Goal: Task Accomplishment & Management: Manage account settings

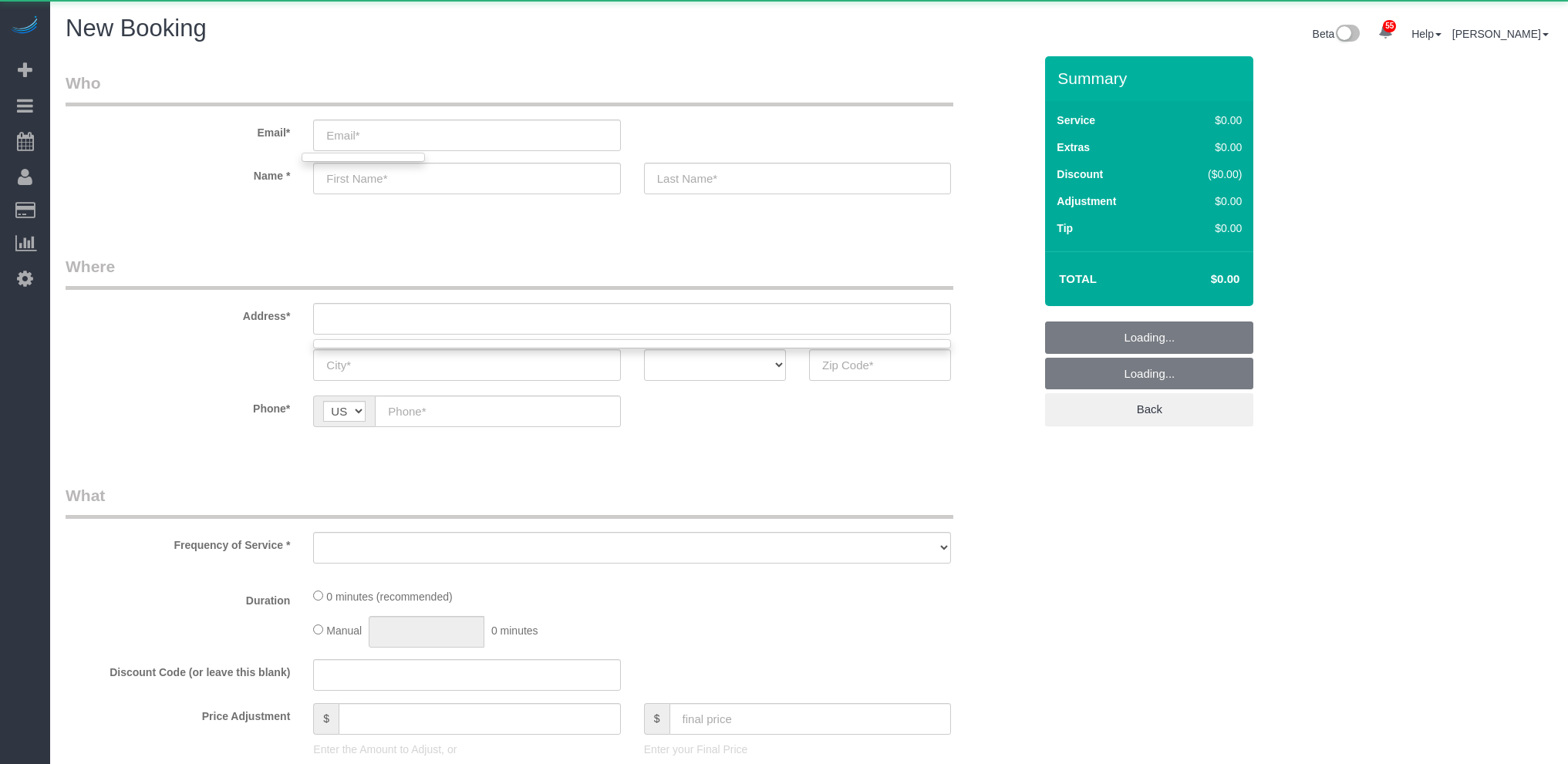
select select "object:1548"
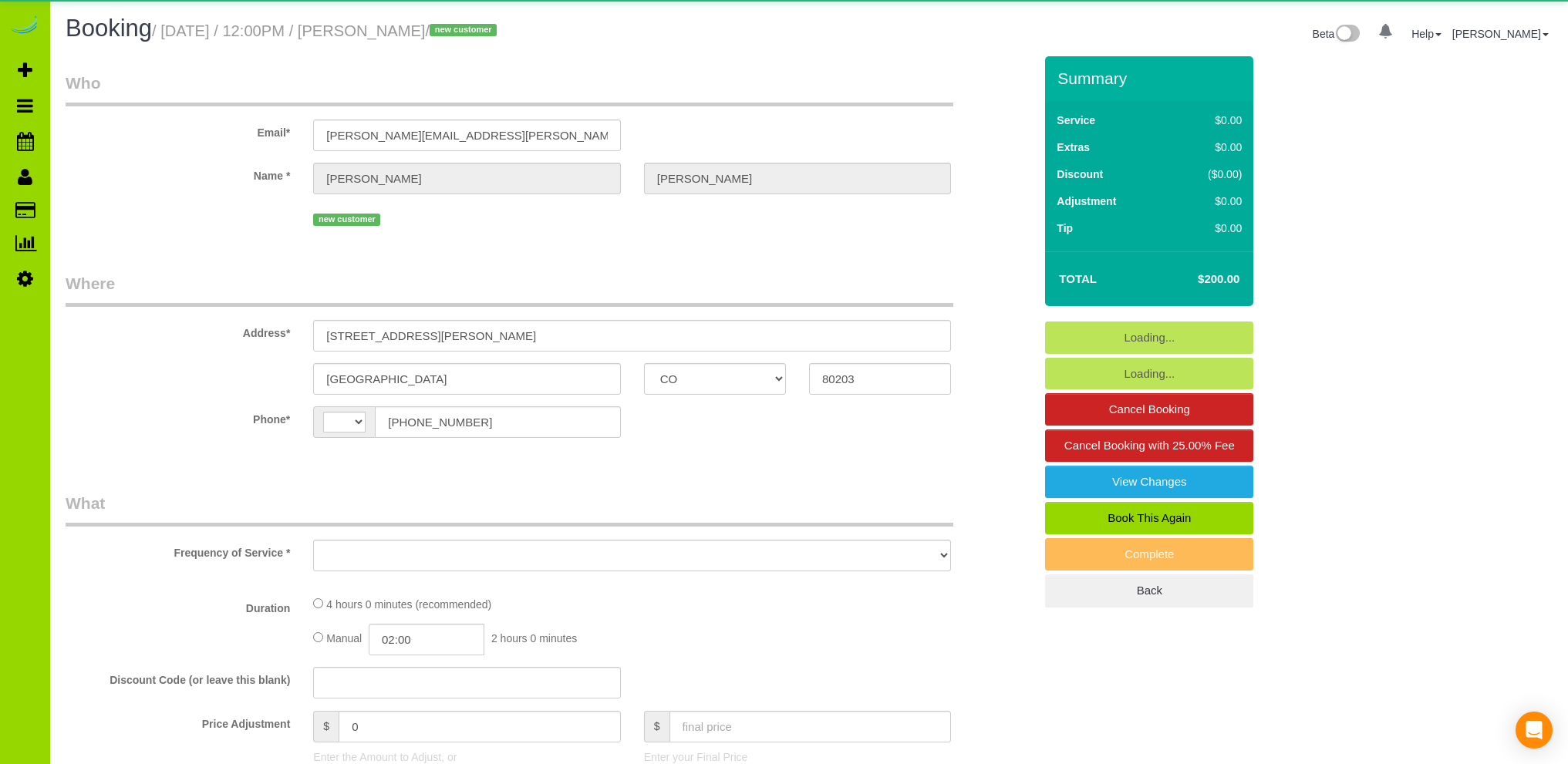
select select "CO"
select select "string:US"
select select "object:1148"
select select "spot1"
select select "number:1"
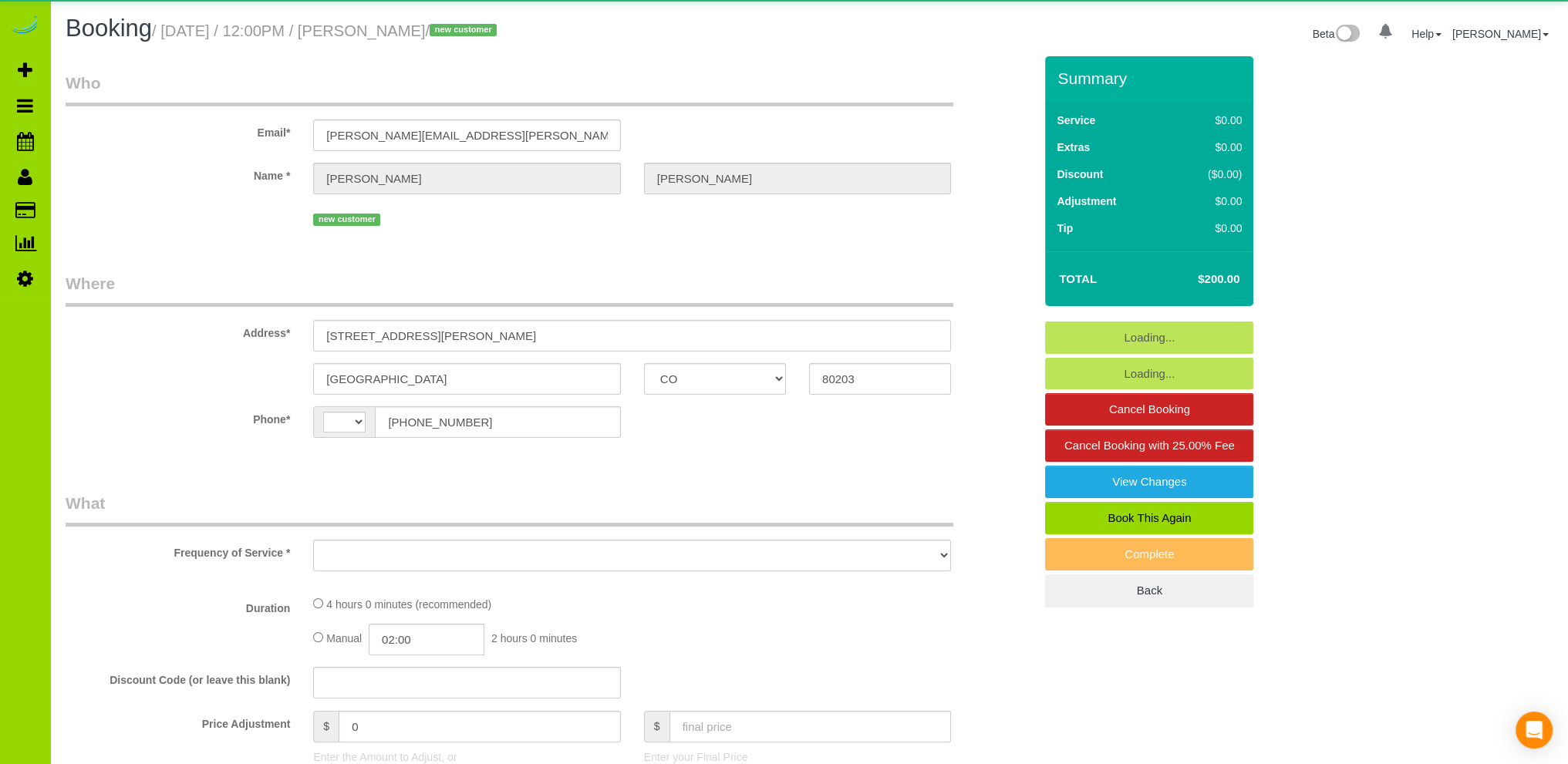
select select "number:11"
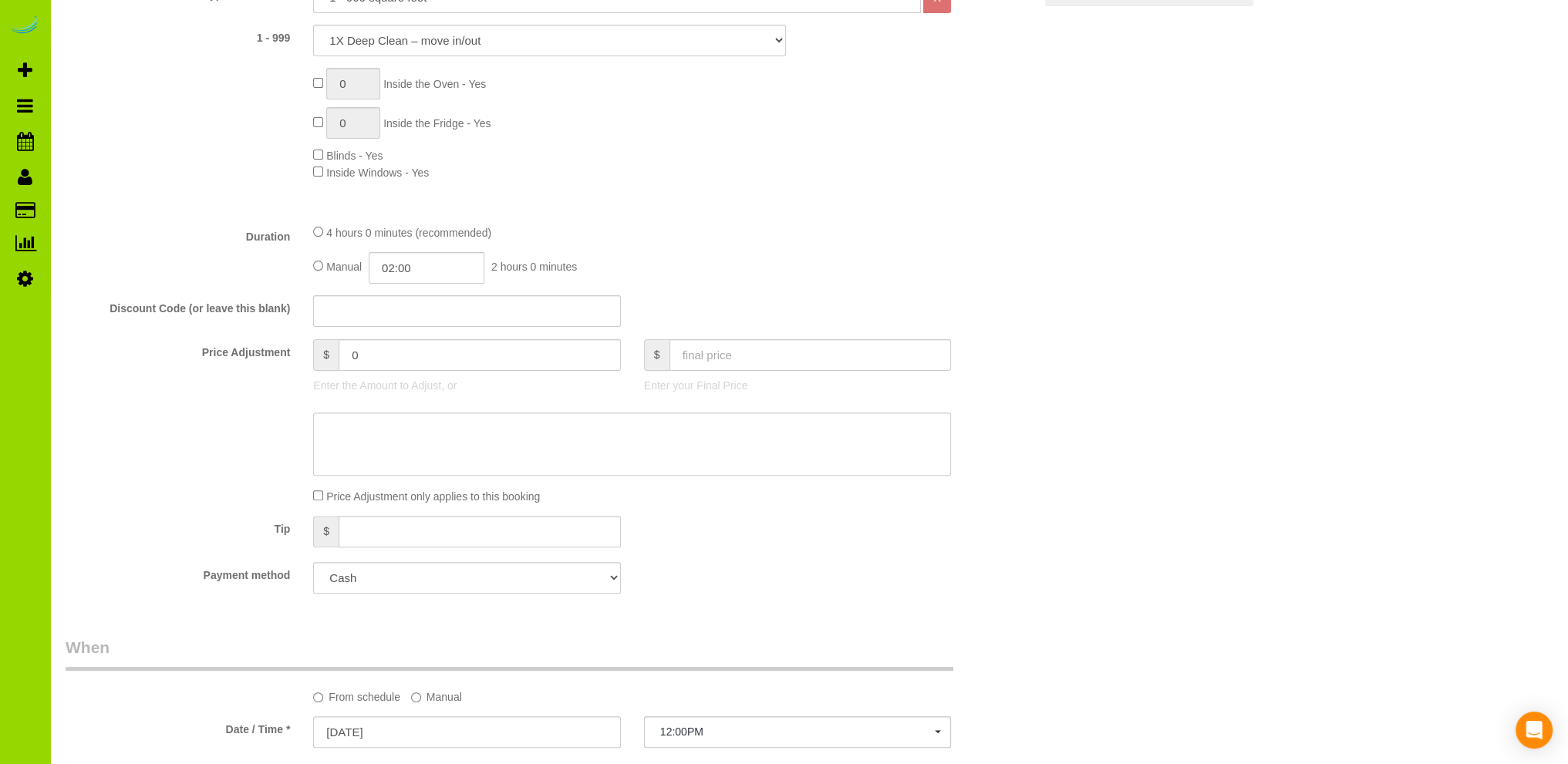
scroll to position [617, 0]
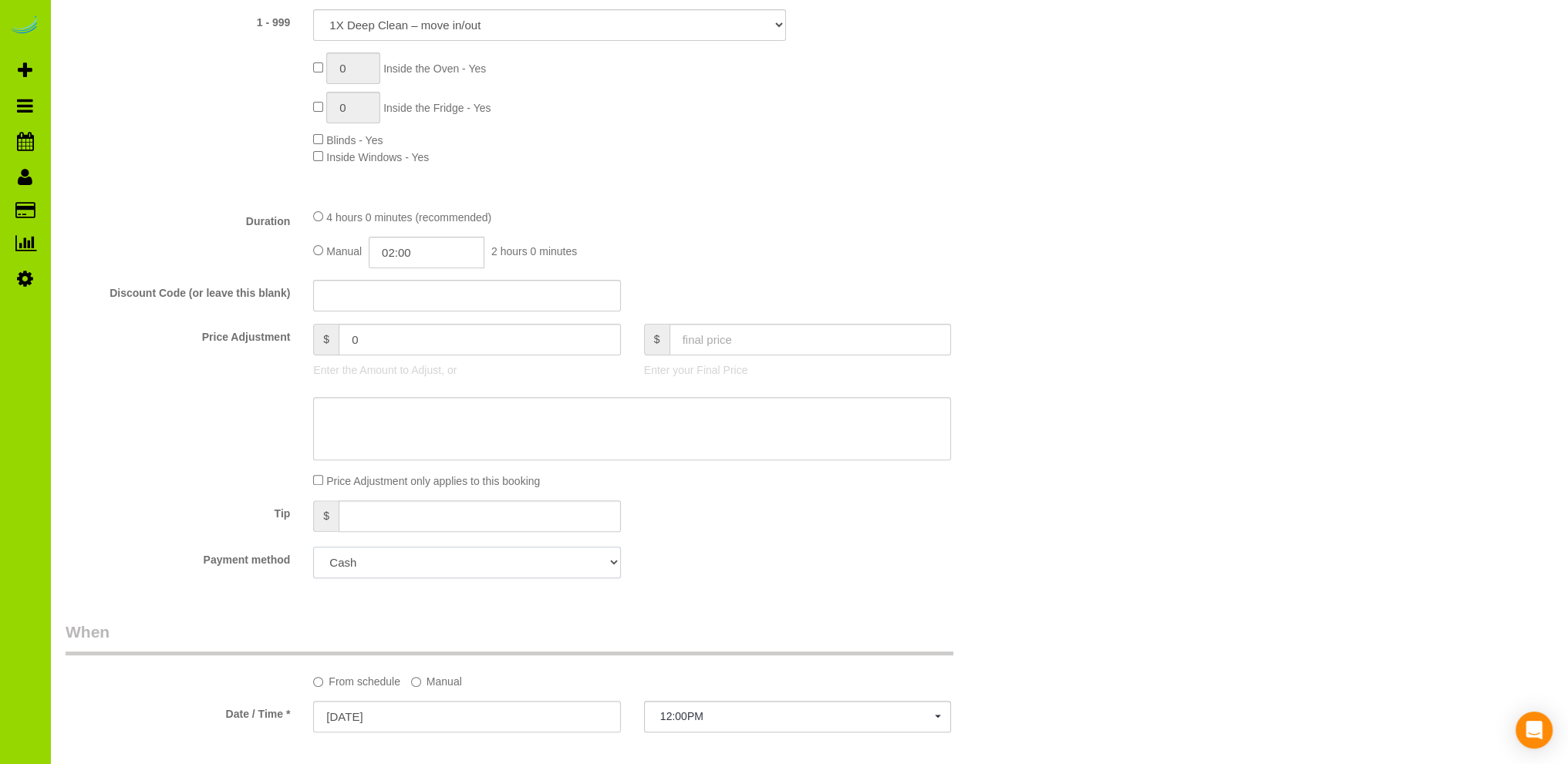
click at [481, 569] on select "Add Credit Card Cash Check Paypal" at bounding box center [467, 563] width 307 height 32
click at [747, 551] on div "Payment method Add Credit Card Cash Check Paypal" at bounding box center [549, 563] width 991 height 32
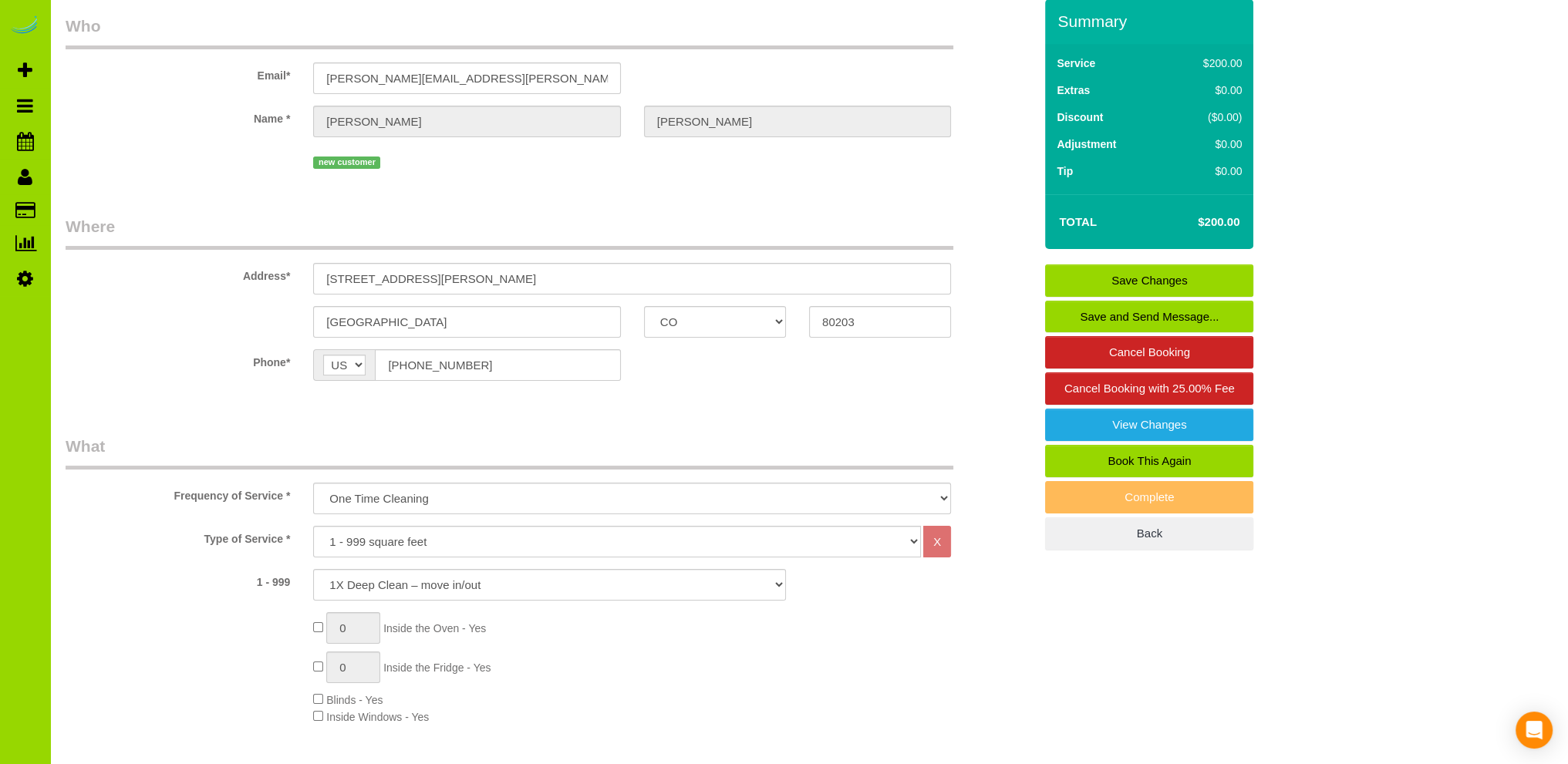
scroll to position [0, 0]
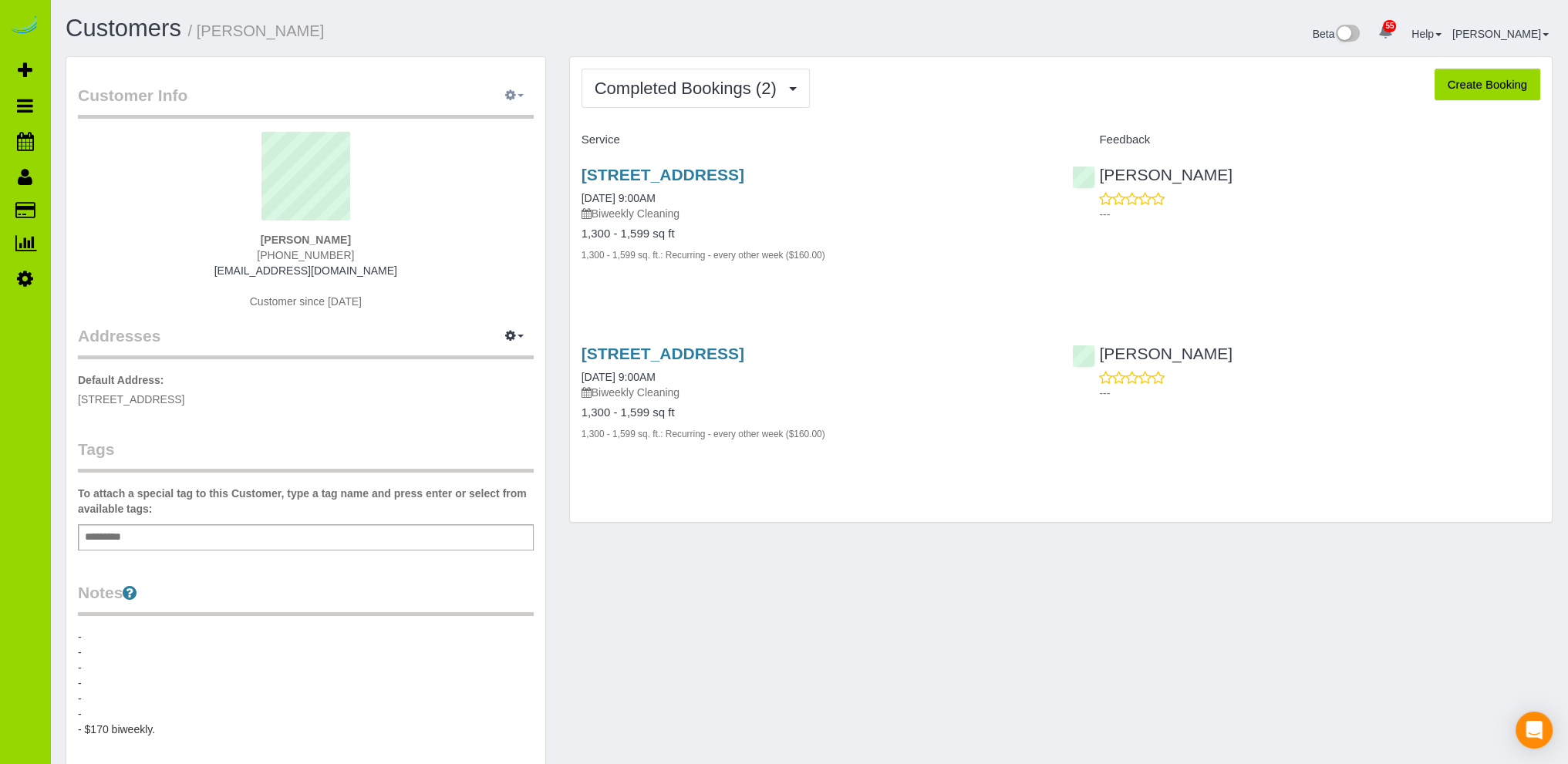
click at [519, 96] on span "button" at bounding box center [520, 95] width 7 height 3
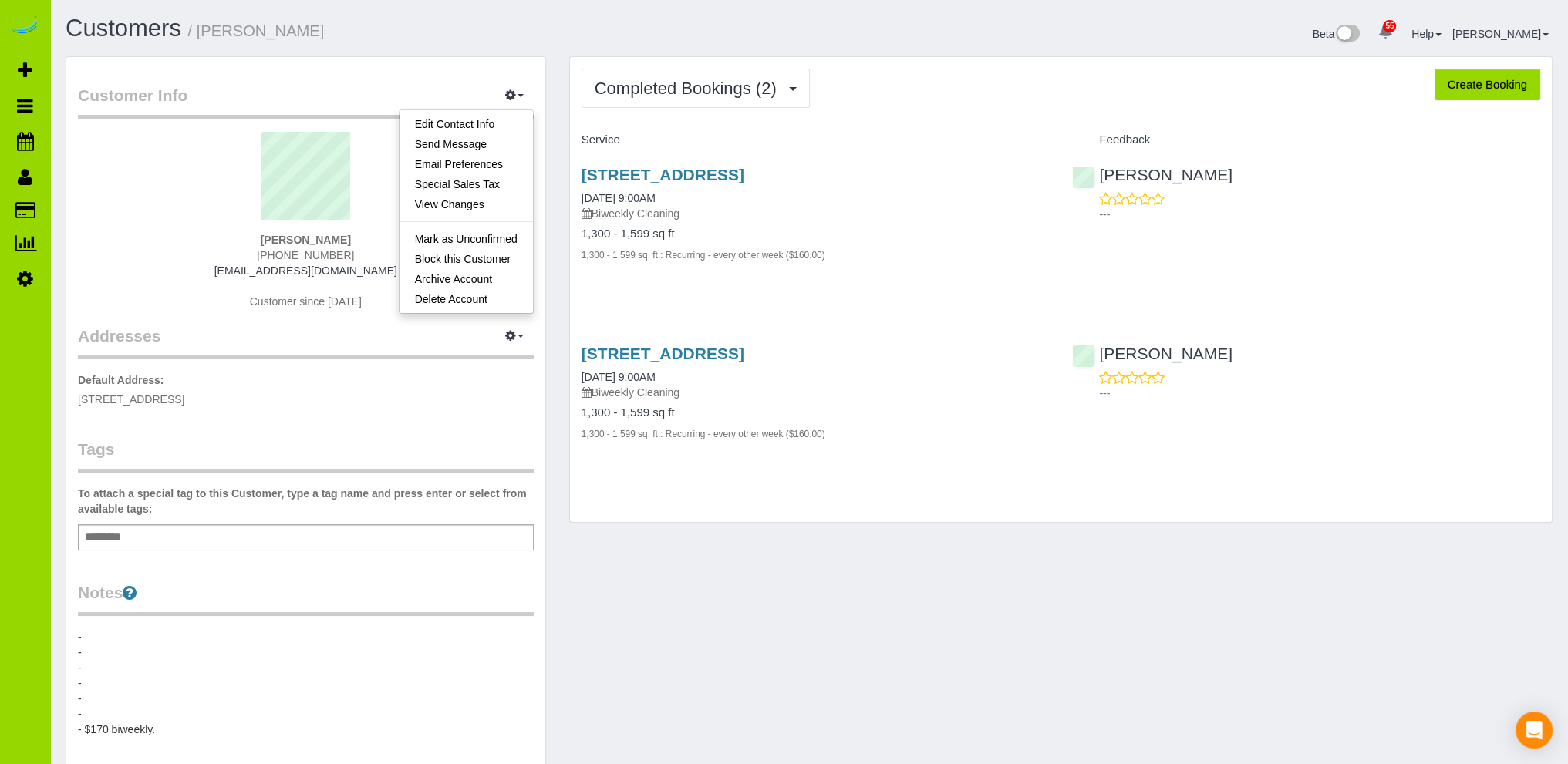
drag, startPoint x: 415, startPoint y: 35, endPoint x: 294, endPoint y: 92, distance: 133.8
click at [414, 33] on h1 "Customers / Amanda McMahon" at bounding box center [432, 28] width 732 height 26
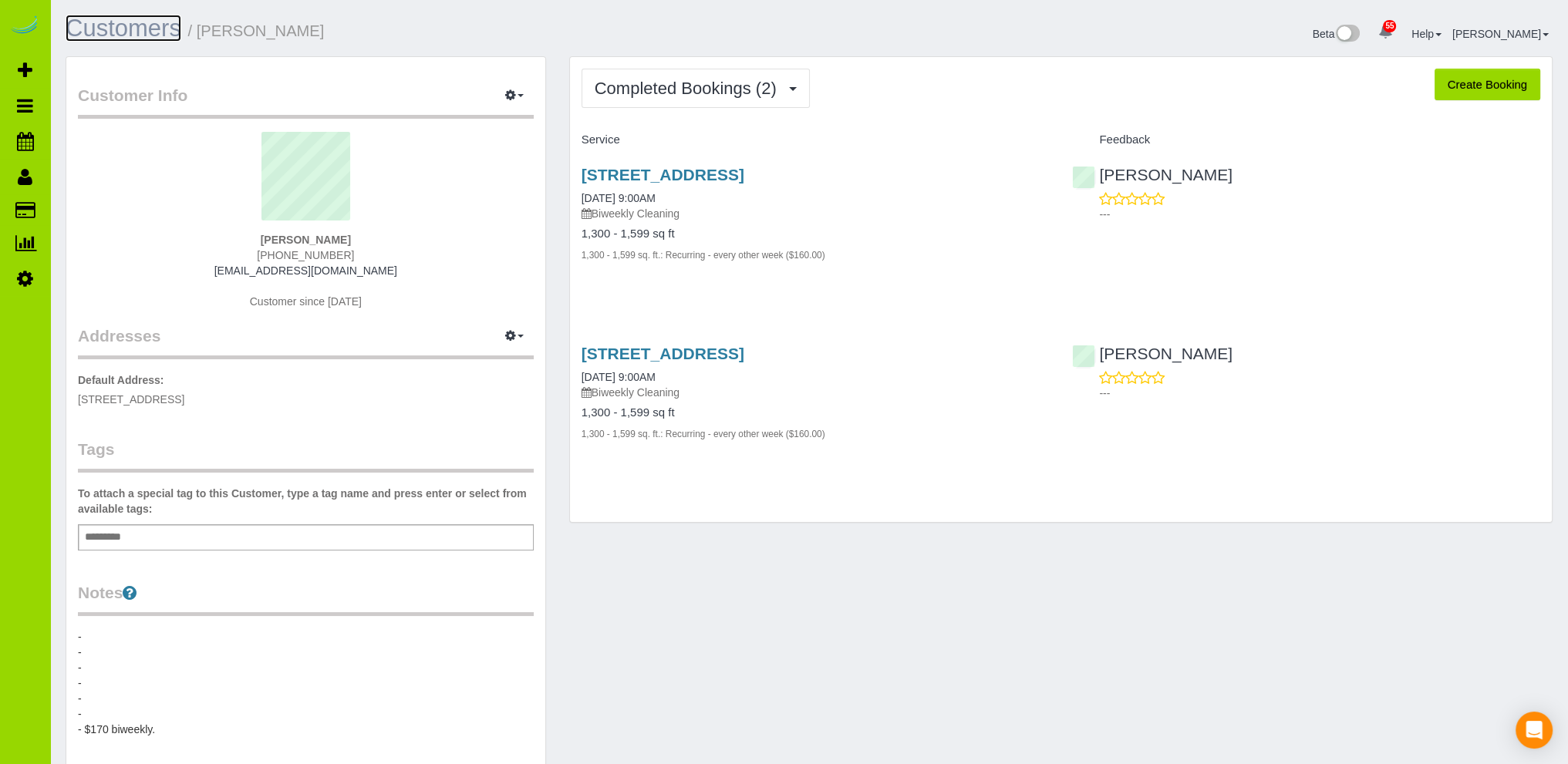
click at [140, 30] on link "Customers" at bounding box center [123, 28] width 116 height 27
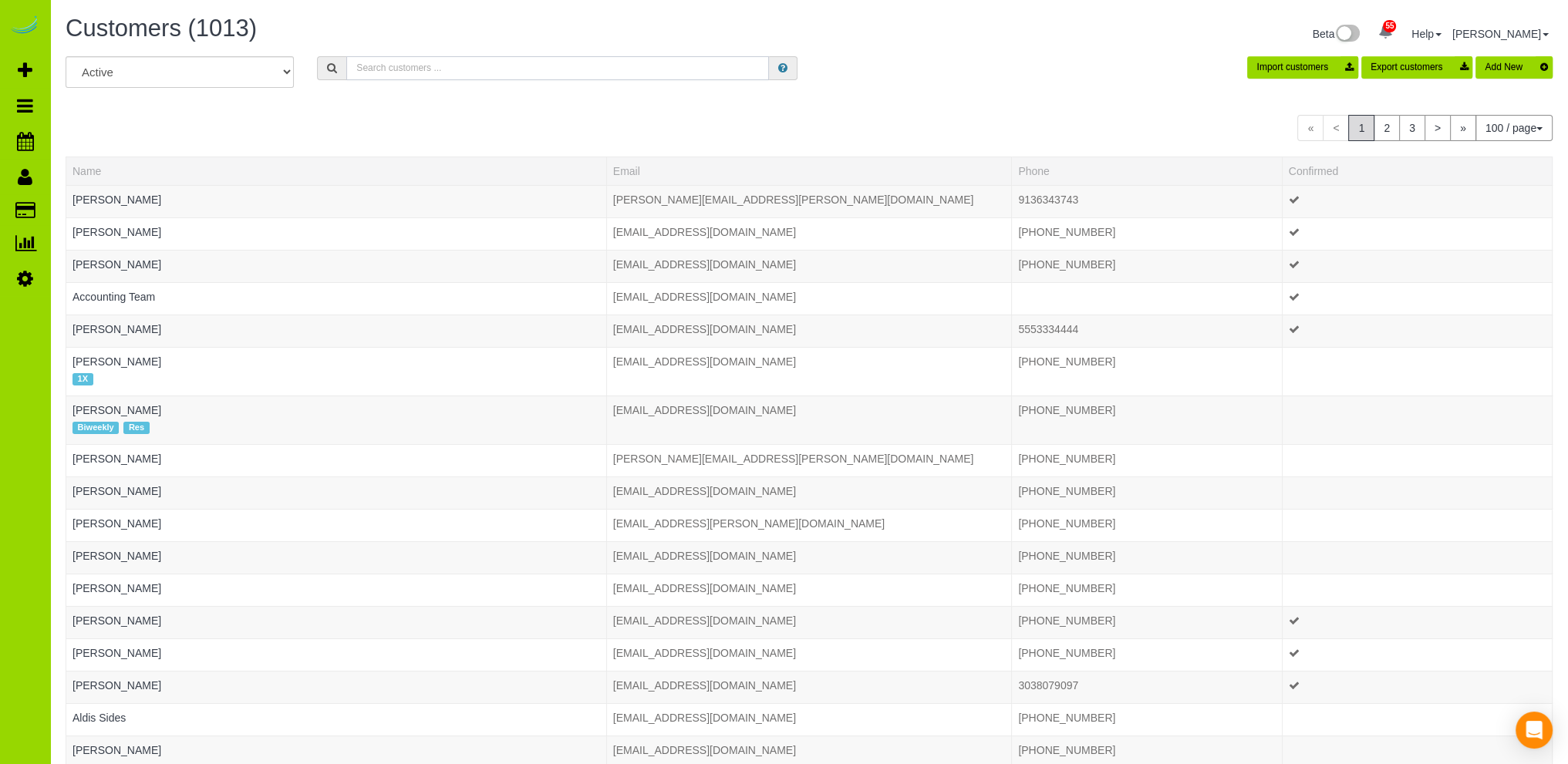
click at [501, 69] on input "text" at bounding box center [557, 68] width 423 height 24
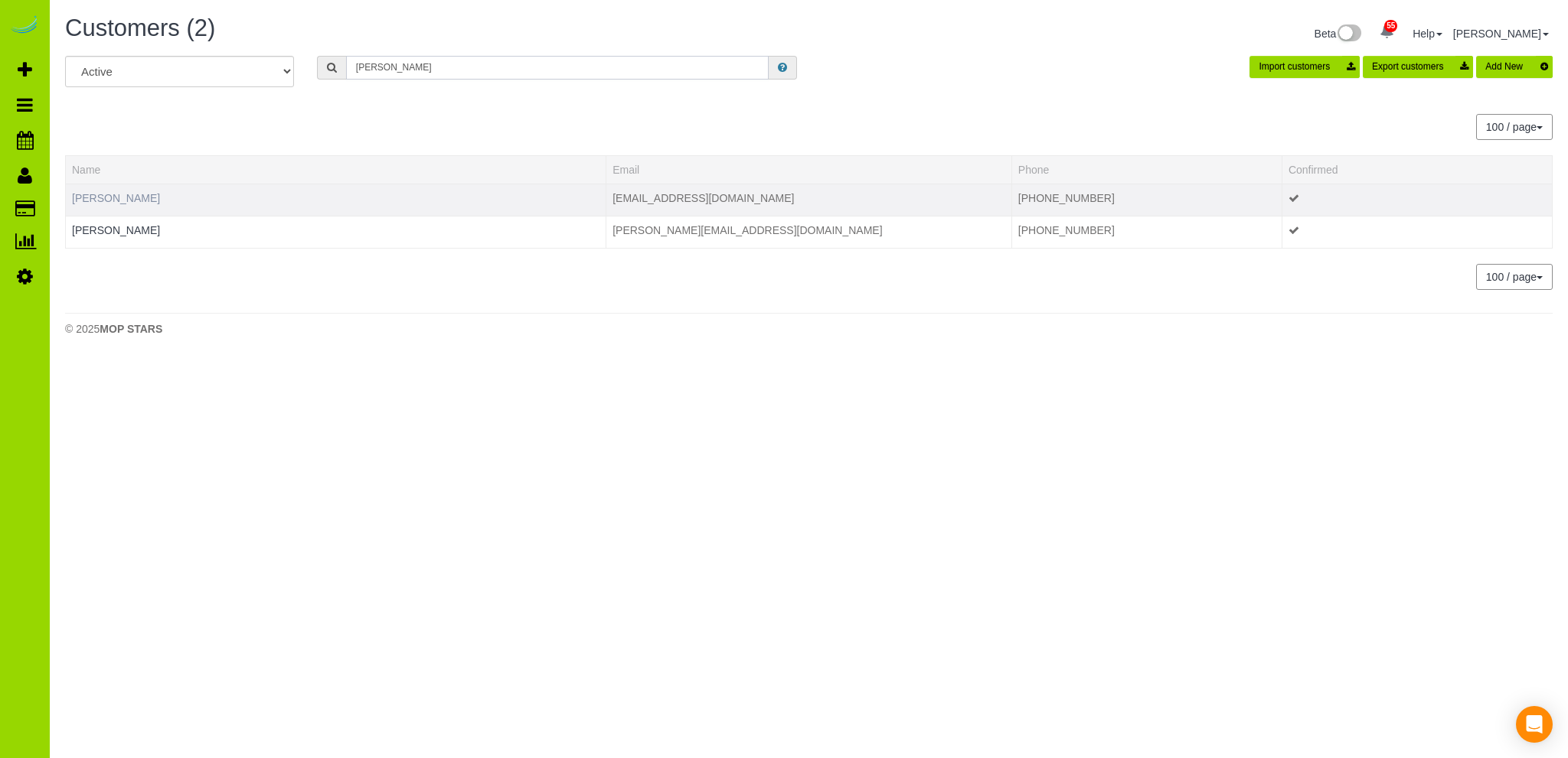
type input "arnold"
click at [113, 200] on link "Alexis Arnold" at bounding box center [116, 198] width 88 height 12
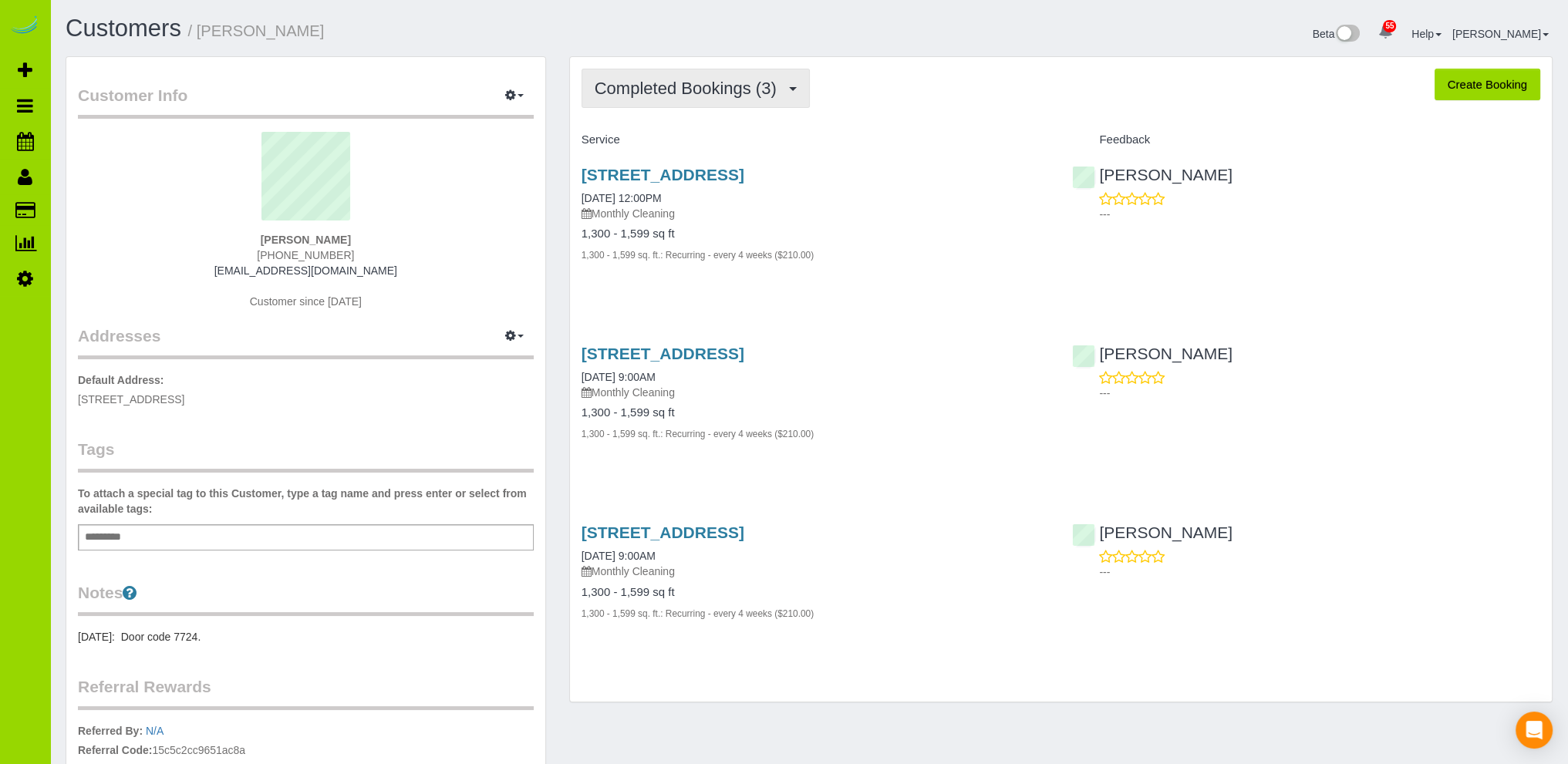
click at [674, 88] on span "Completed Bookings (3)" at bounding box center [690, 88] width 190 height 19
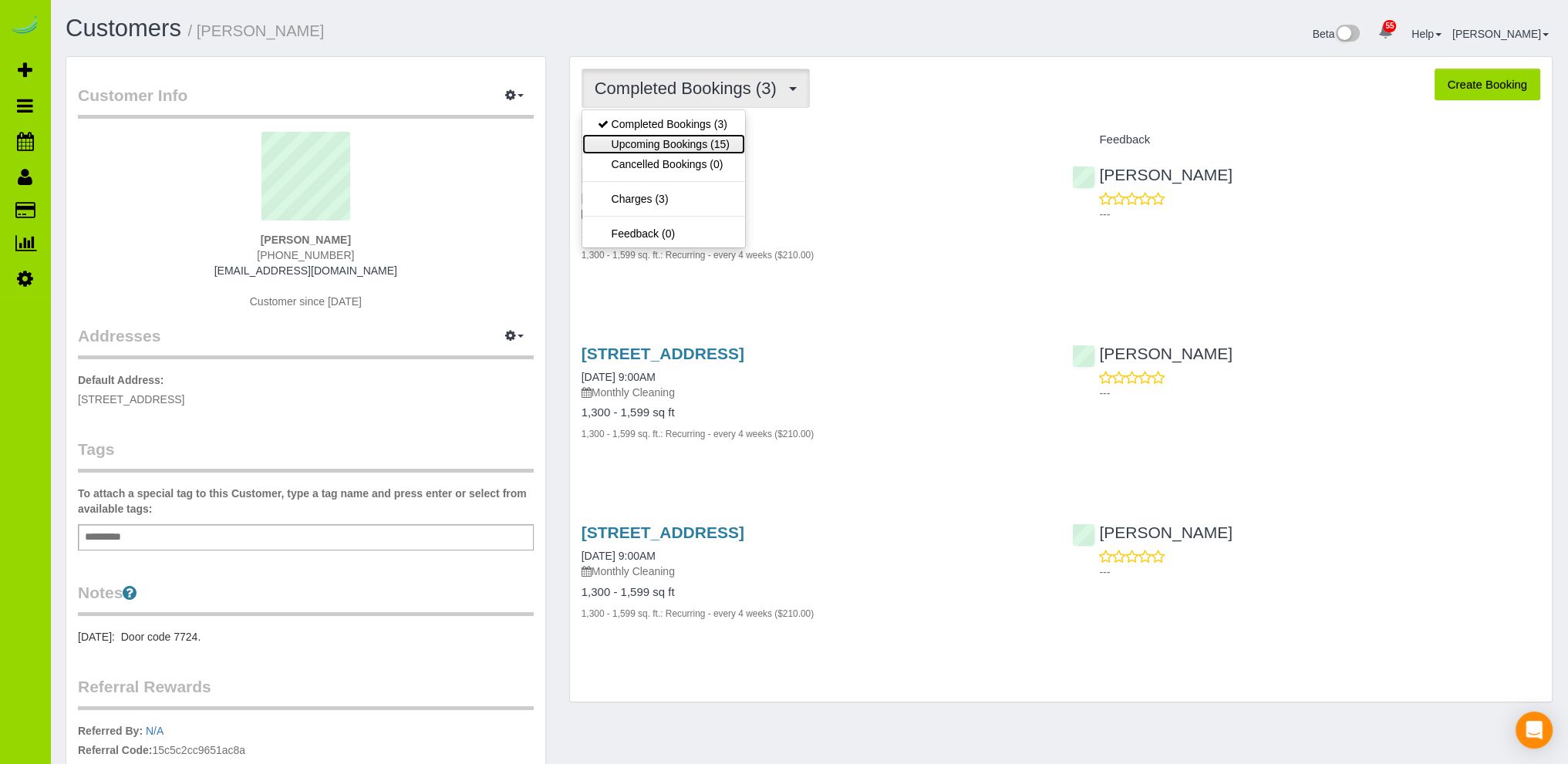
click at [645, 141] on link "Upcoming Bookings (15)" at bounding box center [664, 144] width 163 height 20
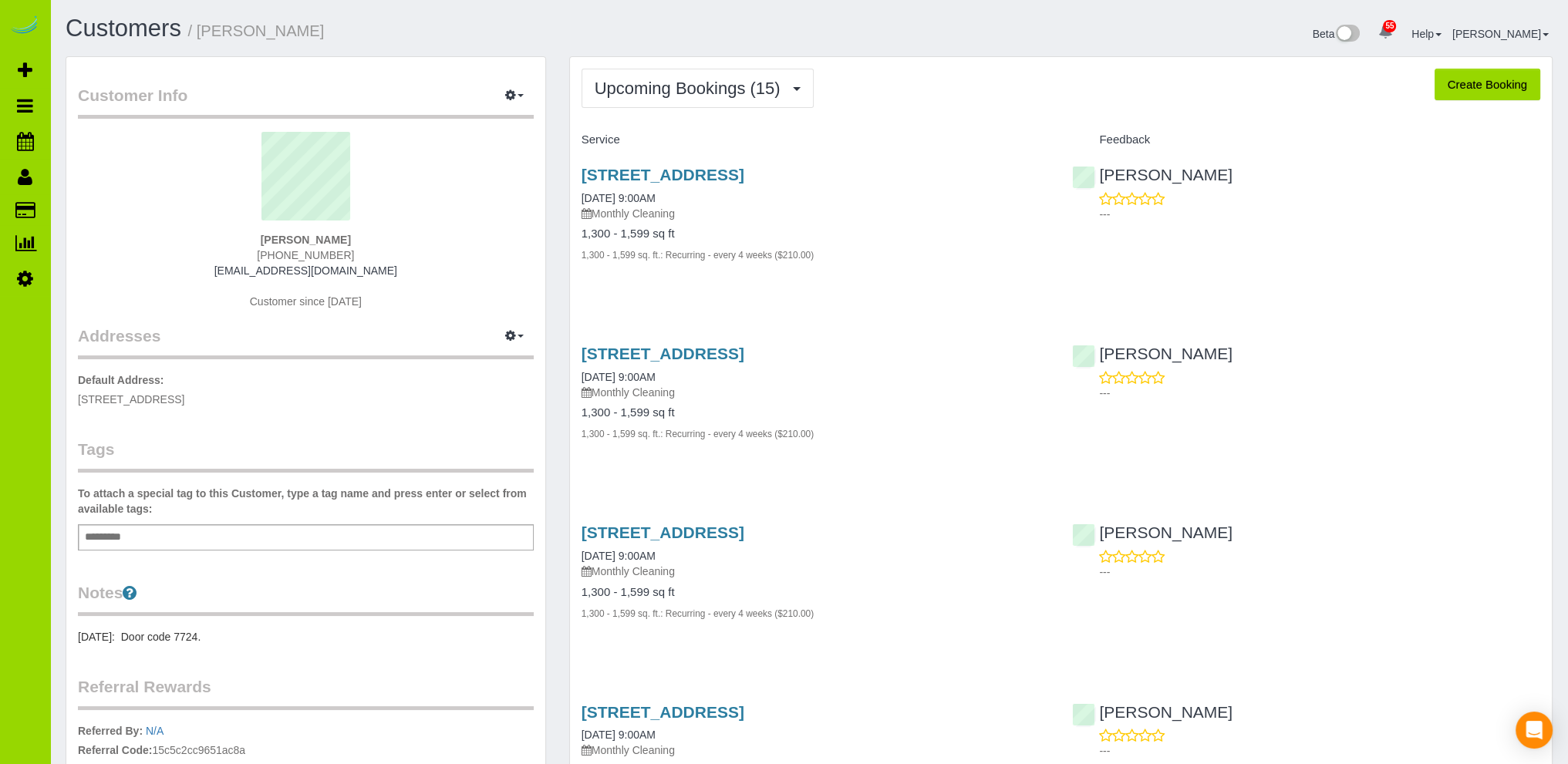
click at [428, 27] on h1 "Customers / Alexis Arnold" at bounding box center [432, 28] width 732 height 26
click at [648, 195] on link "09/04/2025 9:00AM" at bounding box center [618, 198] width 74 height 12
click at [120, 28] on link "Customers" at bounding box center [123, 28] width 116 height 27
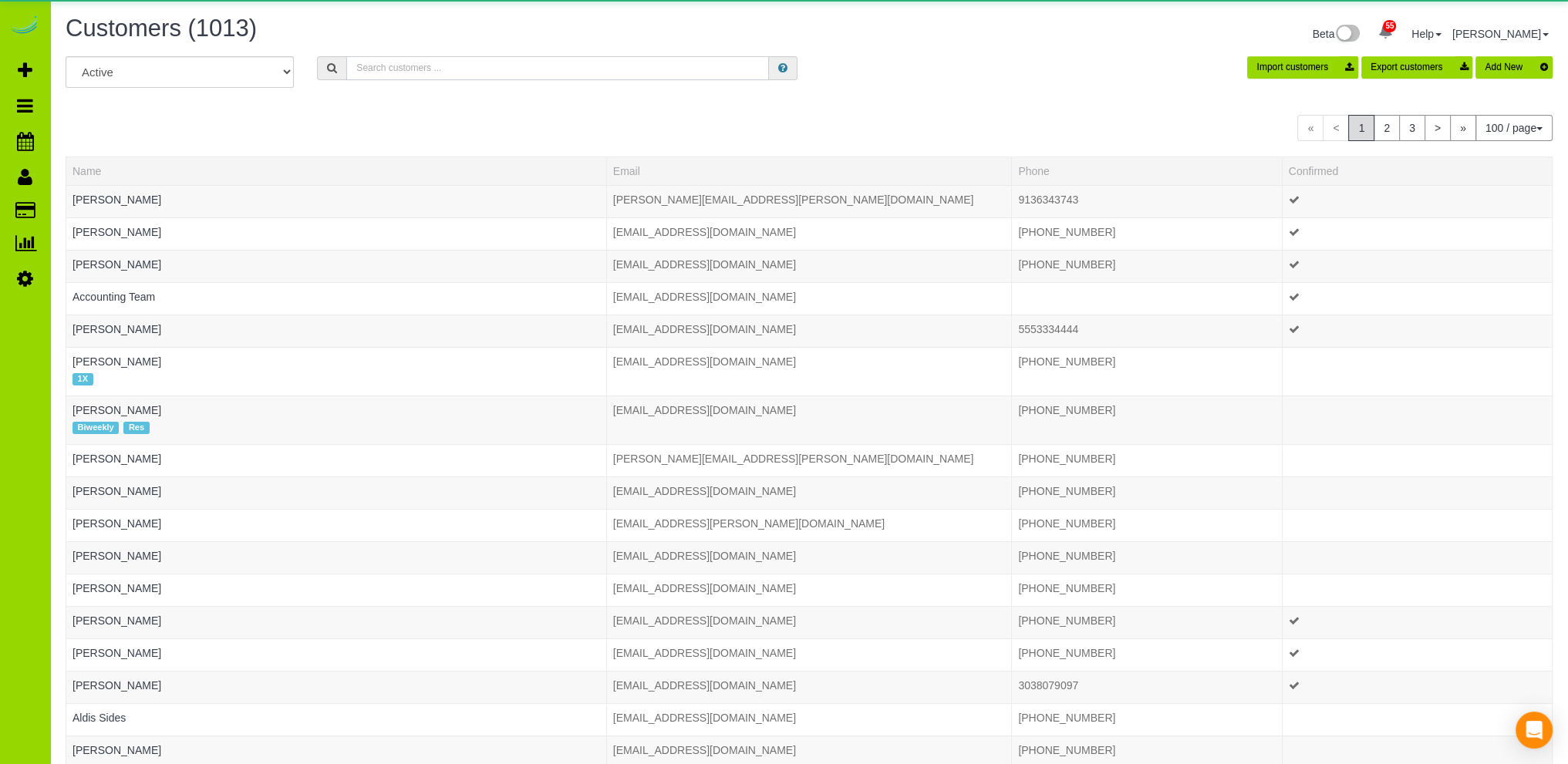
click at [395, 67] on input "text" at bounding box center [557, 68] width 423 height 24
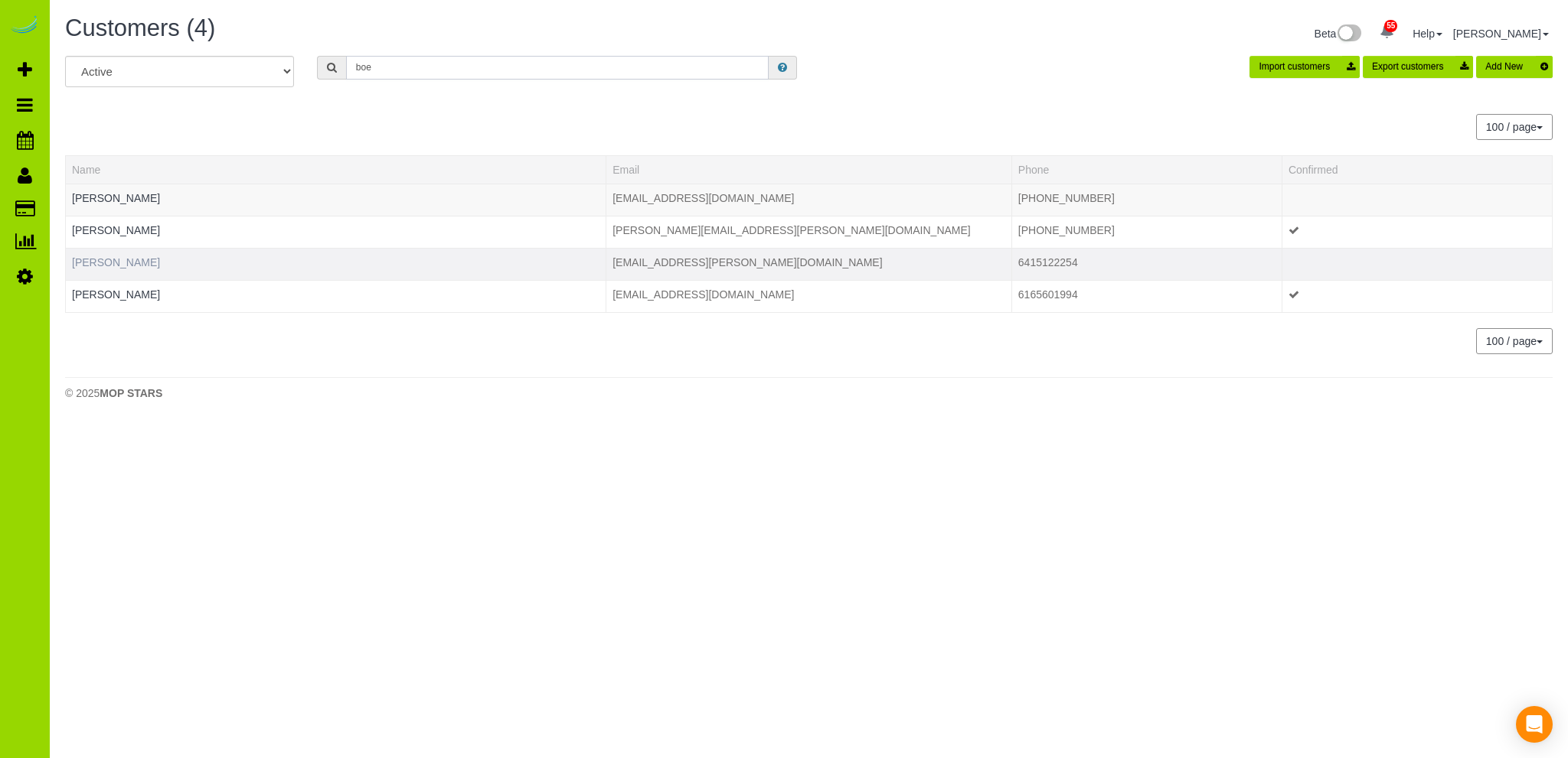
type input "boe"
click at [134, 261] on link "Brittany Boehnke" at bounding box center [116, 262] width 88 height 12
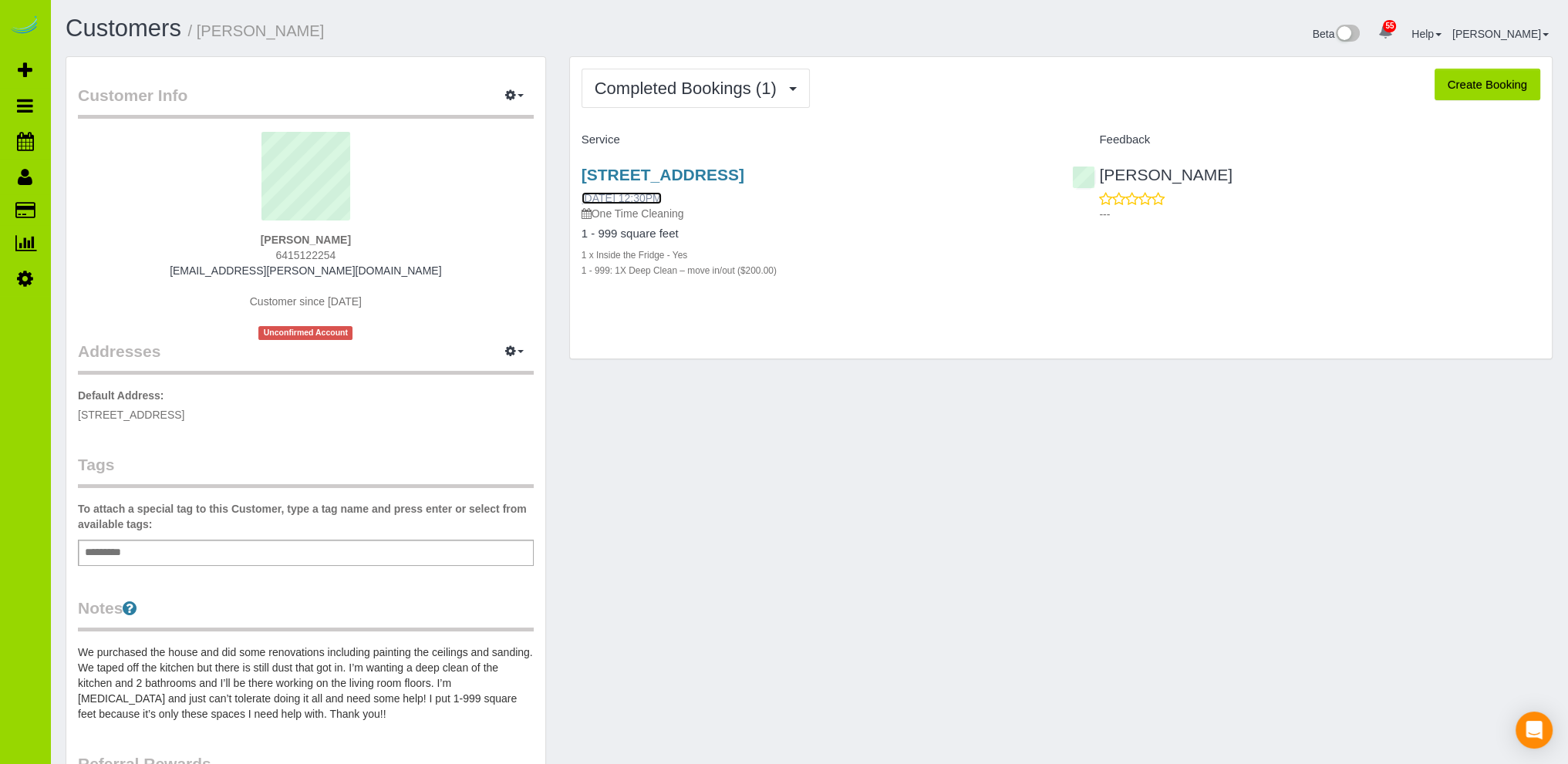
click at [614, 197] on link "08/16/2025 12:30PM" at bounding box center [621, 198] width 80 height 12
click at [134, 19] on link "Customers" at bounding box center [123, 28] width 116 height 27
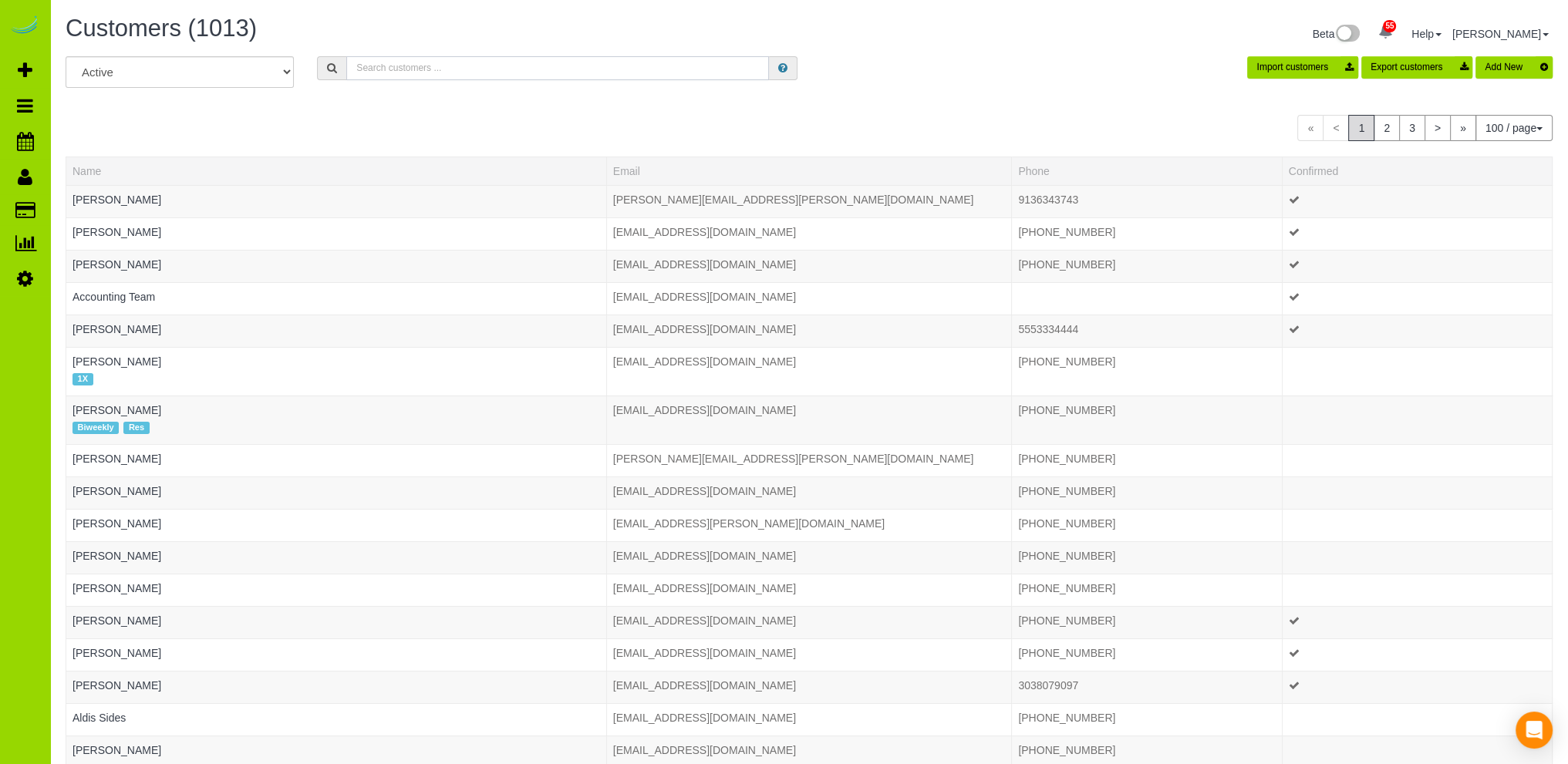
click at [395, 63] on input "text" at bounding box center [557, 68] width 423 height 24
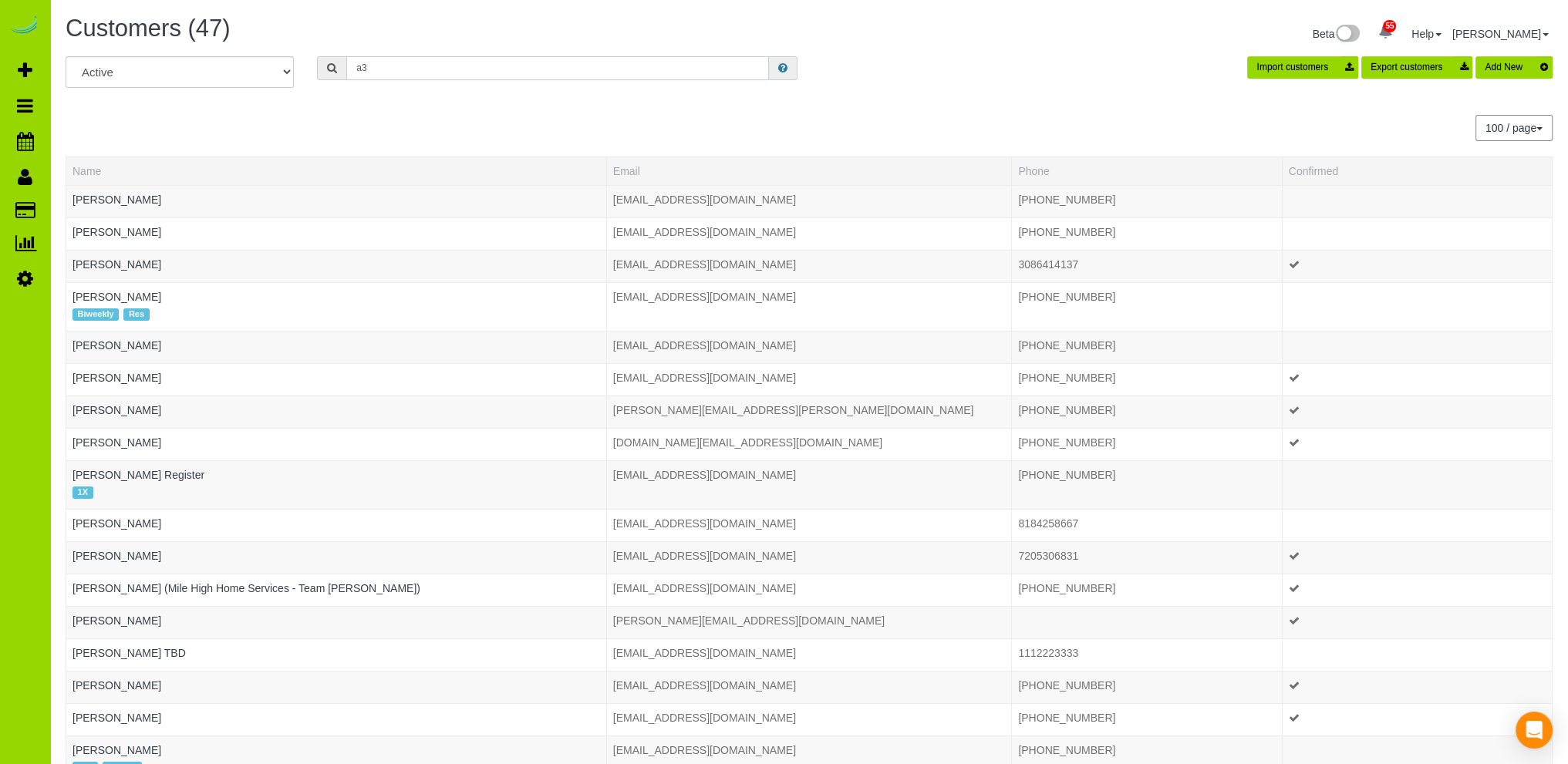
drag, startPoint x: 413, startPoint y: 67, endPoint x: 330, endPoint y: 68, distance: 83.0
click at [330, 68] on div "a3" at bounding box center [557, 68] width 481 height 24
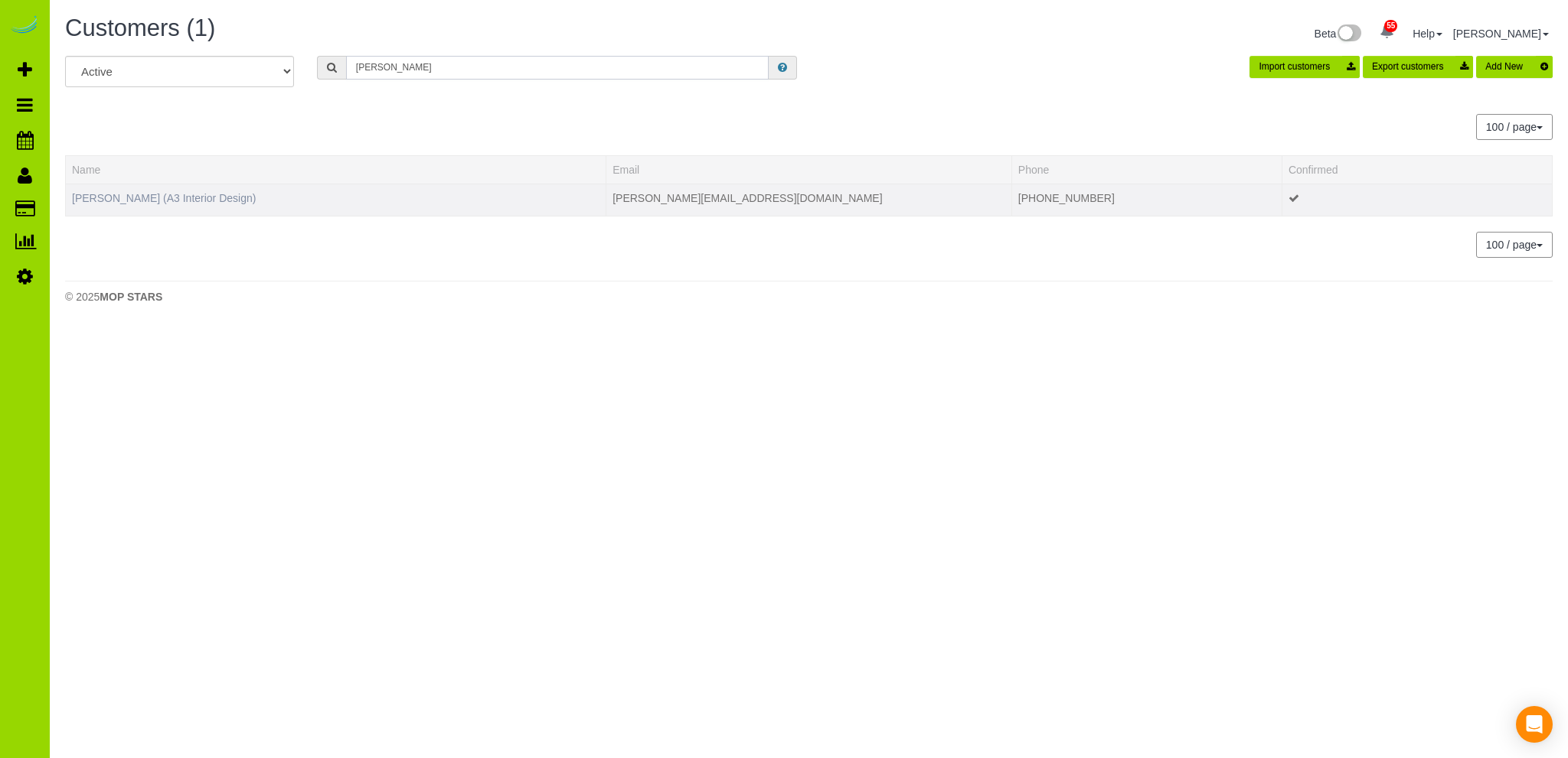
type input "shauna"
click at [197, 193] on link "[PERSON_NAME] (A3 Interior Design)" at bounding box center [163, 198] width 184 height 12
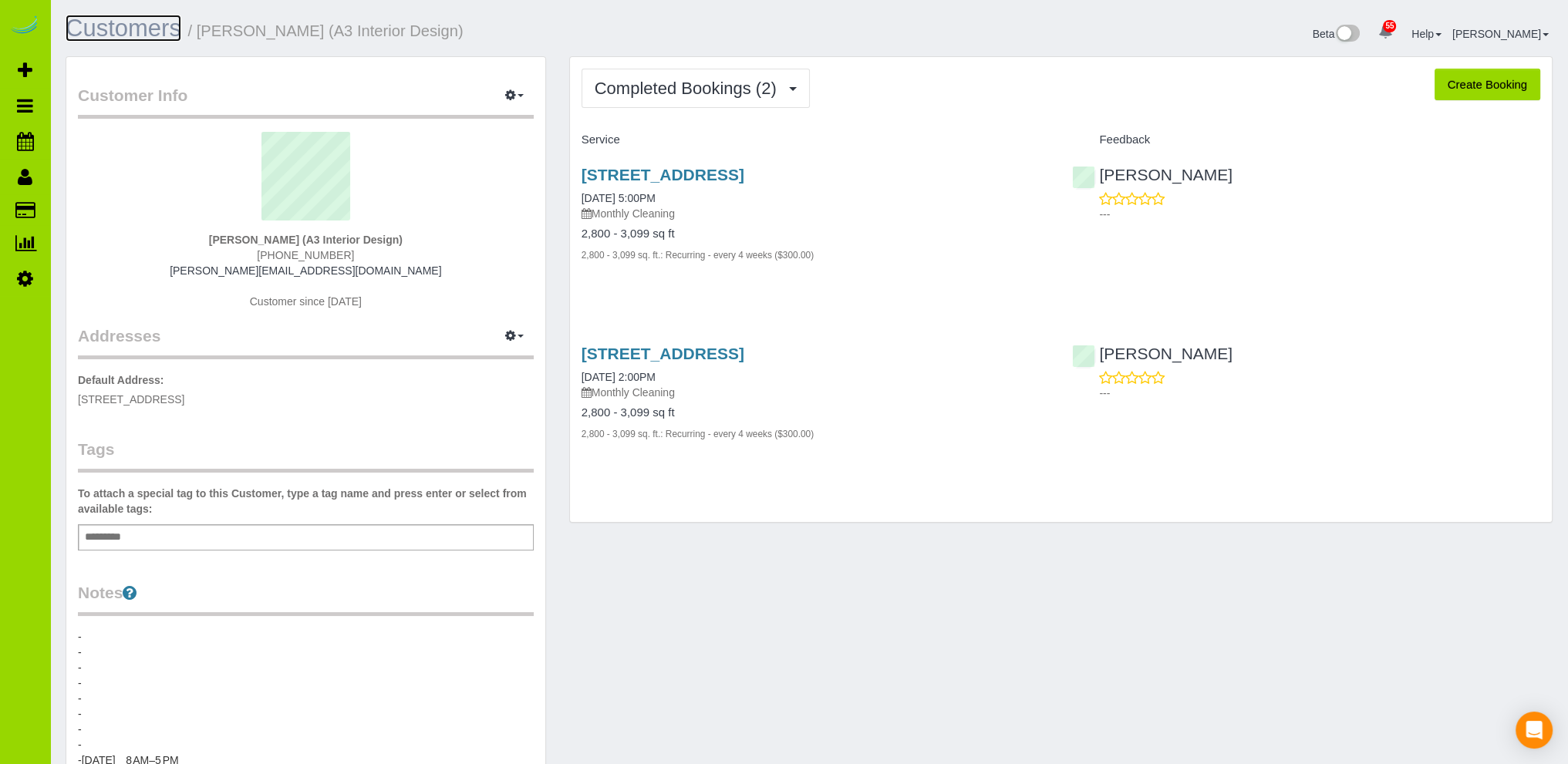
click at [143, 28] on link "Customers" at bounding box center [123, 28] width 116 height 27
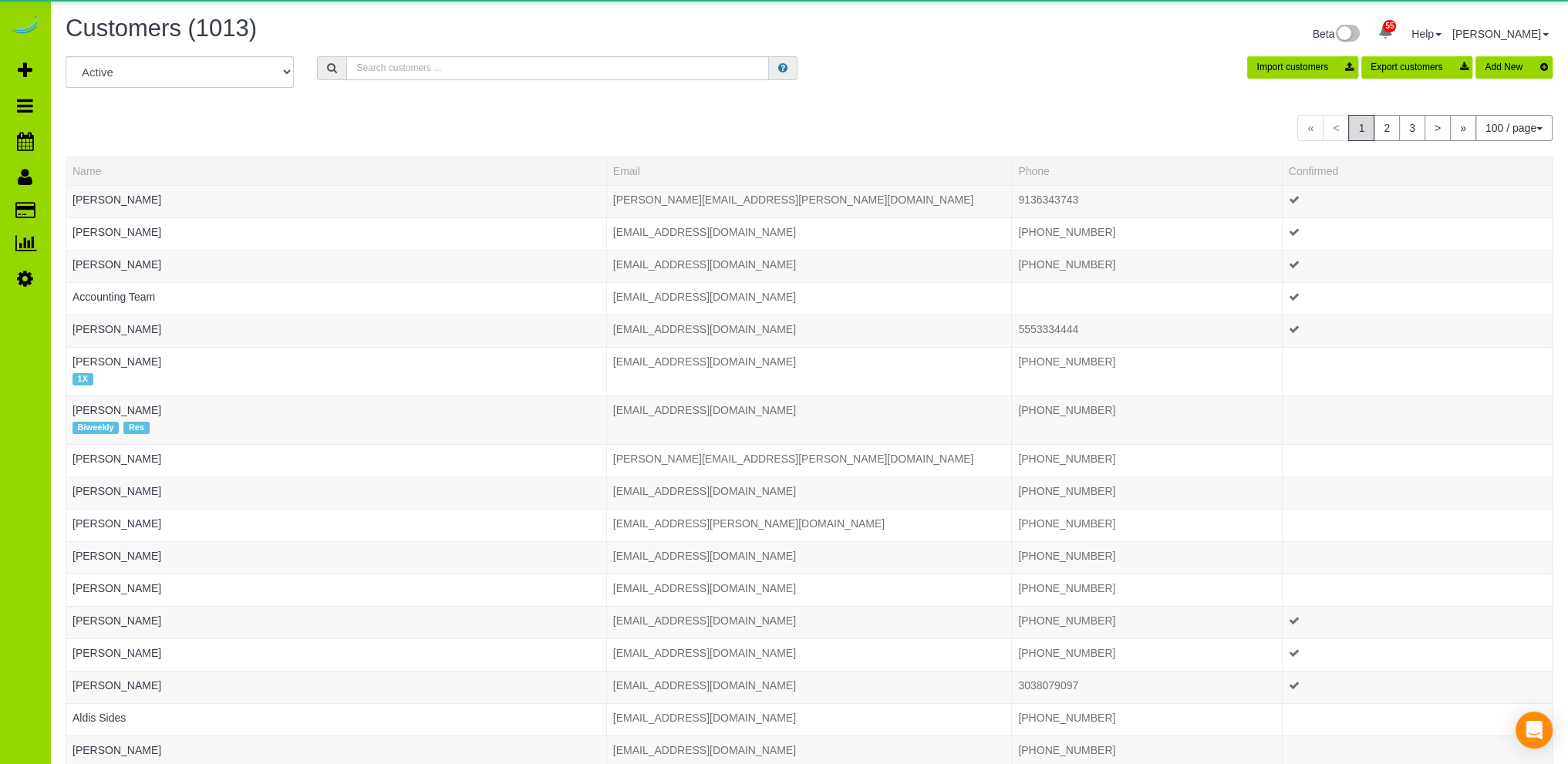
click at [424, 67] on input "text" at bounding box center [557, 68] width 423 height 24
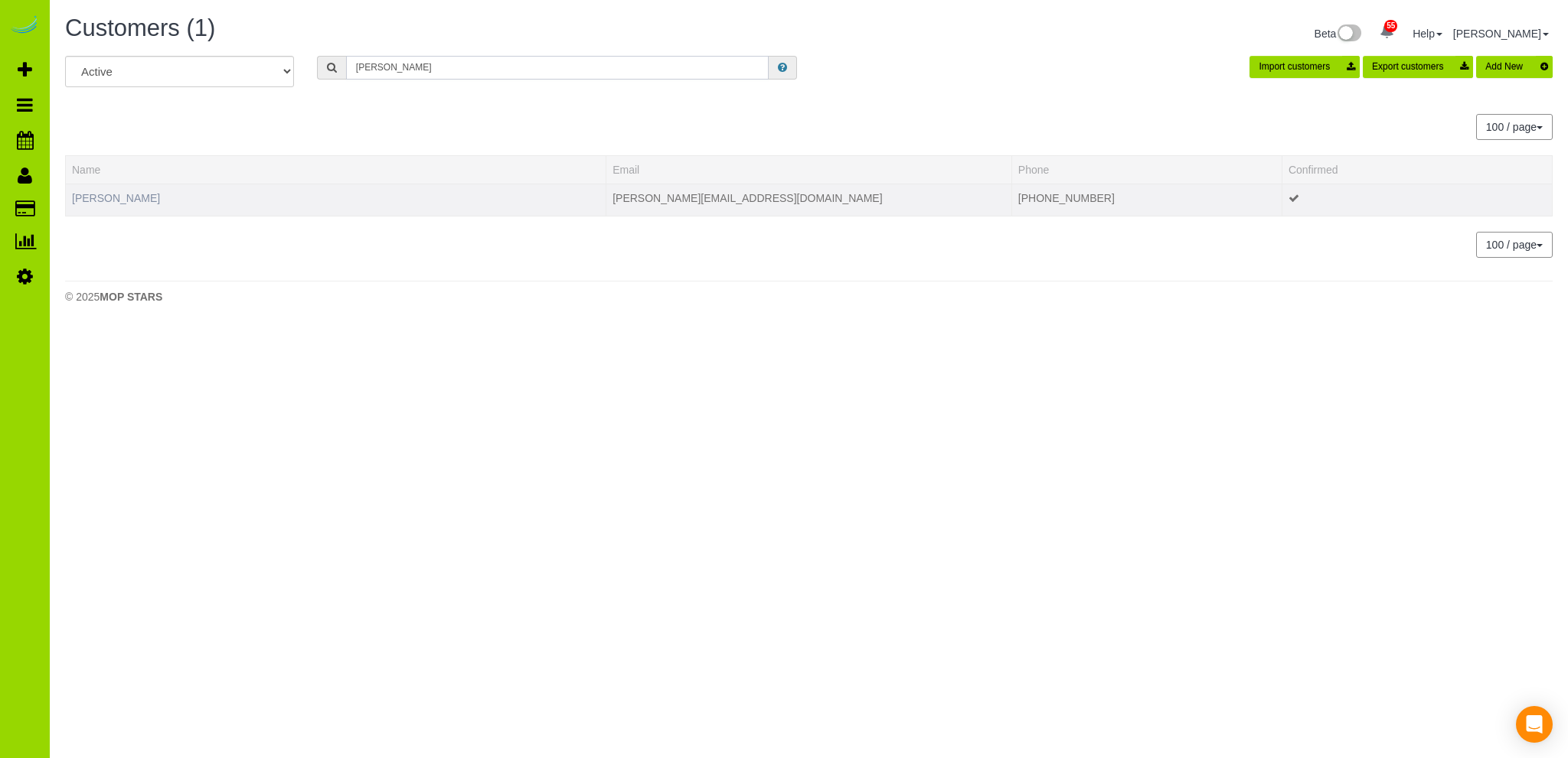
type input "suto"
click at [100, 192] on link "Stephanie Suto" at bounding box center [116, 198] width 88 height 12
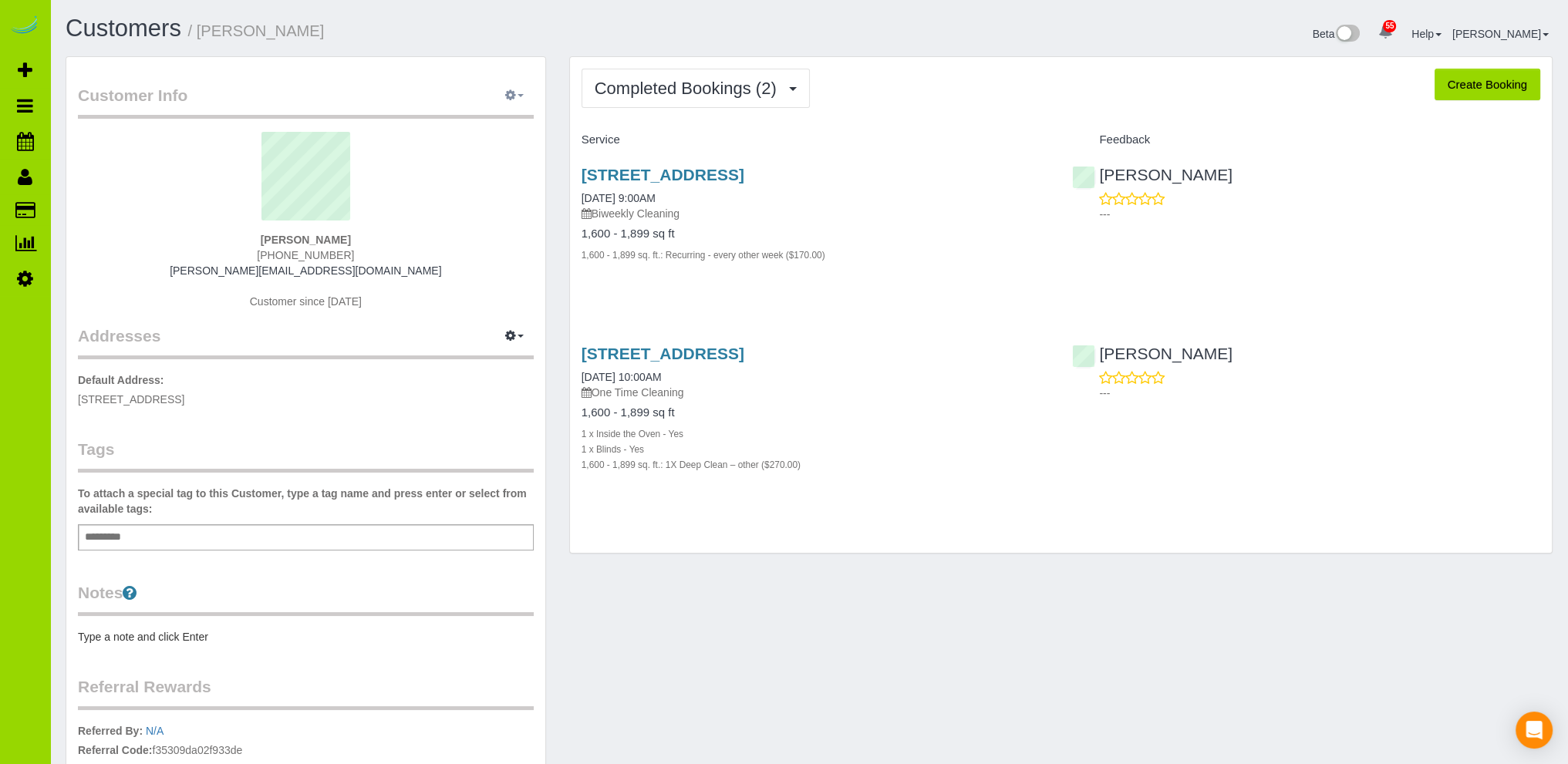
click at [516, 96] on button "button" at bounding box center [514, 95] width 39 height 24
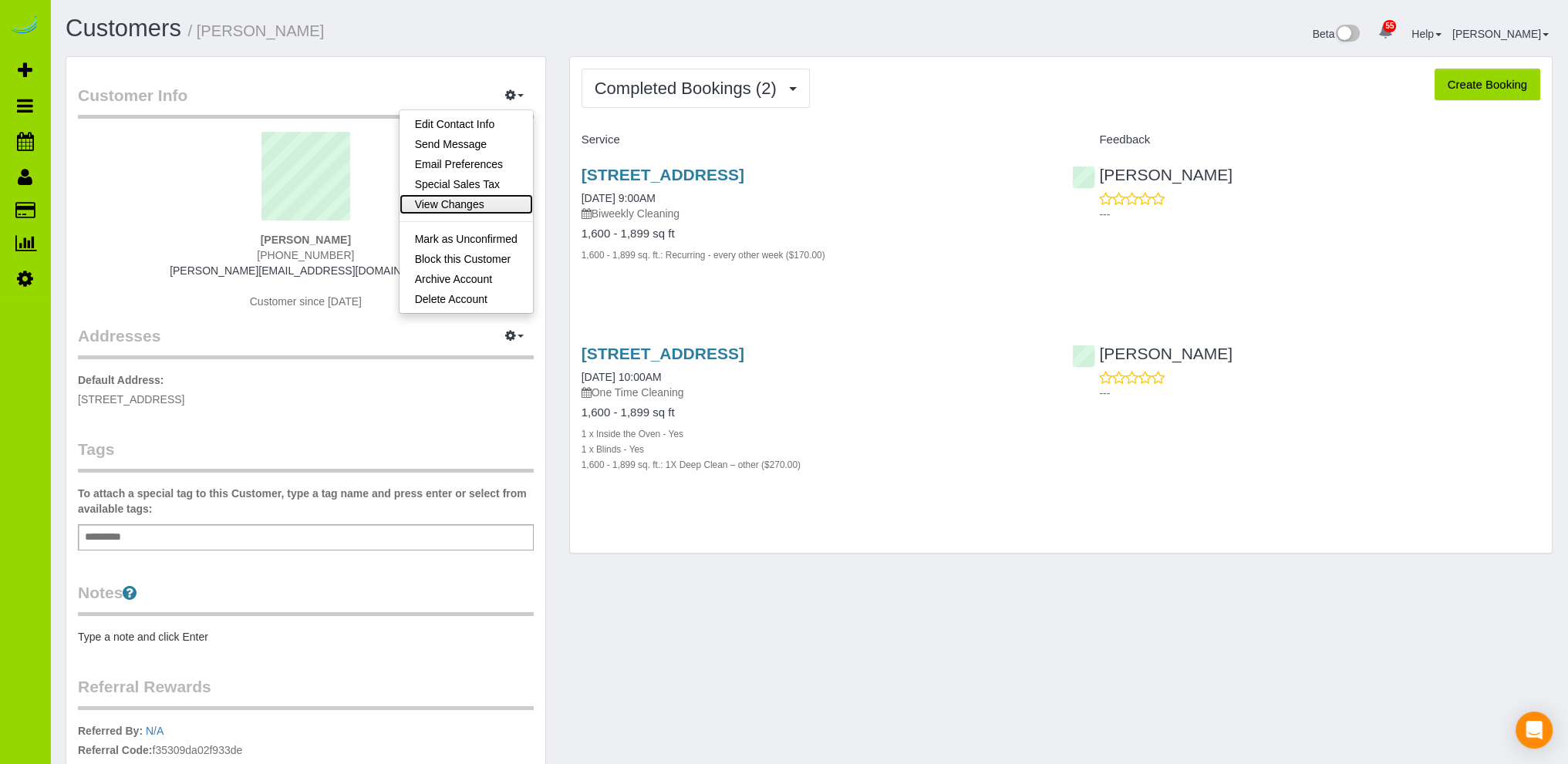
click at [447, 199] on link "View Changes" at bounding box center [467, 204] width 134 height 20
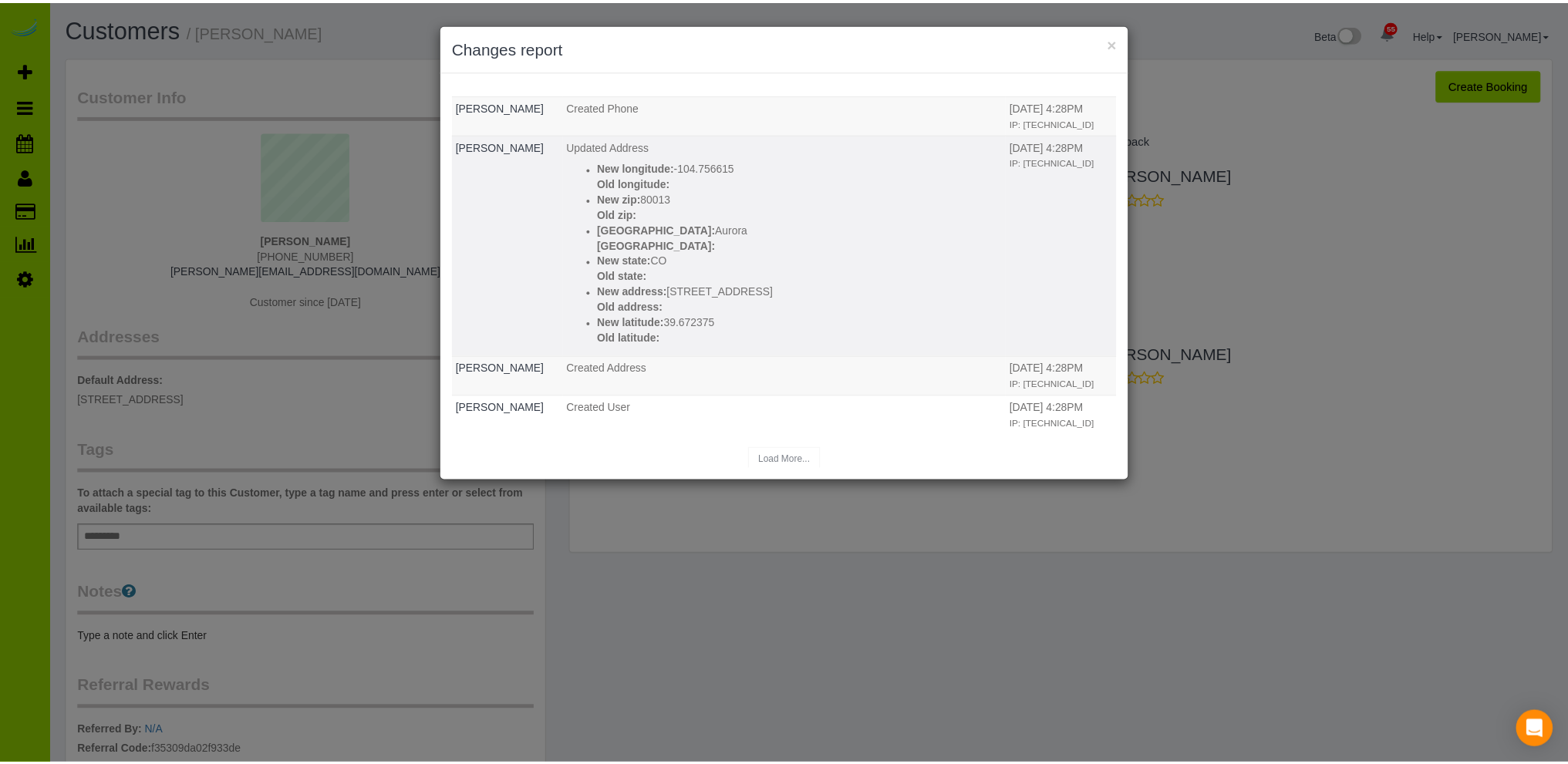
scroll to position [234, 0]
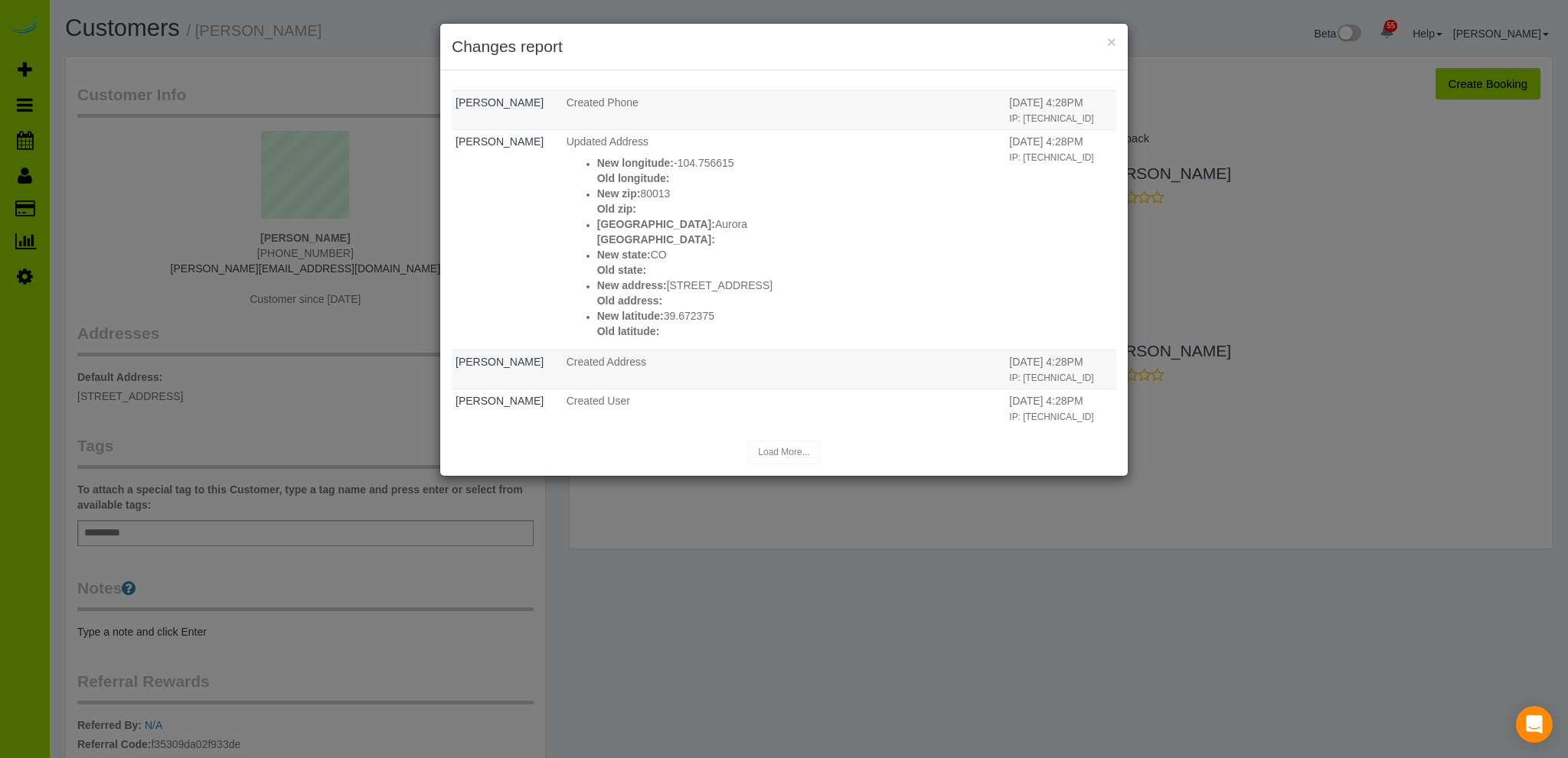
click at [1117, 42] on div "× Changes report" at bounding box center [784, 47] width 687 height 47
click at [1114, 39] on button "×" at bounding box center [1111, 41] width 9 height 16
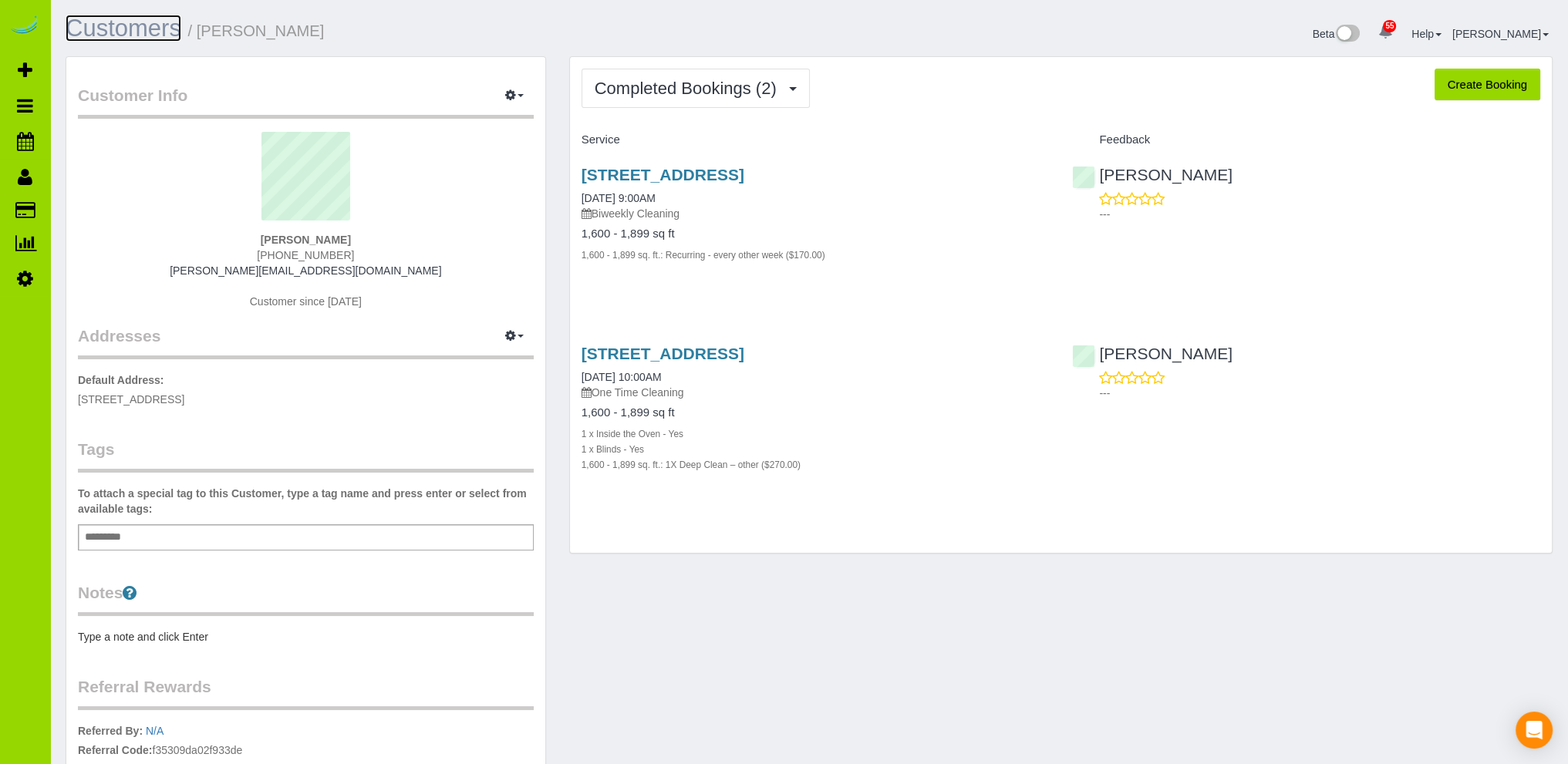
click at [172, 27] on link "Customers" at bounding box center [123, 28] width 116 height 27
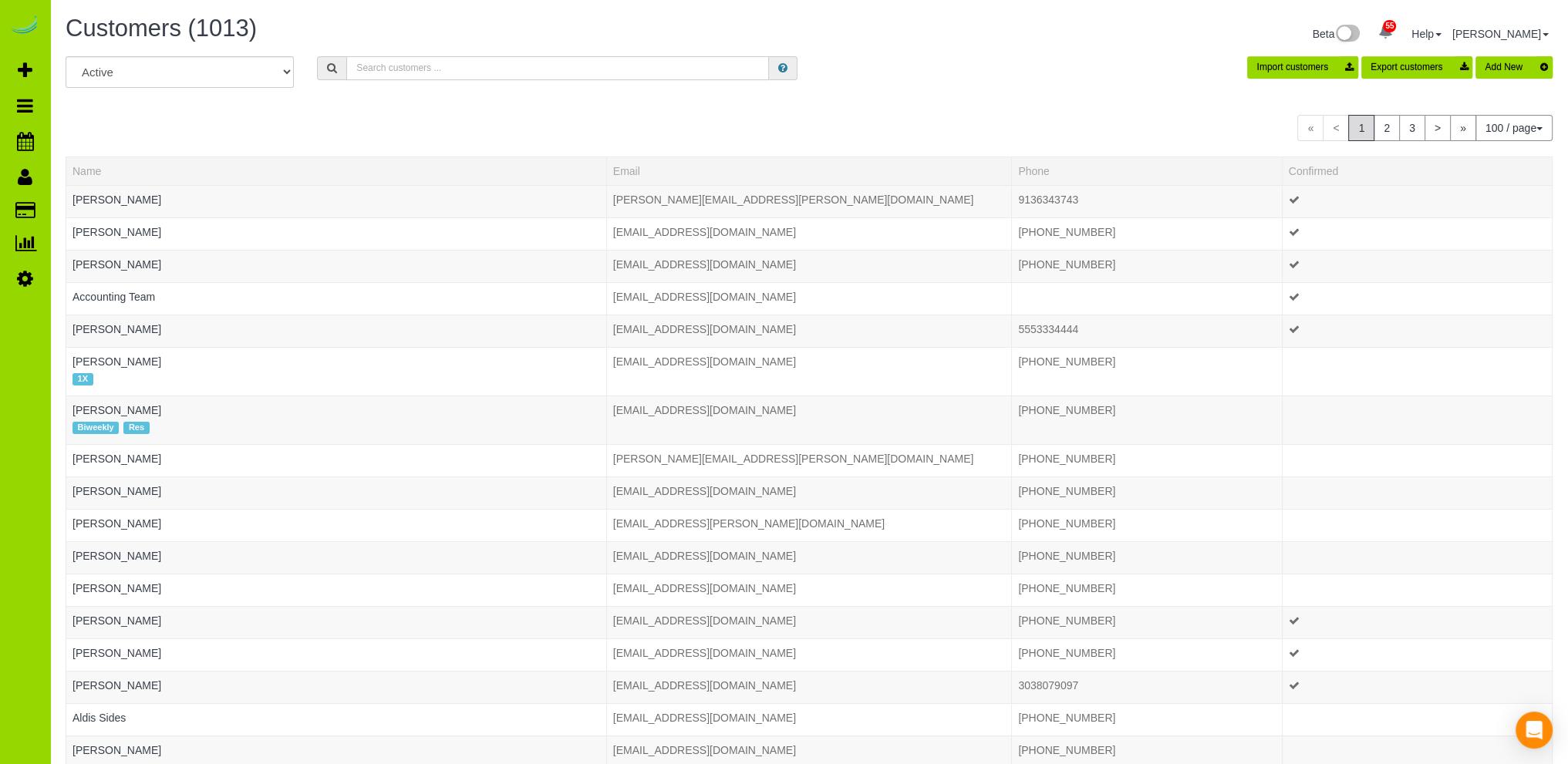
click at [525, 71] on input "text" at bounding box center [557, 68] width 423 height 24
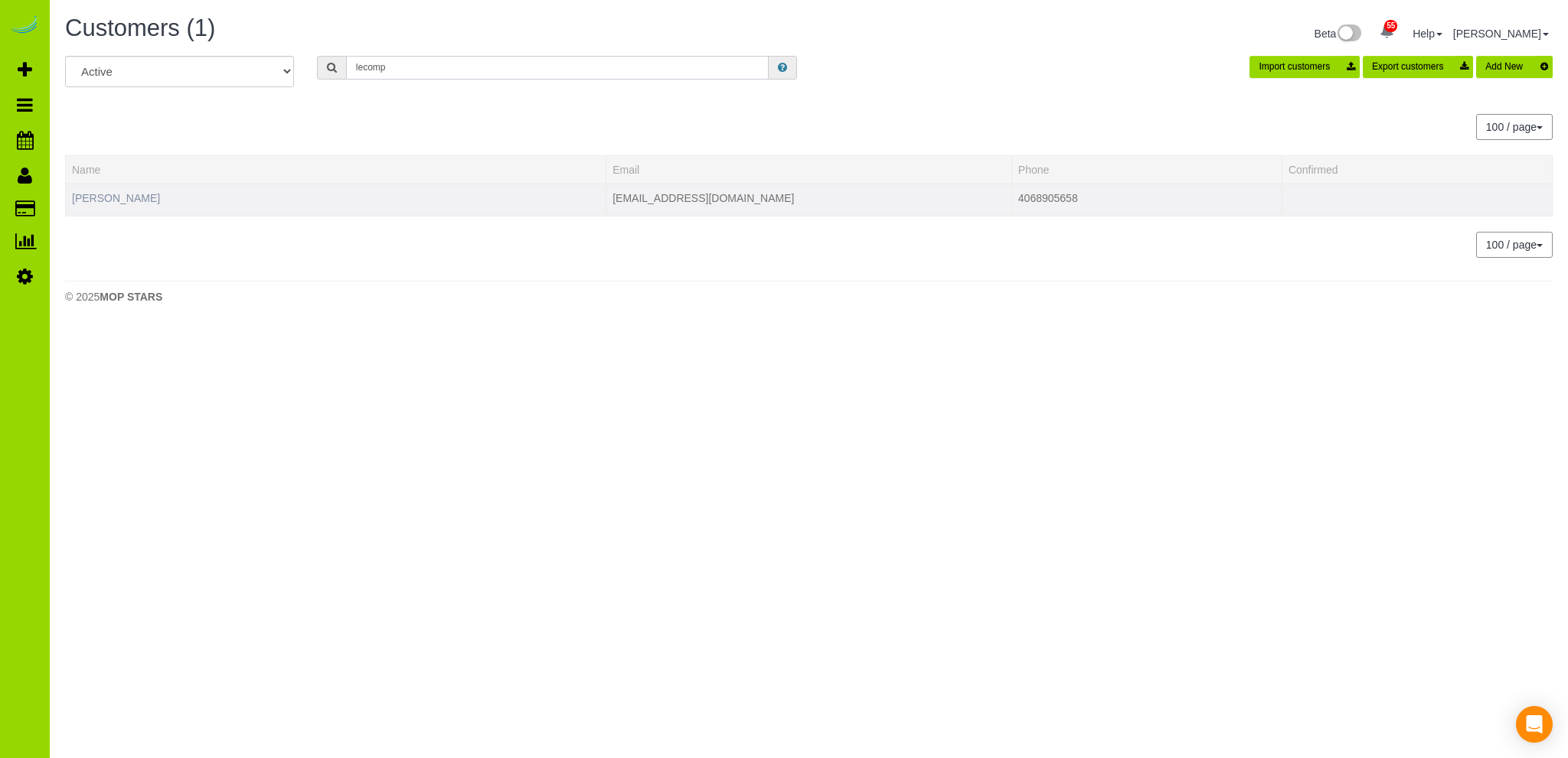
type input "lecomp"
click at [150, 196] on link "Caroline Lecompte" at bounding box center [116, 198] width 88 height 12
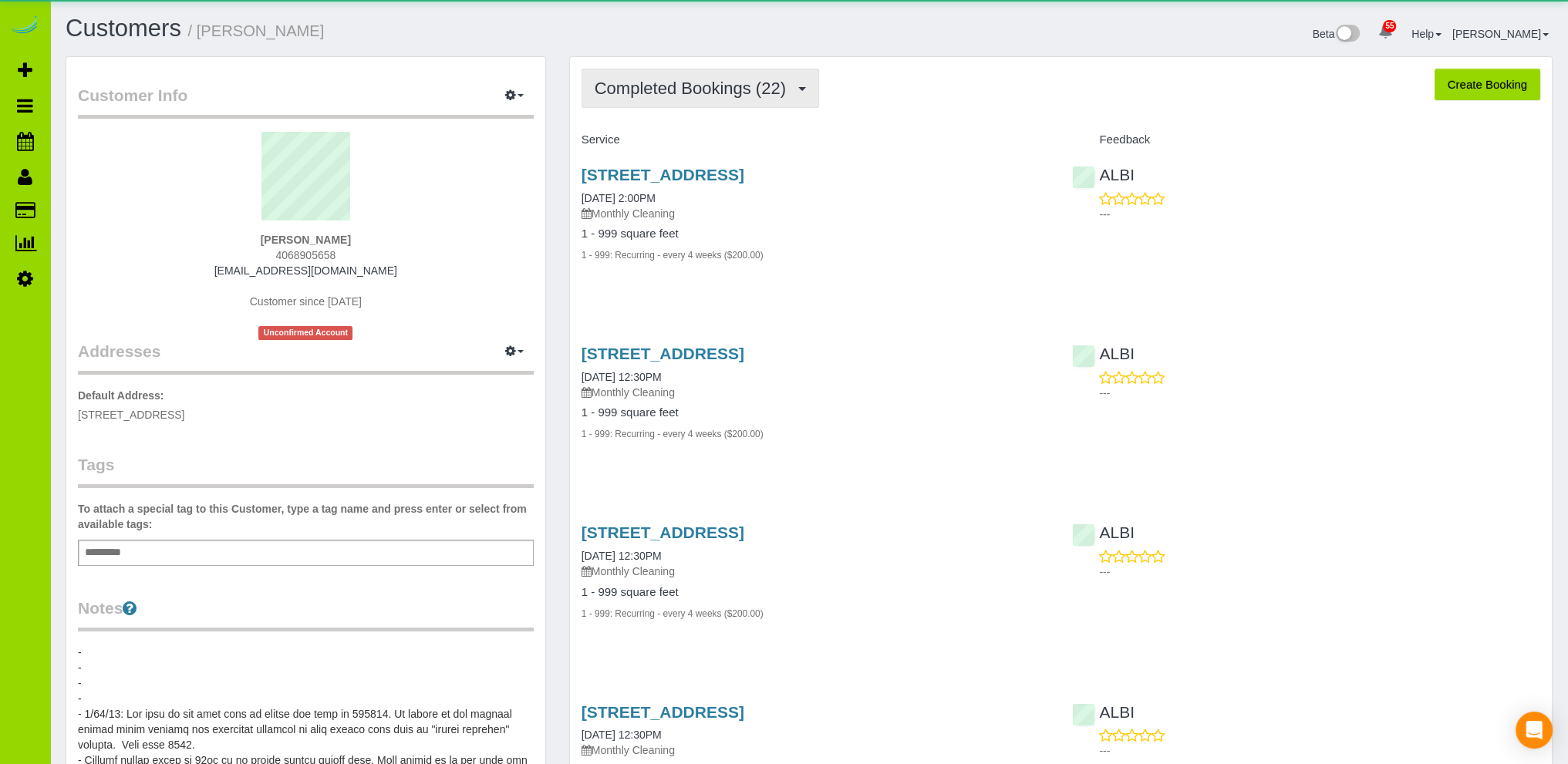
click at [700, 91] on span "Completed Bookings (22)" at bounding box center [694, 88] width 199 height 19
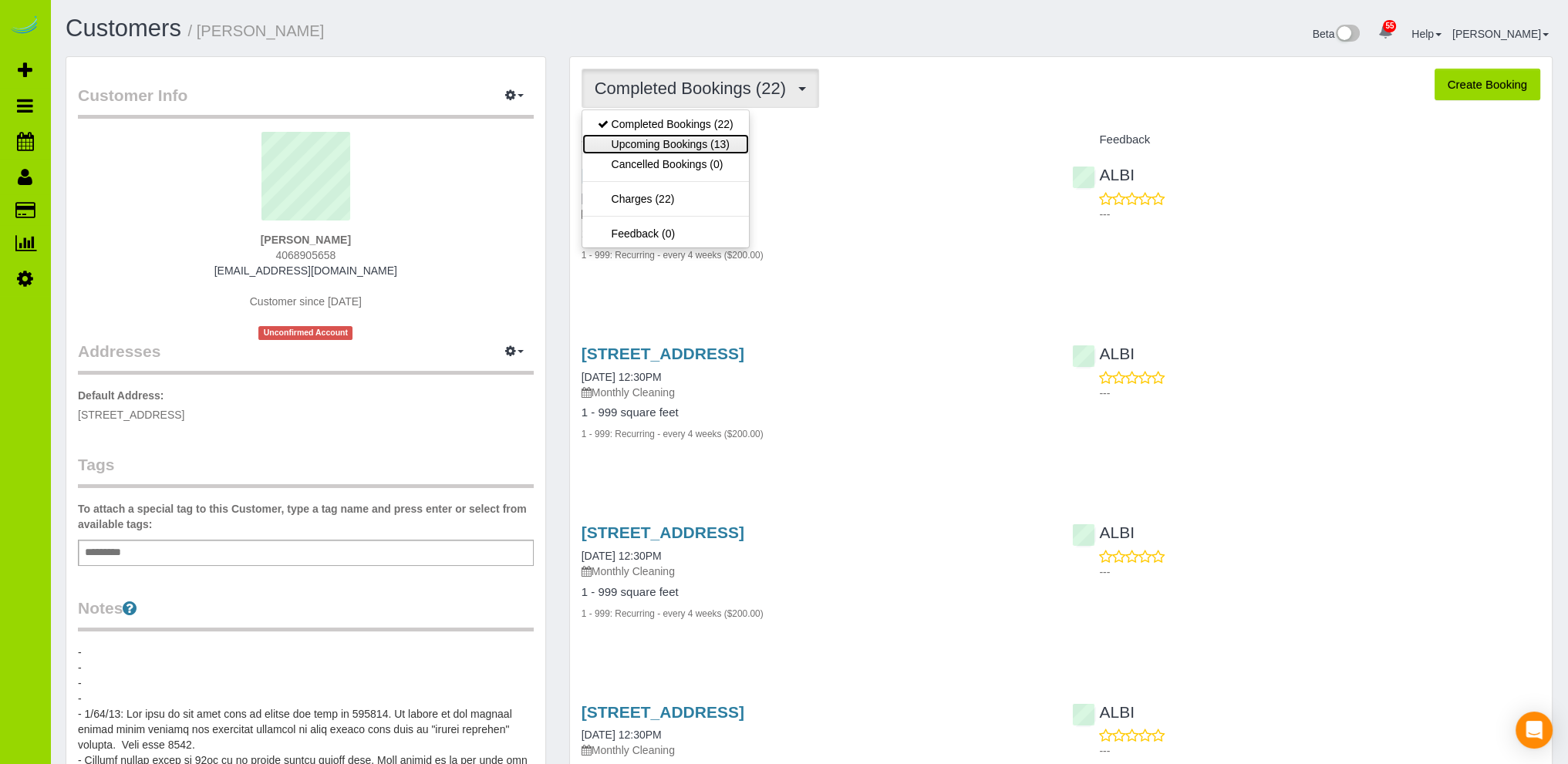
click at [682, 139] on link "Upcoming Bookings (13)" at bounding box center [665, 144] width 167 height 20
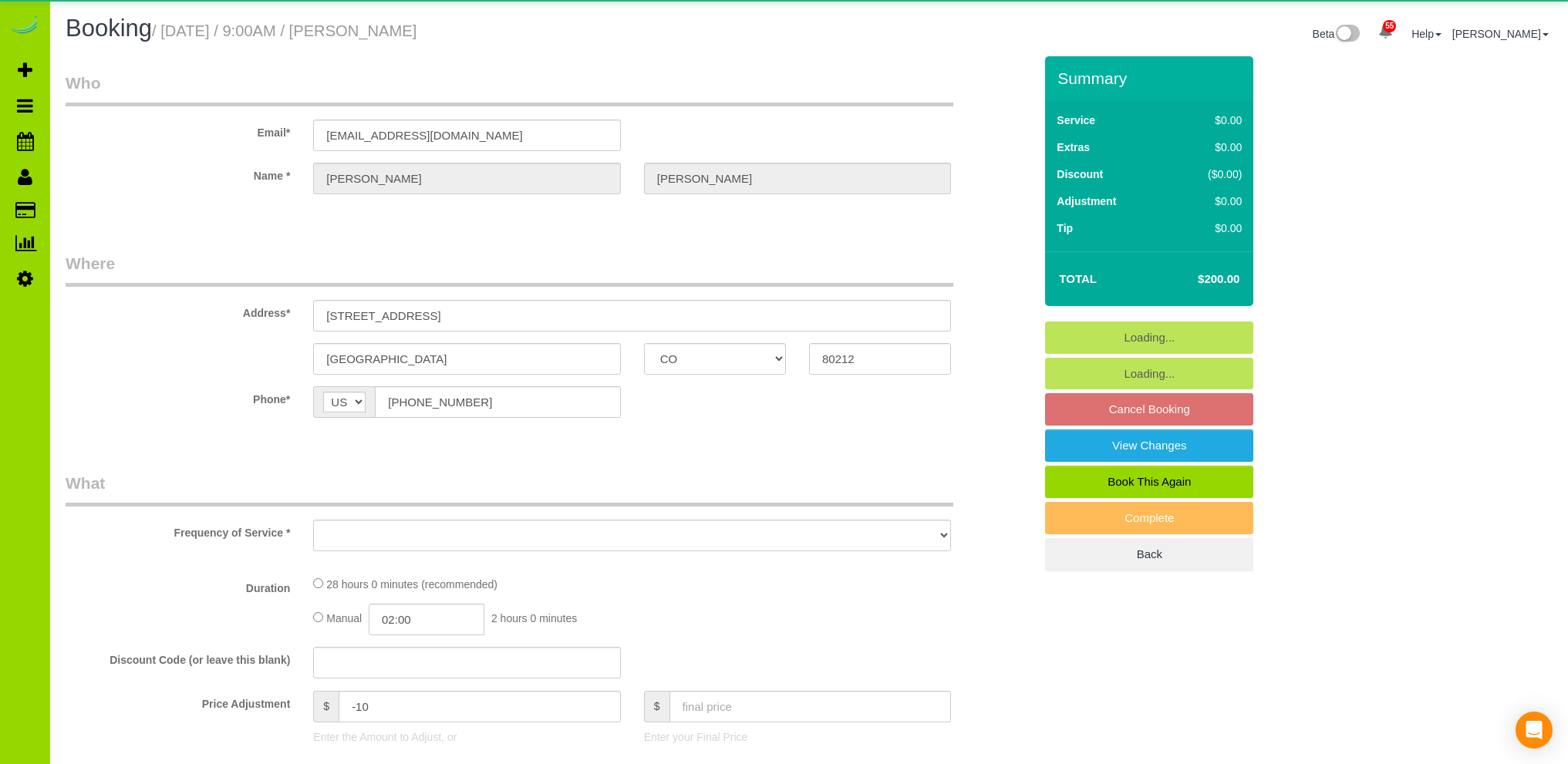
select select "CO"
select select "object:1152"
select select "string:fspay-8423c764-af41-4e43-9ad9-020638f66e1c"
select select "7"
select select "spot1"
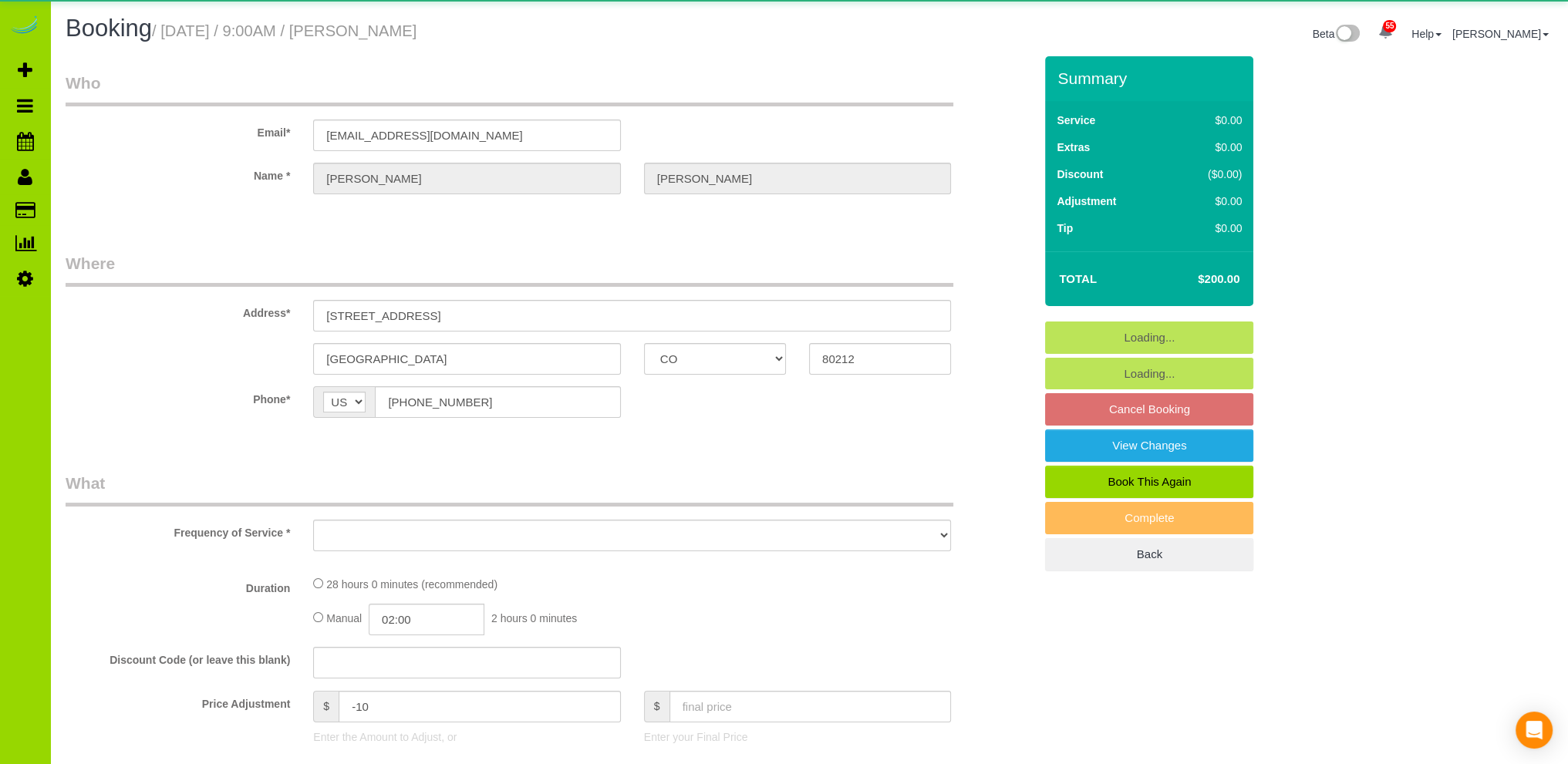
select select "number:3"
select select "number:14"
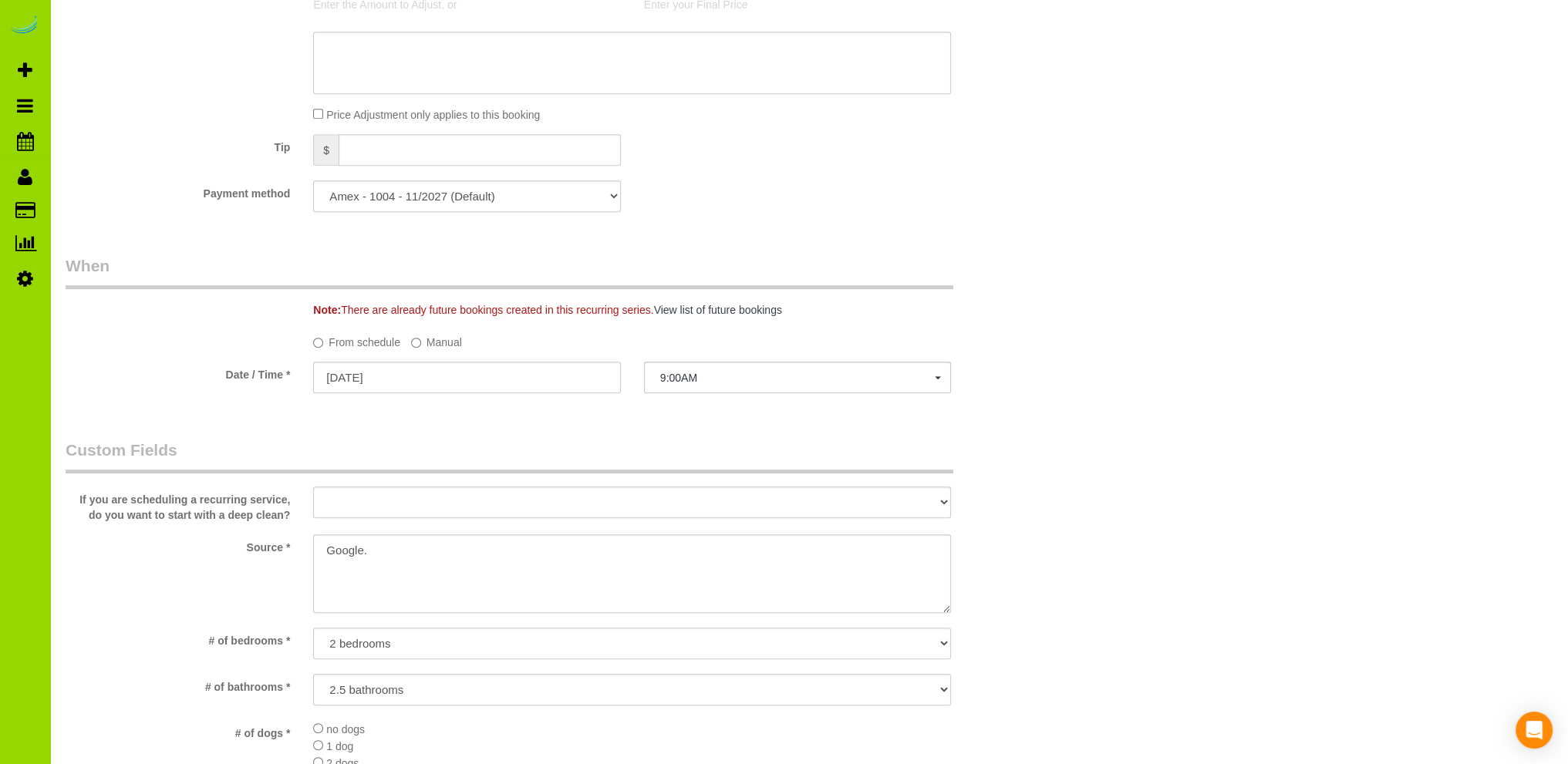
scroll to position [1079, 0]
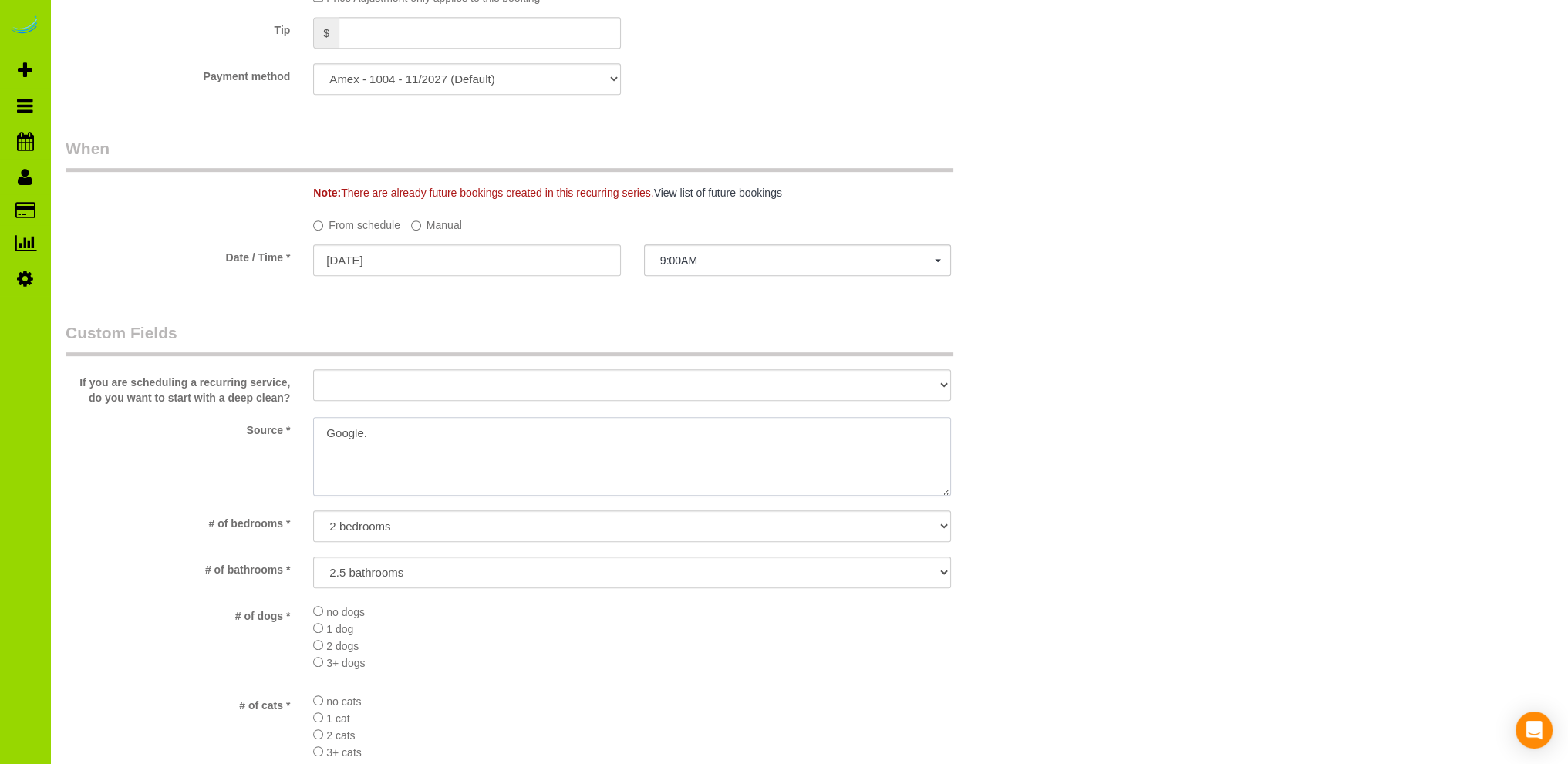
click at [412, 437] on textarea at bounding box center [632, 456] width 638 height 79
drag, startPoint x: 370, startPoint y: 431, endPoint x: 277, endPoint y: 434, distance: 93.0
click at [280, 434] on div "Source *" at bounding box center [549, 457] width 991 height 82
click at [511, 431] on textarea at bounding box center [632, 456] width 638 height 79
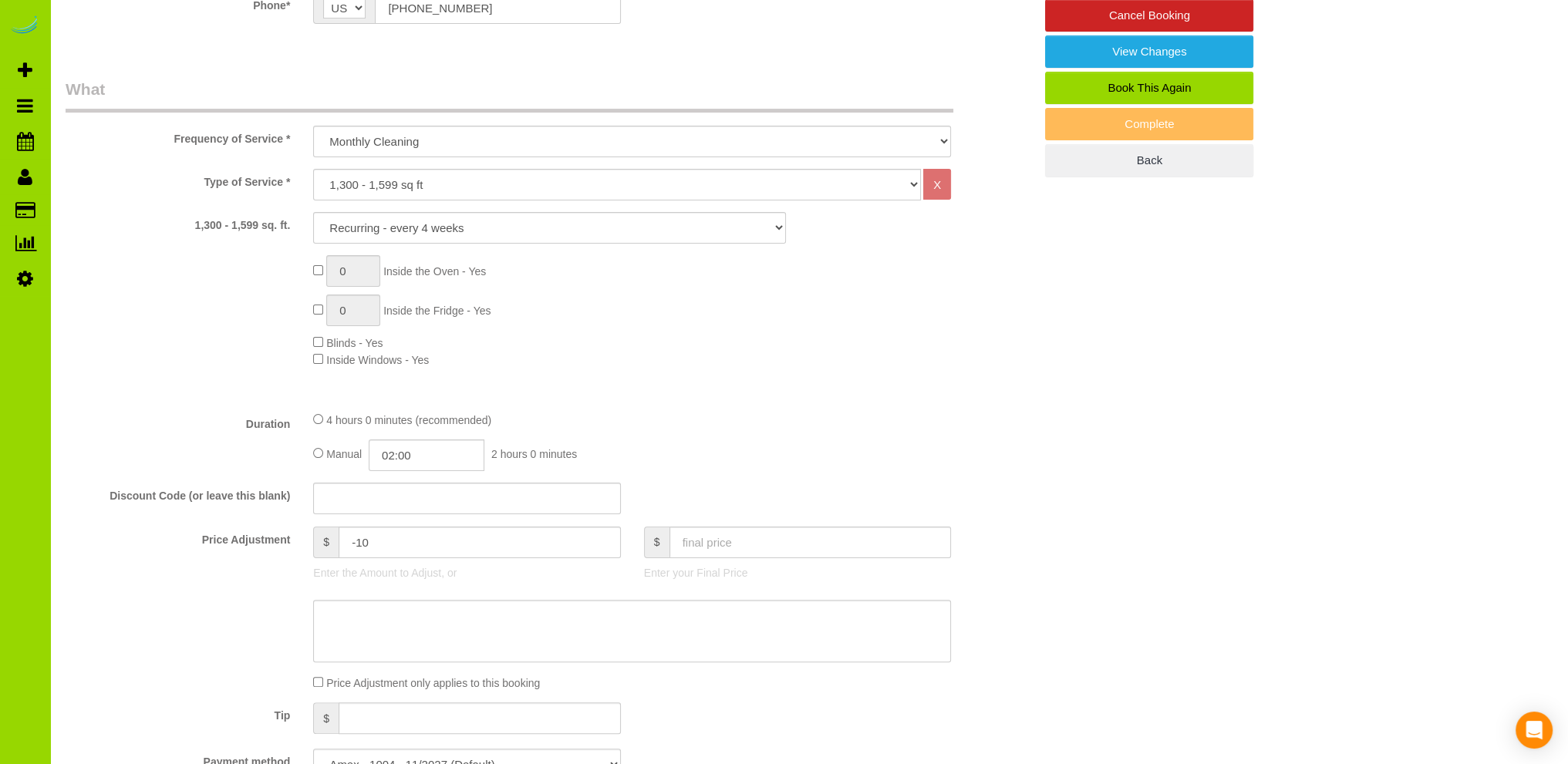
scroll to position [0, 0]
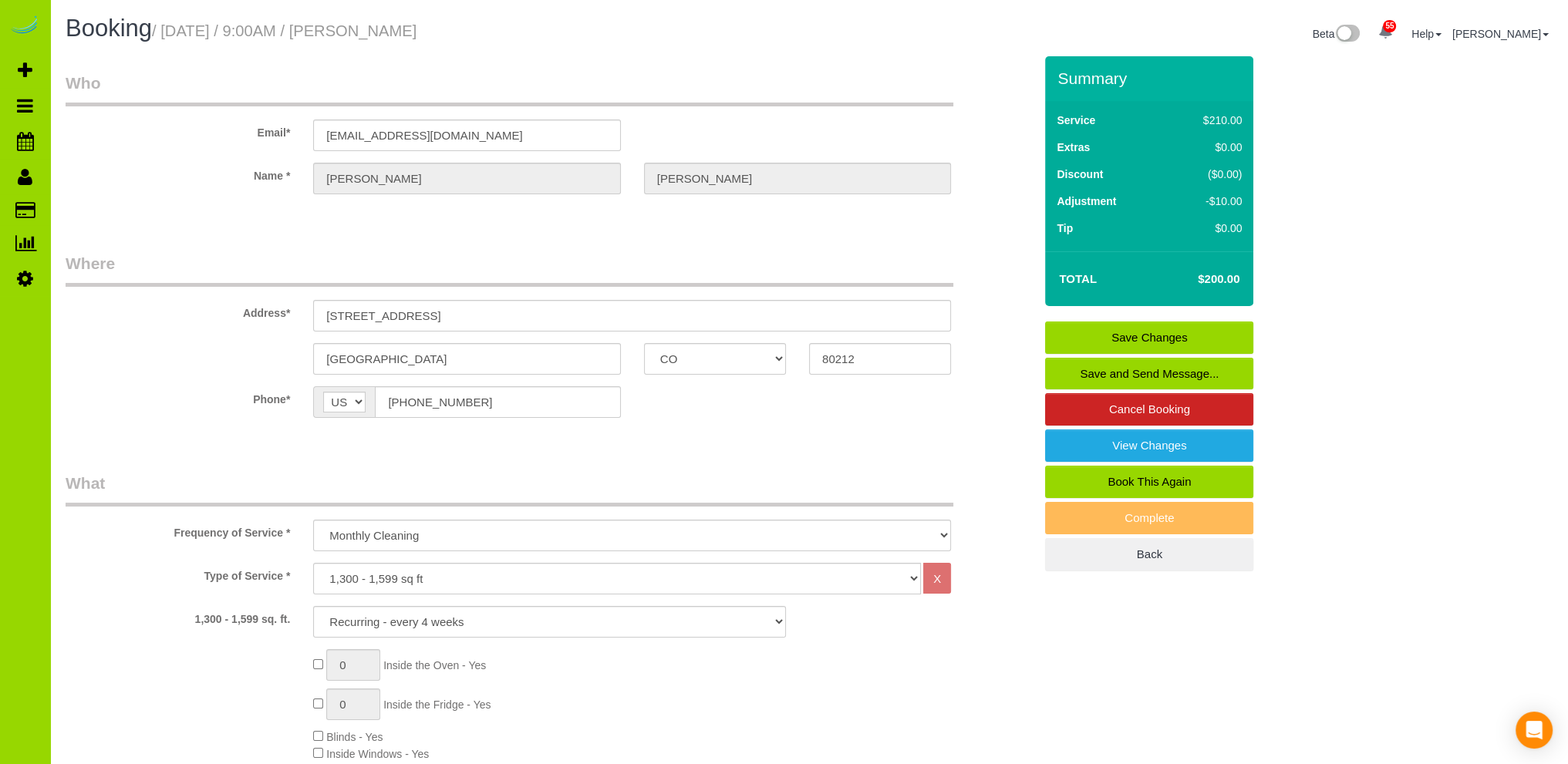
type textarea "Prev client. Google."
click at [1153, 330] on link "Save Changes" at bounding box center [1149, 338] width 208 height 32
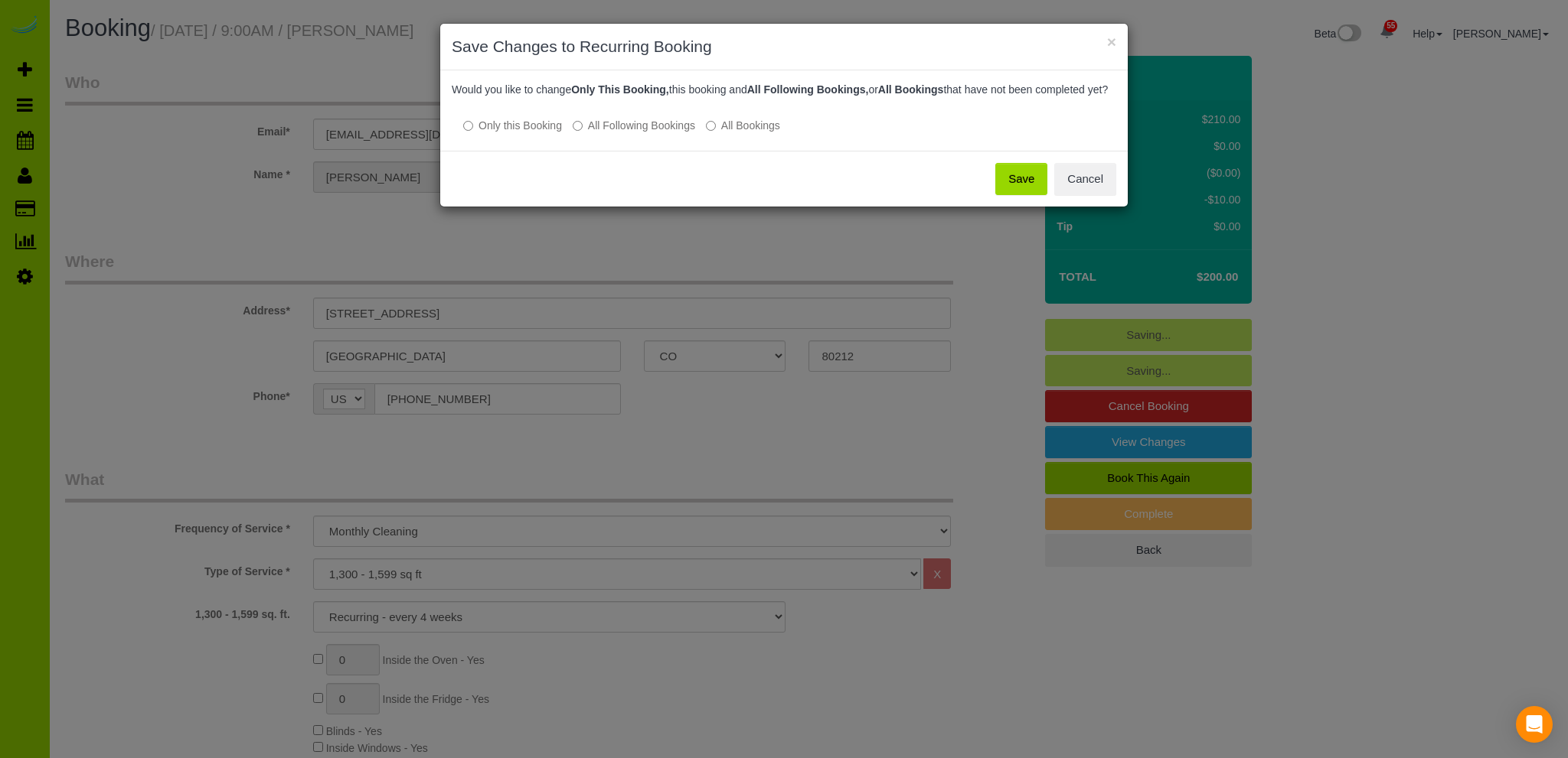
drag, startPoint x: 1015, startPoint y: 190, endPoint x: 966, endPoint y: 178, distance: 50.4
click at [1013, 190] on button "Save" at bounding box center [1021, 179] width 52 height 32
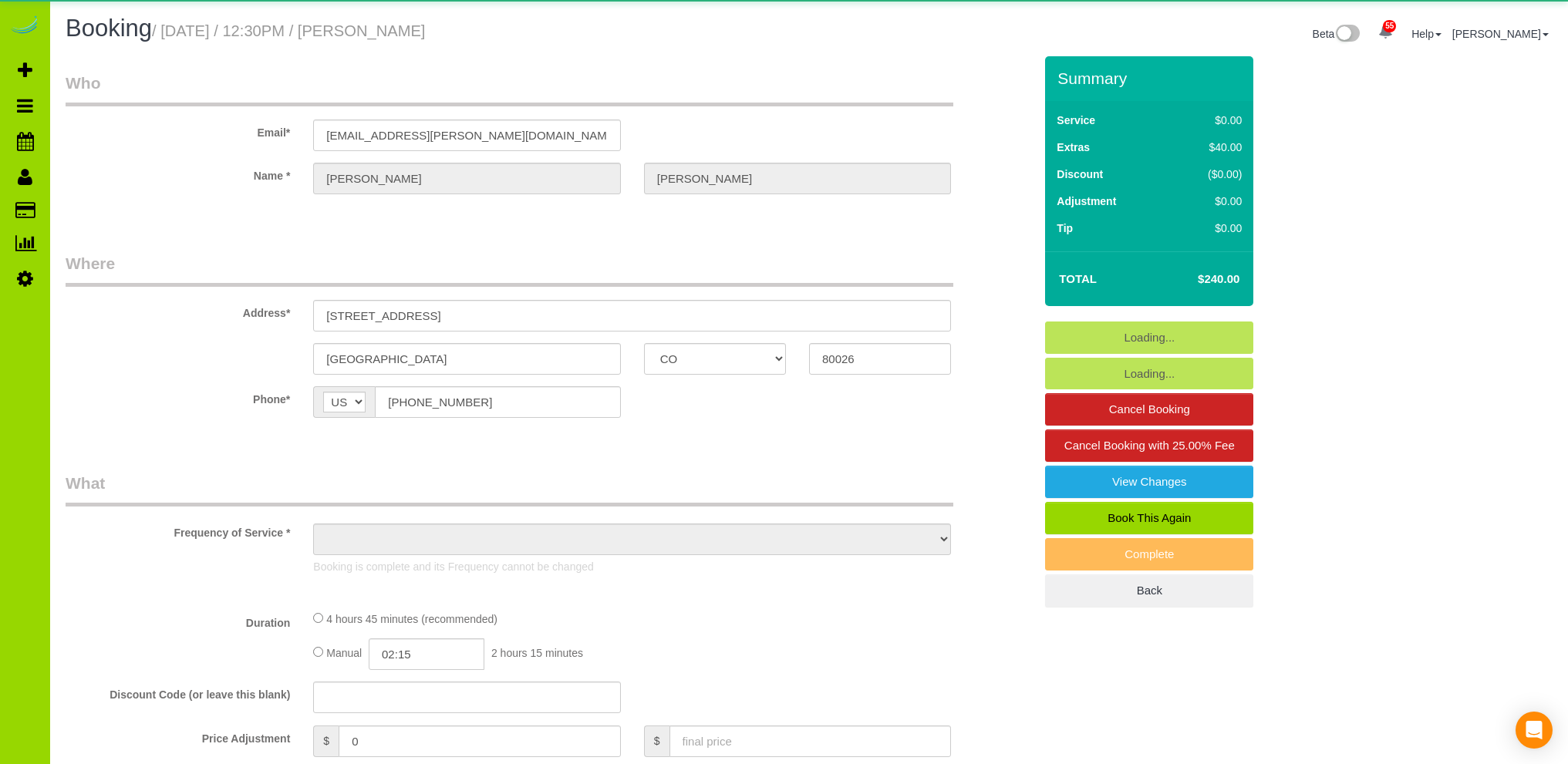
select select "CO"
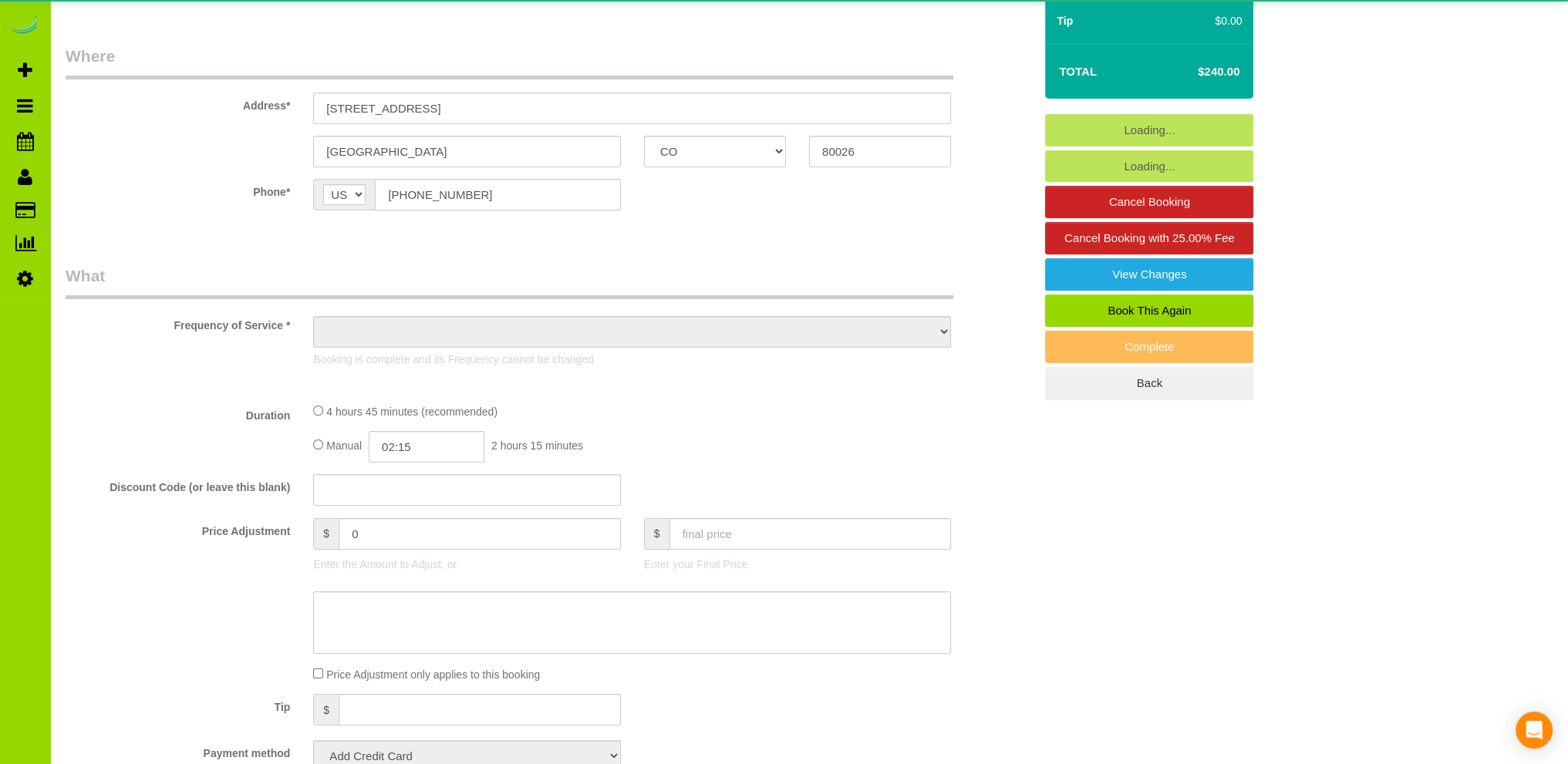
select select "object:1257"
select select "string:fspay-7339a04b-645d-459d-becb-632309487b6a"
select select "spot1"
select select "number:69"
select select "number:1"
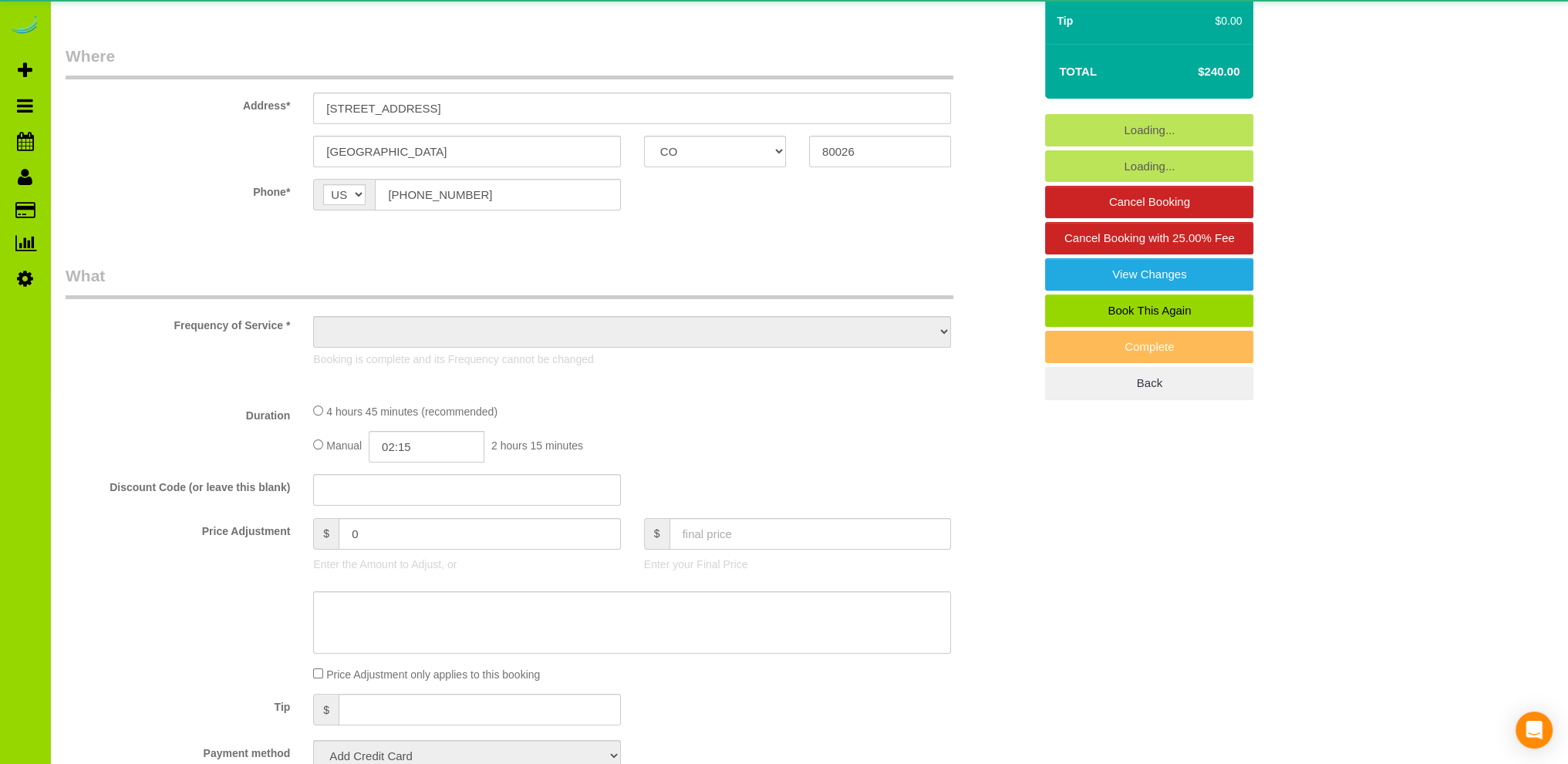
select select "number:13"
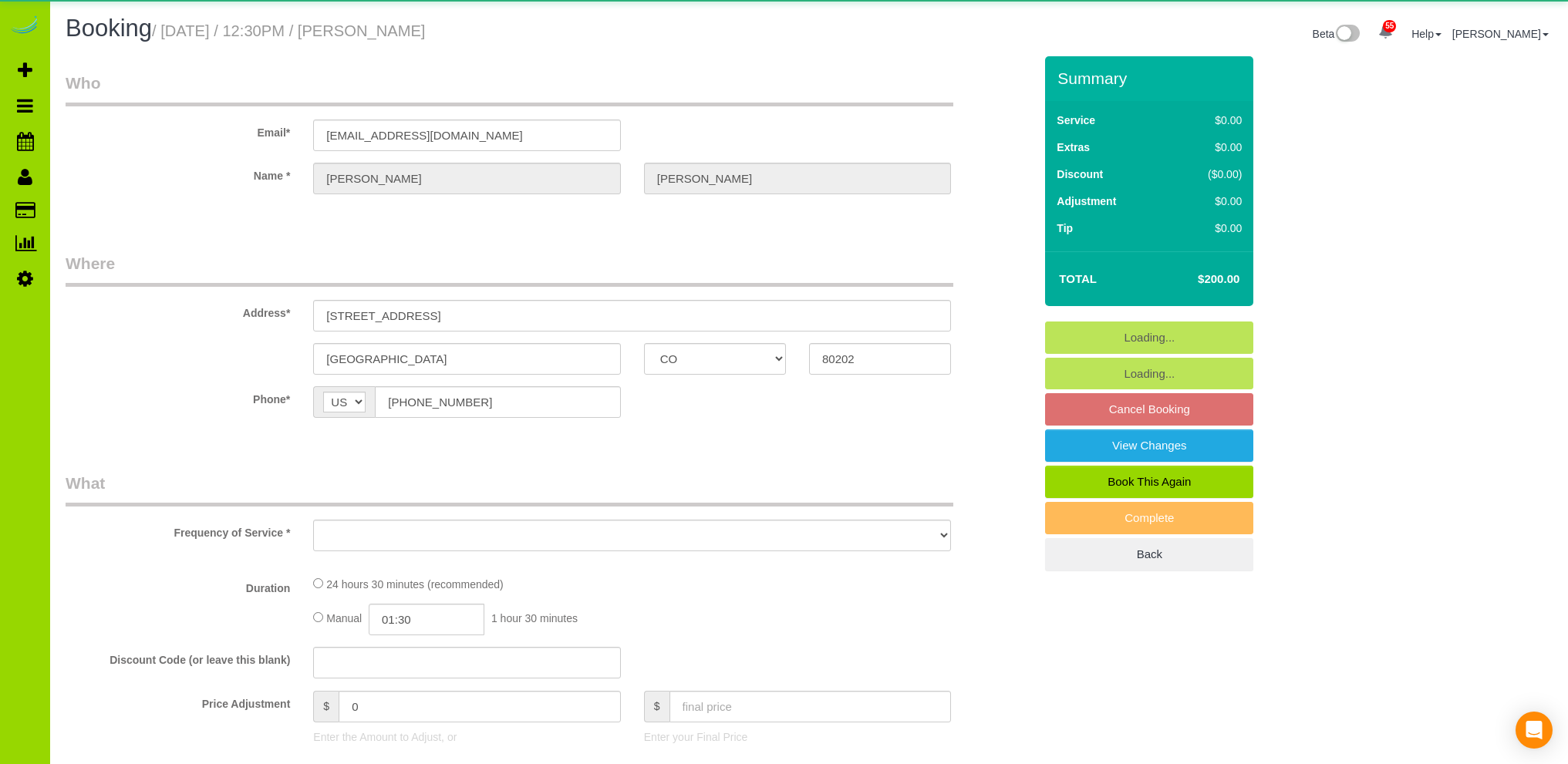
select select "CO"
select select "spot1"
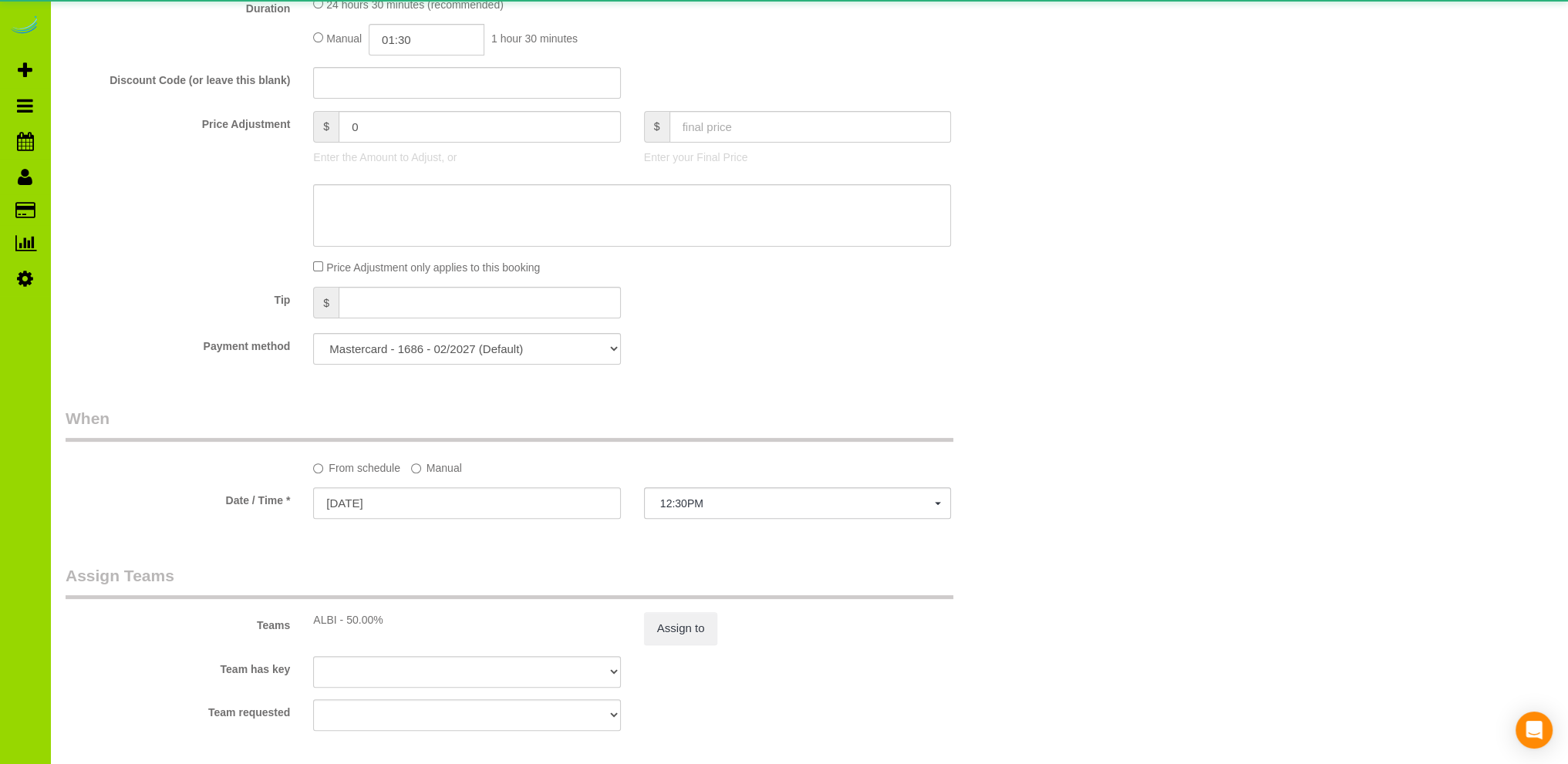
select select "spot6"
select select "object:1149"
select select "7"
select select "number:67"
select select "number:2"
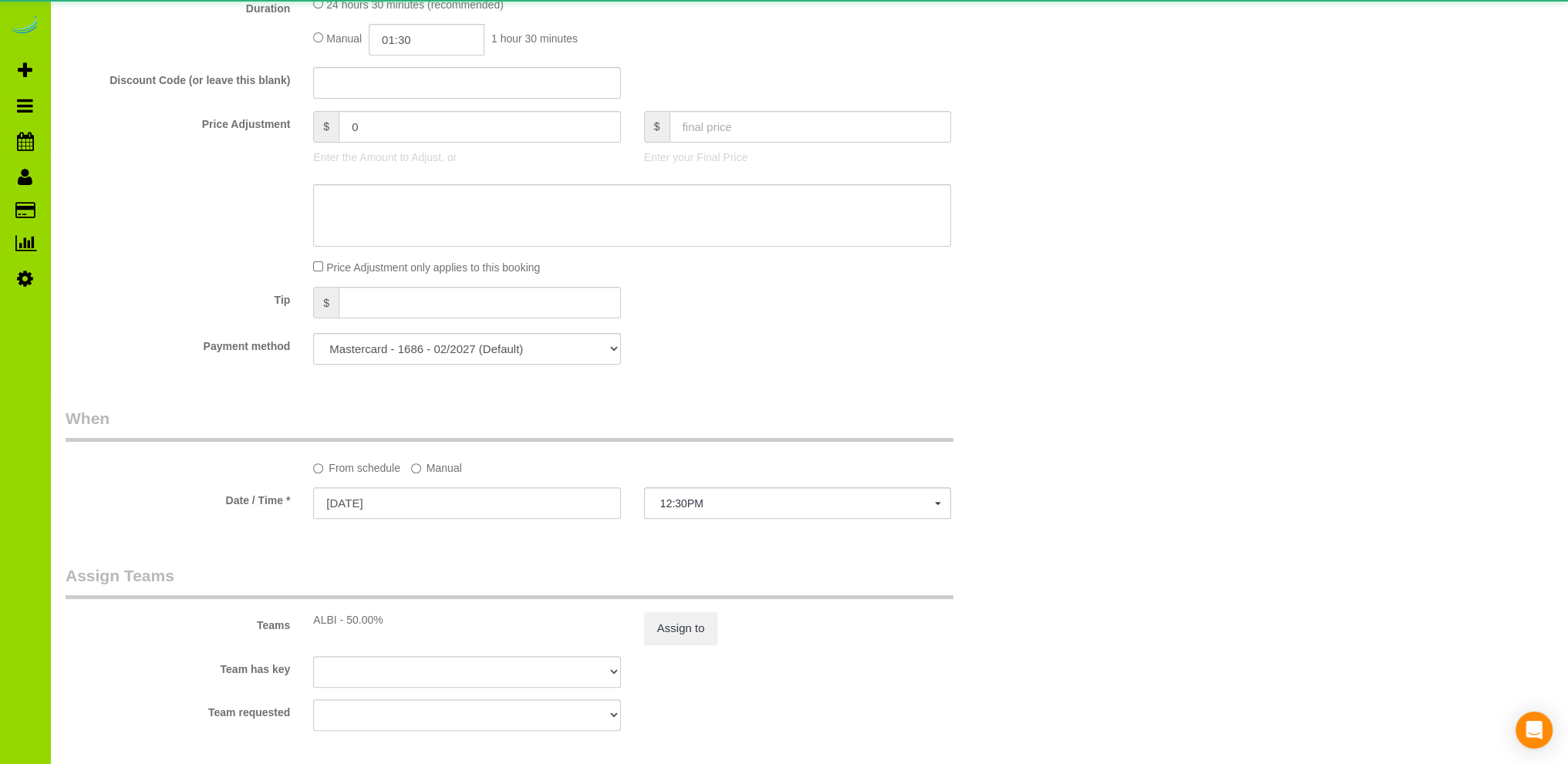
select select "number:11"
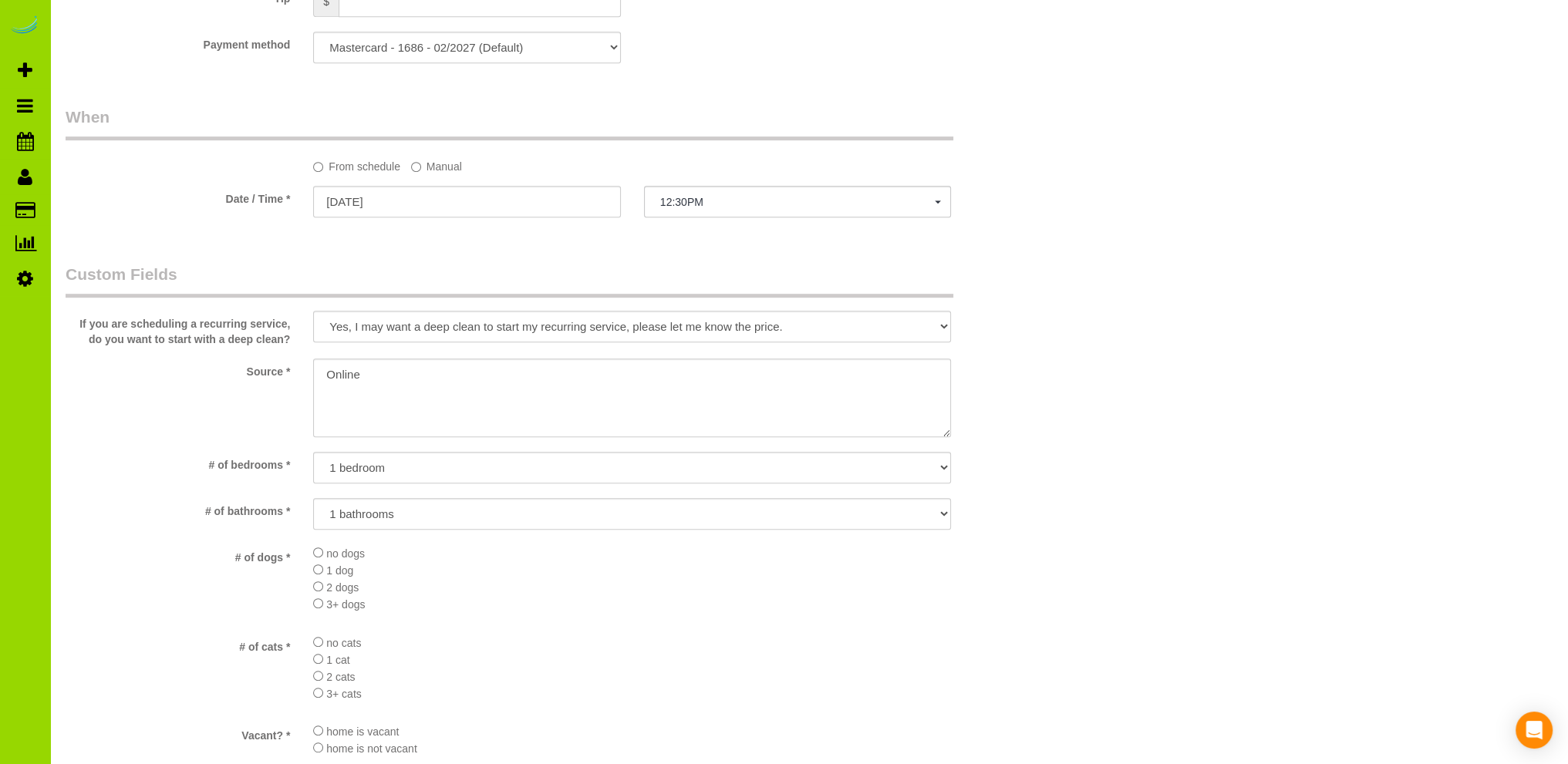
scroll to position [1234, 0]
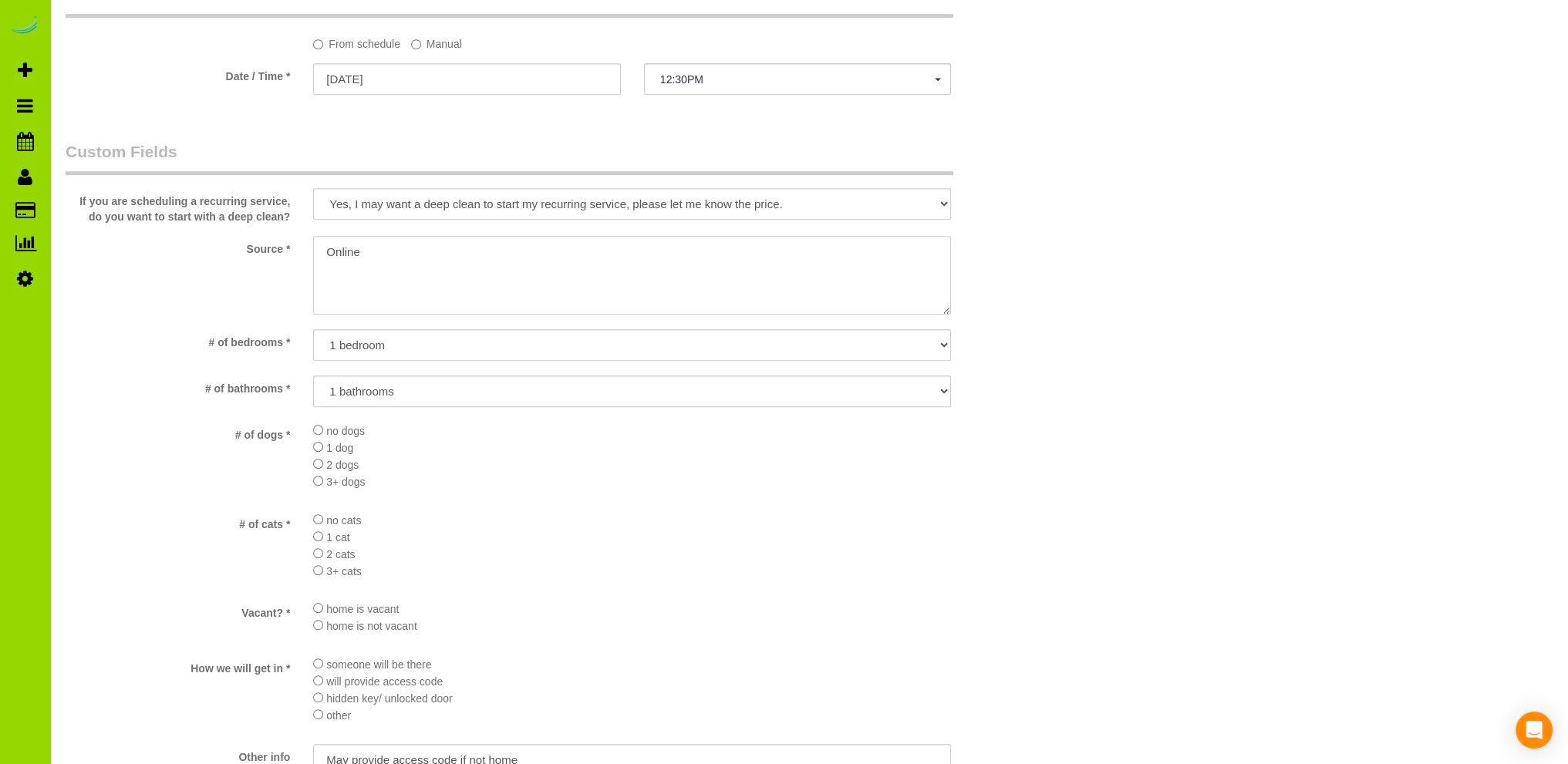
click at [323, 253] on textarea at bounding box center [632, 276] width 638 height 79
click at [464, 248] on textarea at bounding box center [632, 276] width 638 height 79
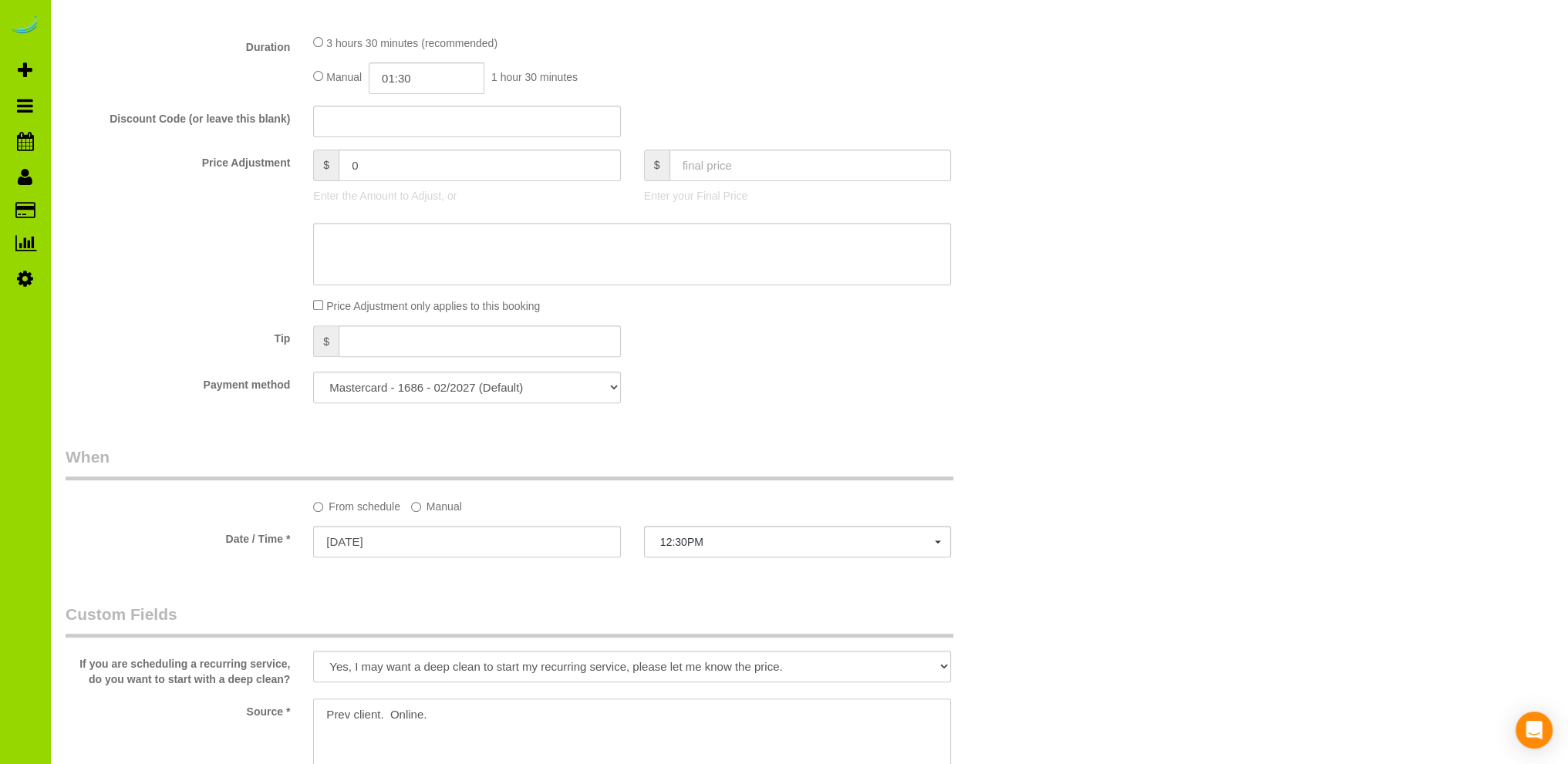
scroll to position [0, 0]
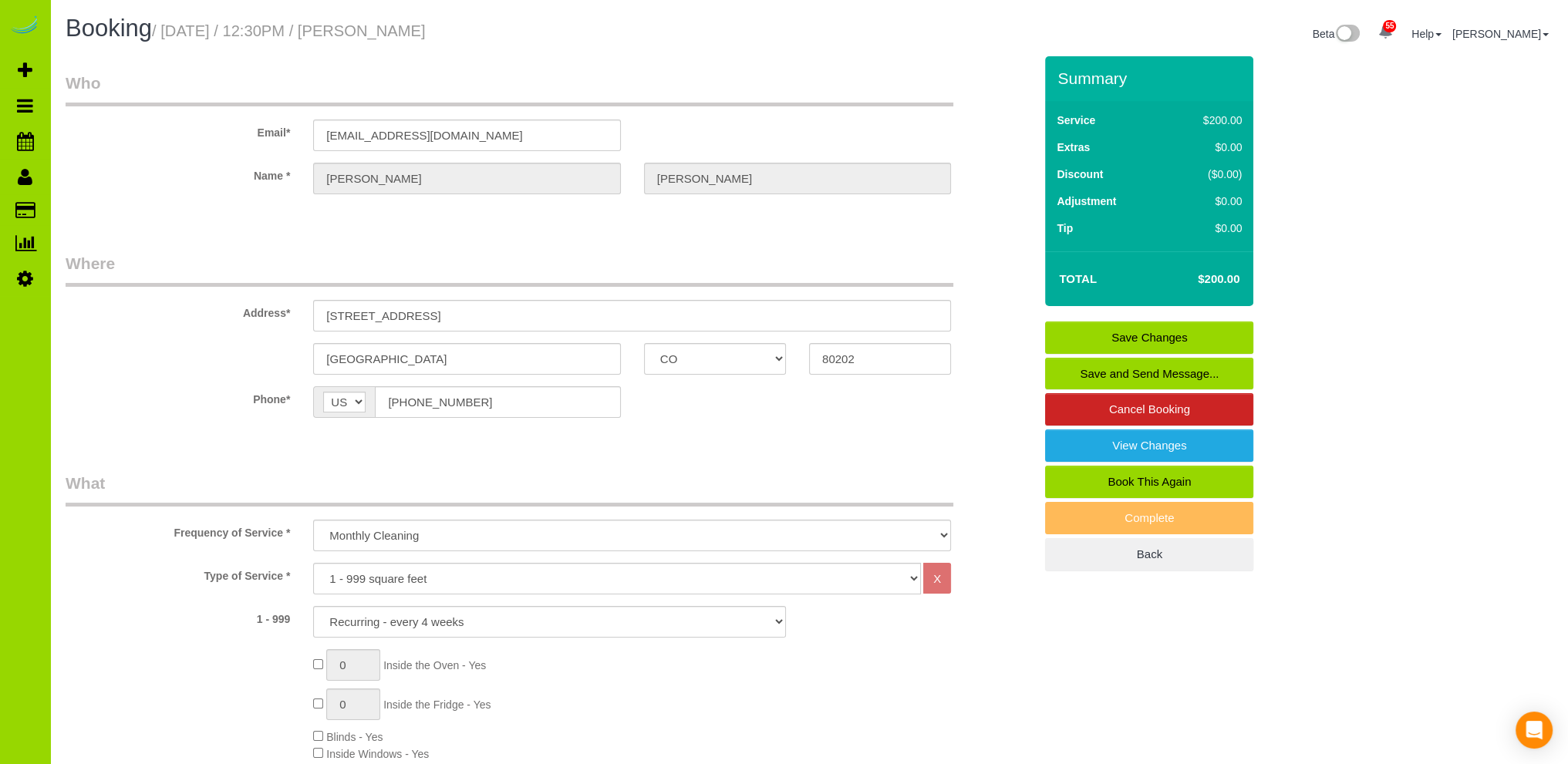
type textarea "Prev client. Online."
click at [1070, 336] on link "Save Changes" at bounding box center [1149, 338] width 208 height 32
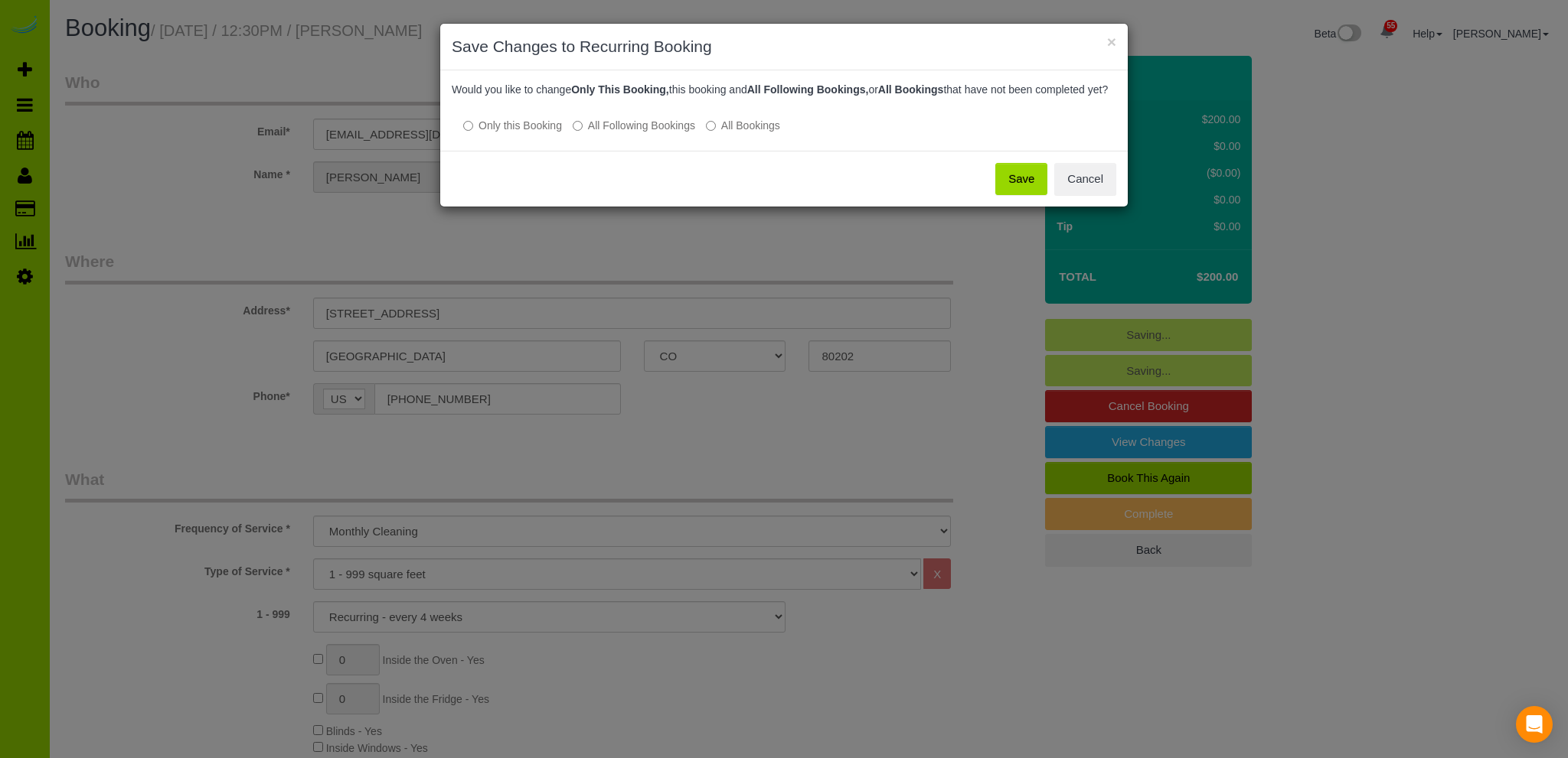
click at [1021, 192] on button "Save" at bounding box center [1021, 179] width 52 height 32
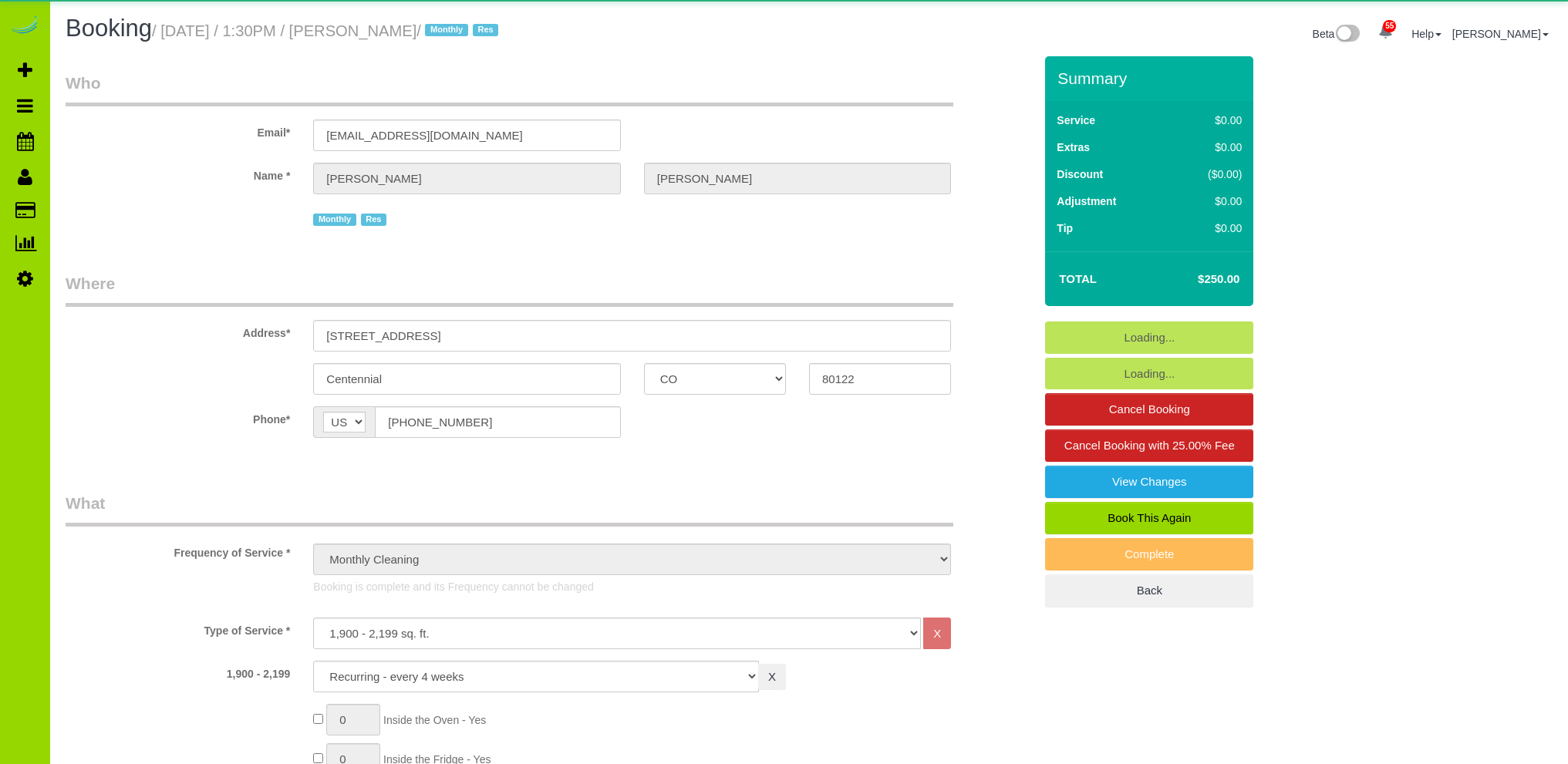
select select "CO"
select select "7"
select select "spot1"
select select "number:5"
select select "number:15"
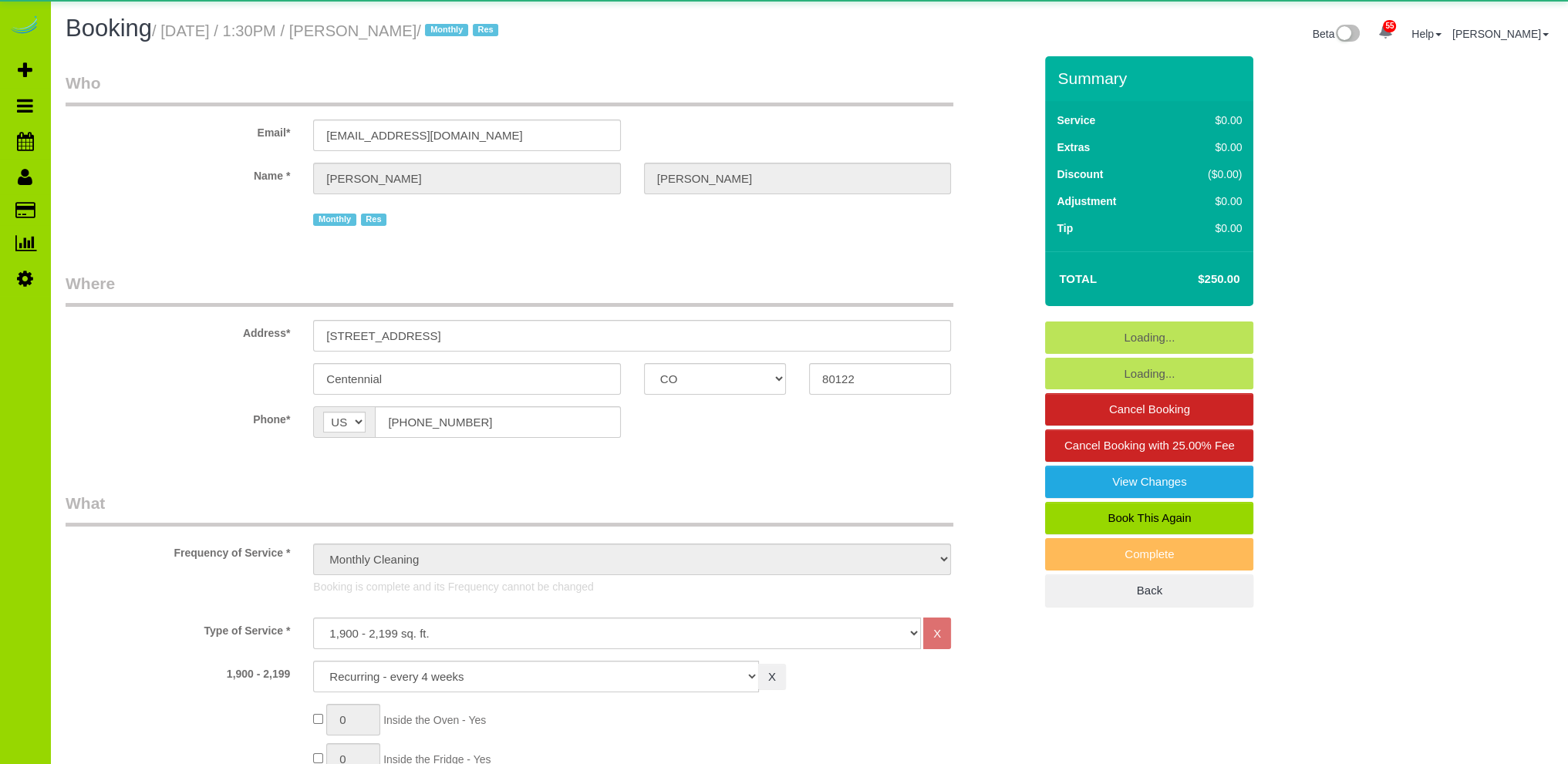
select select "object:1225"
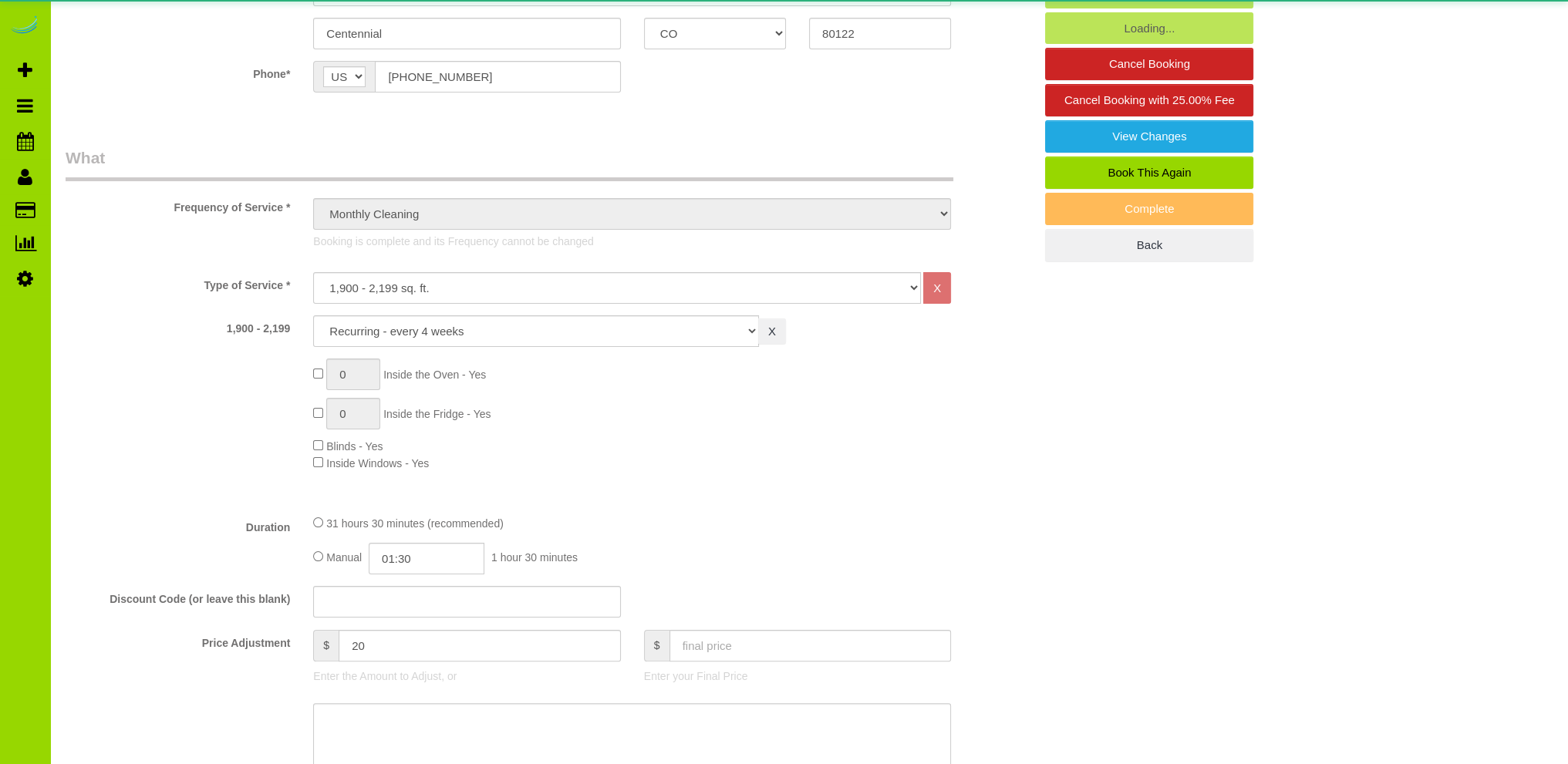
select select "7"
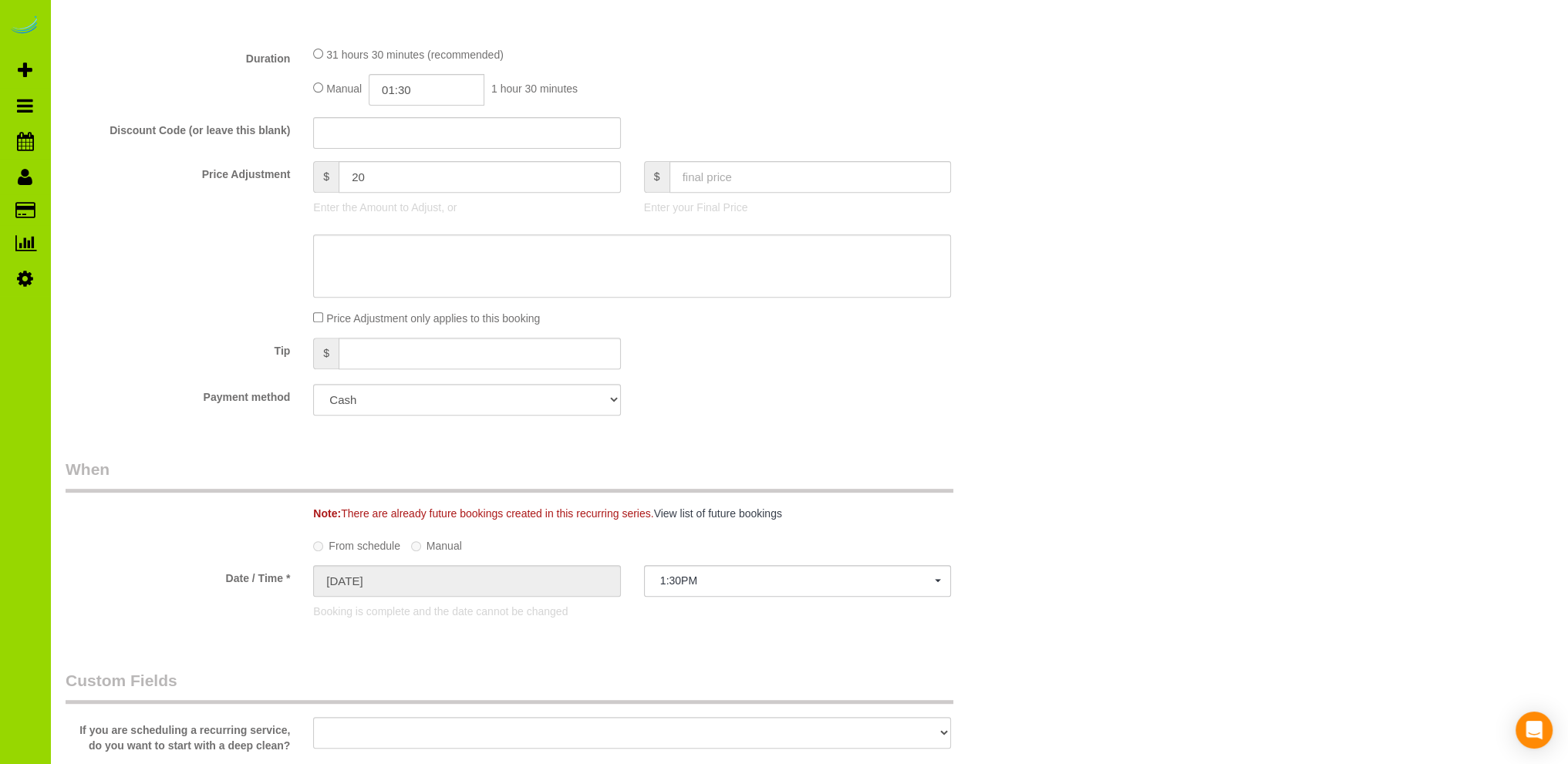
scroll to position [926, 0]
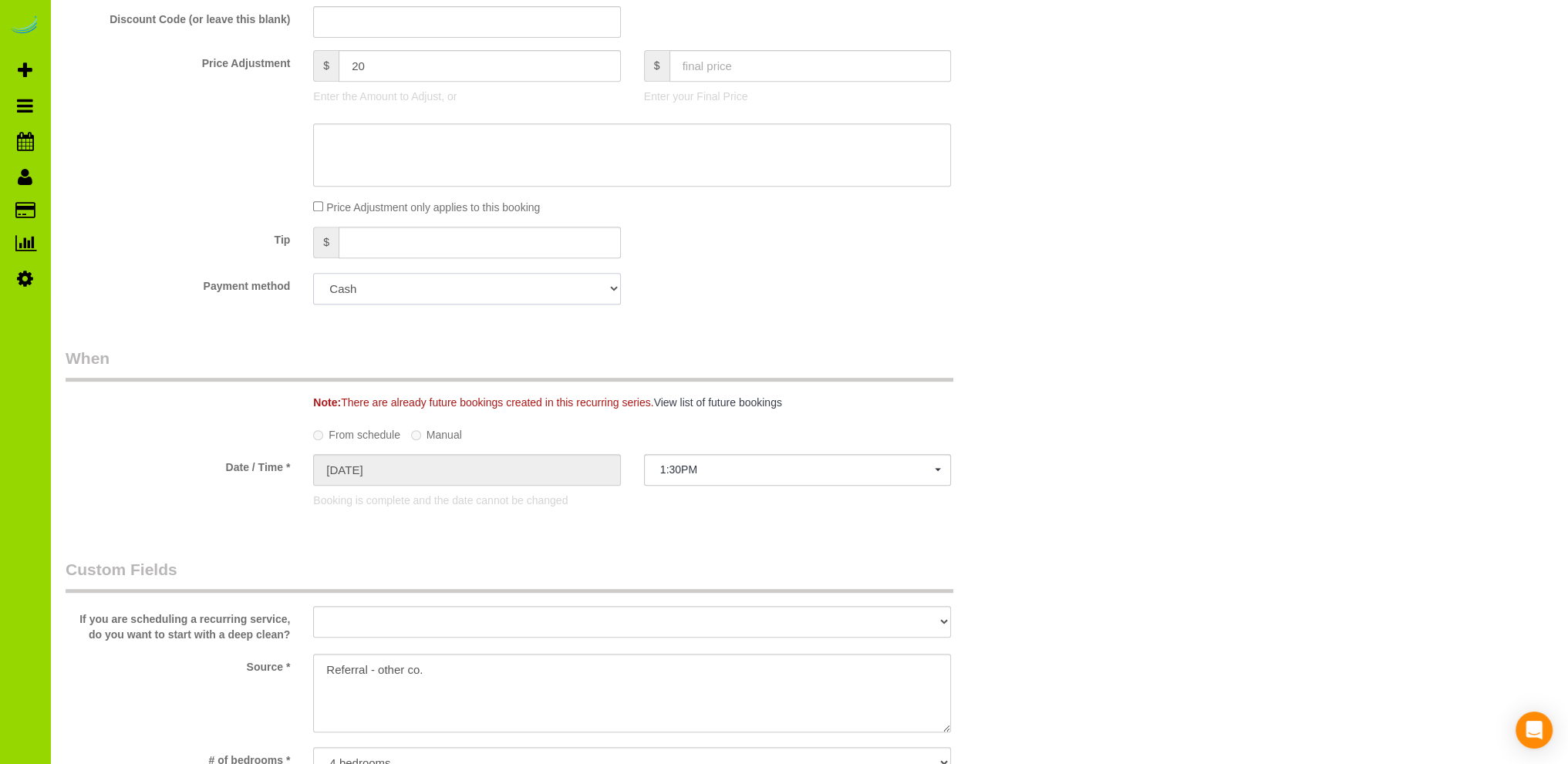
click at [605, 287] on select "Mastercard - 0901 - 08/2029 (Default) Add Credit Card ─────────────── Cash Chec…" at bounding box center [467, 289] width 307 height 32
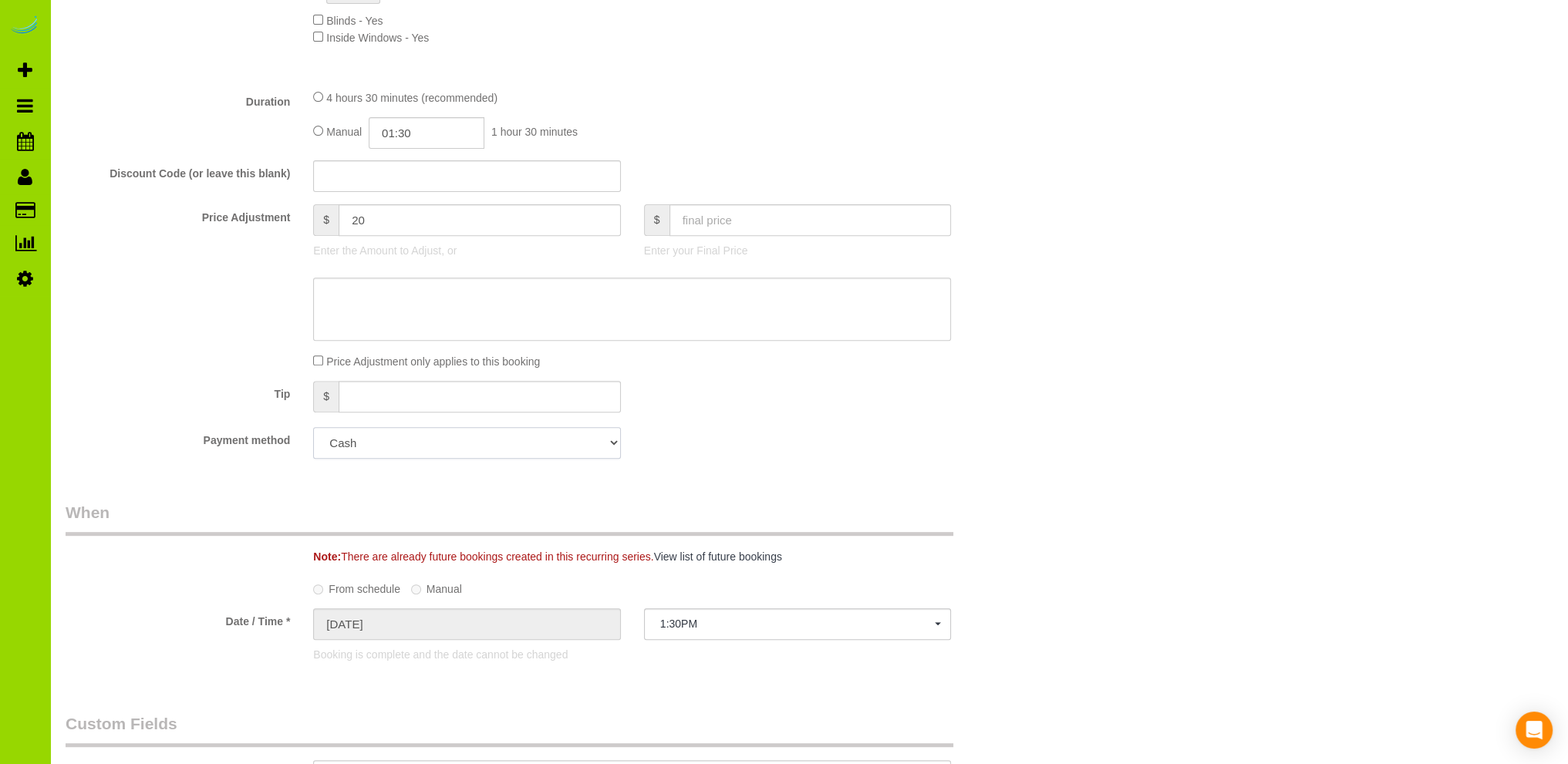
click at [585, 437] on select "Mastercard - 0901 - 08/2029 (Default) Add Credit Card ─────────────── Cash Chec…" at bounding box center [467, 443] width 307 height 32
select select "string:fspay-85ece3ea-4dc7-4839-afdb-6085707c389c"
click at [313, 428] on select "Mastercard - 0901 - 08/2029 (Default) Add Credit Card ─────────────── Cash Chec…" at bounding box center [467, 443] width 307 height 32
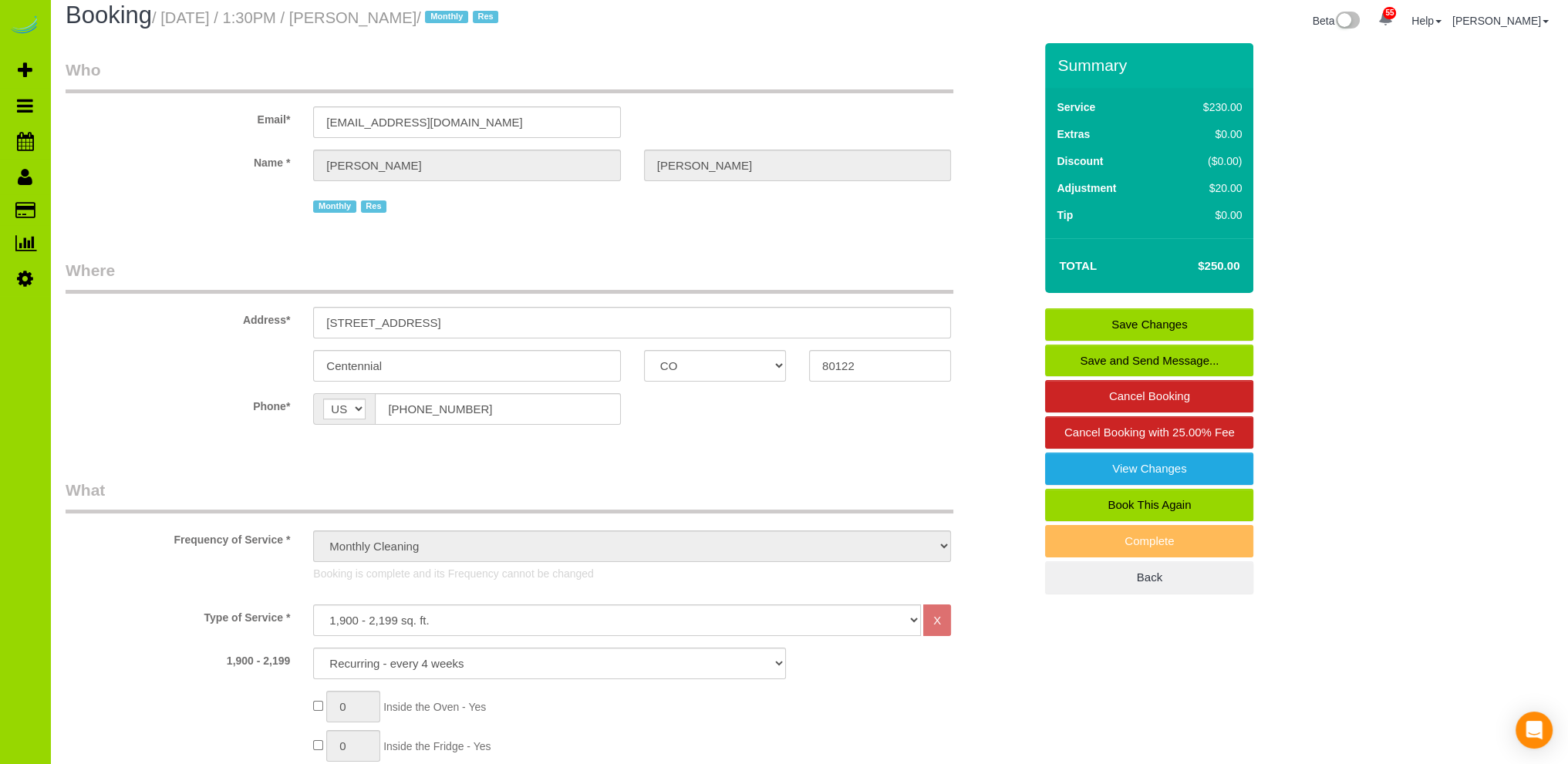
scroll to position [0, 0]
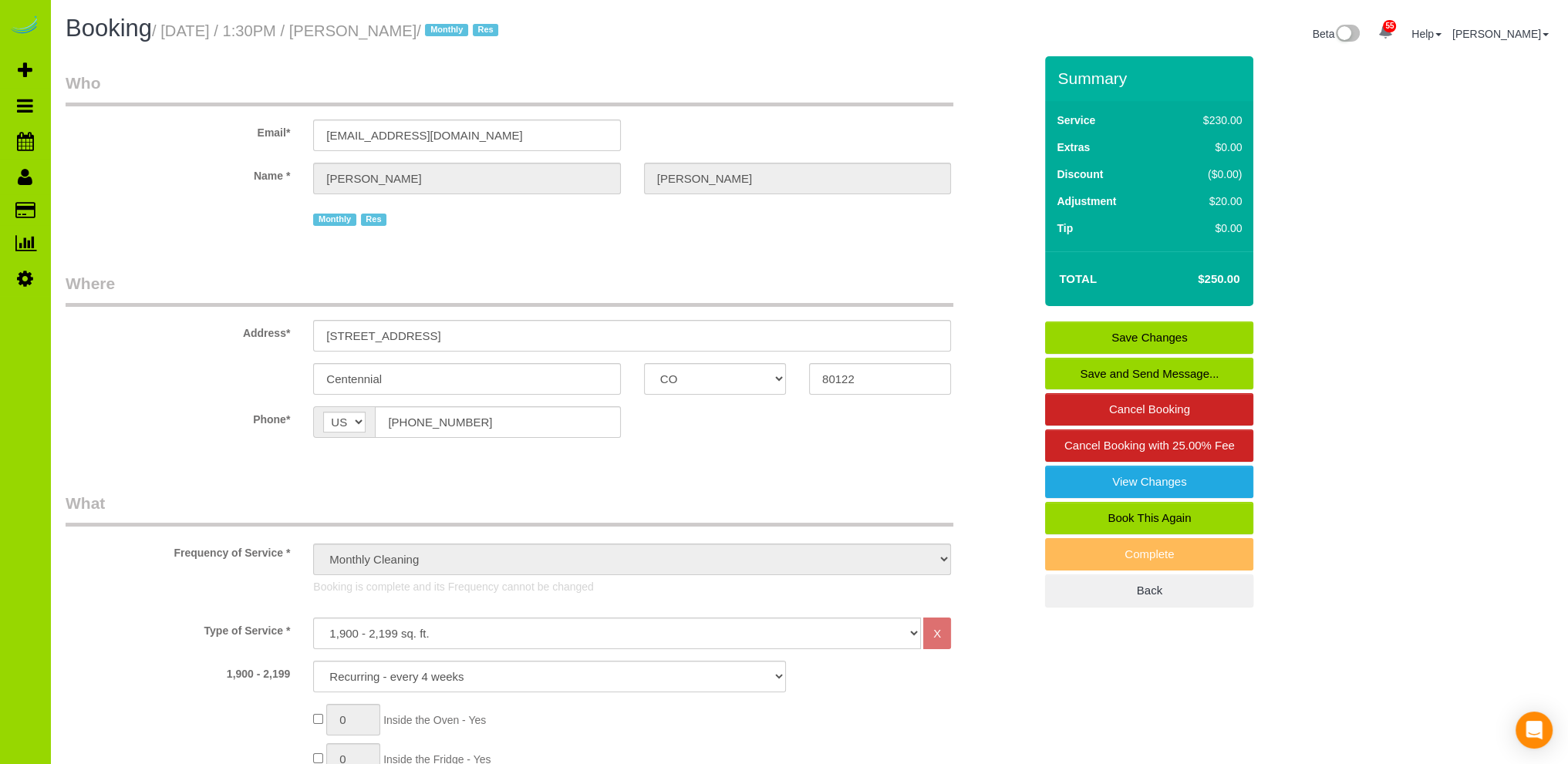
click at [1115, 331] on link "Save Changes" at bounding box center [1149, 338] width 208 height 32
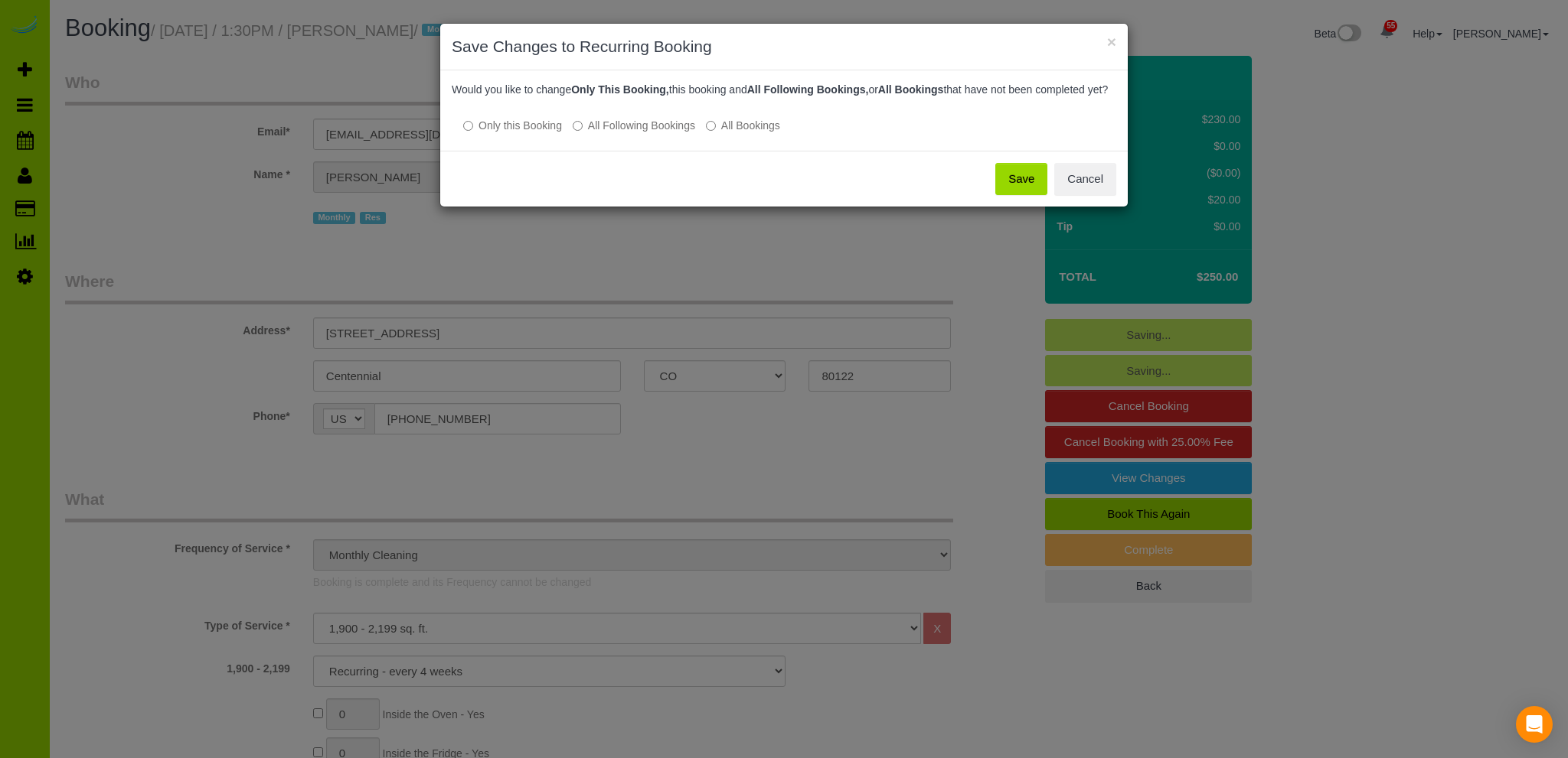
click at [1012, 195] on button "Save" at bounding box center [1021, 179] width 52 height 32
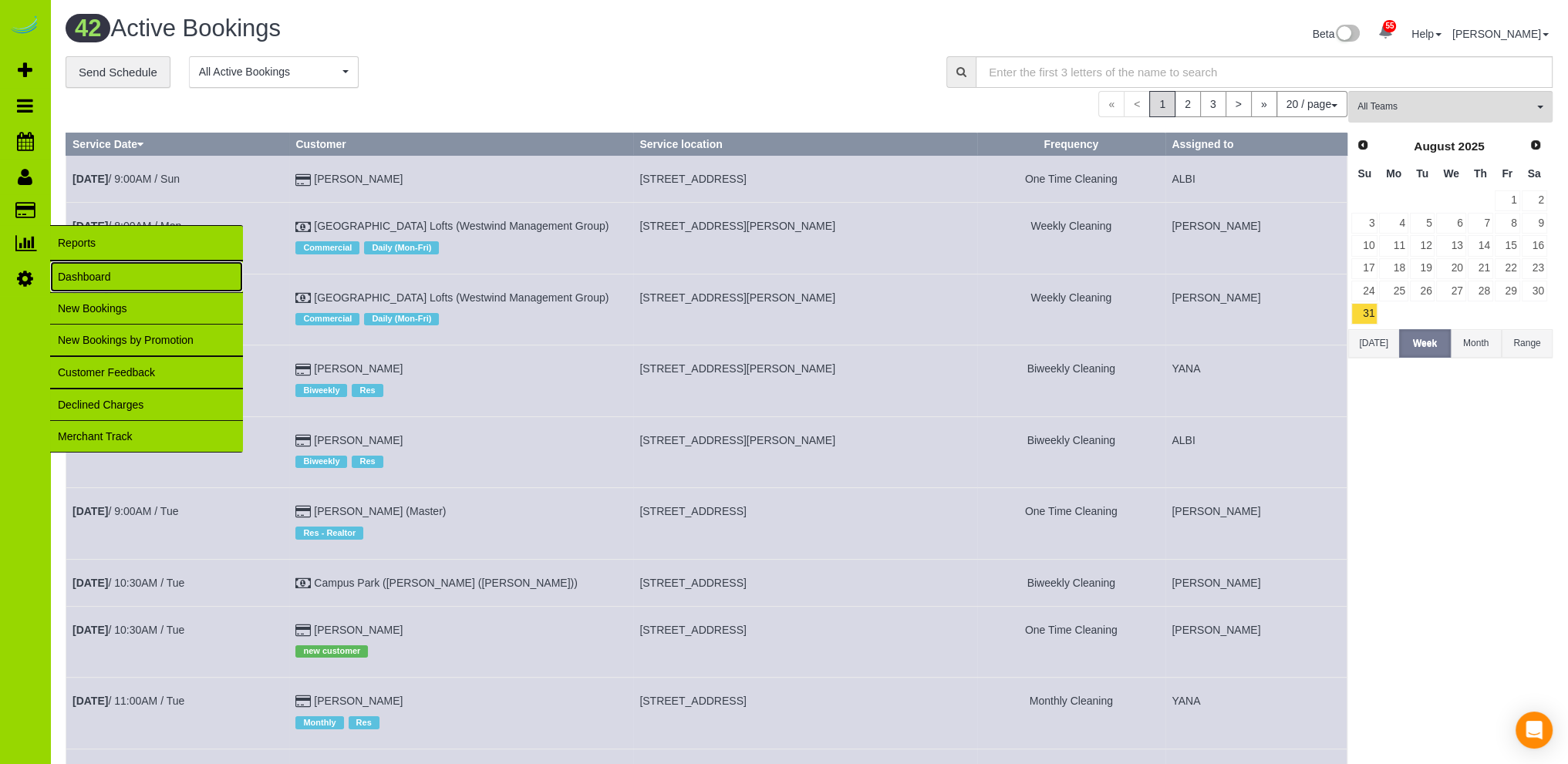
click at [92, 275] on link "Dashboard" at bounding box center [146, 277] width 193 height 31
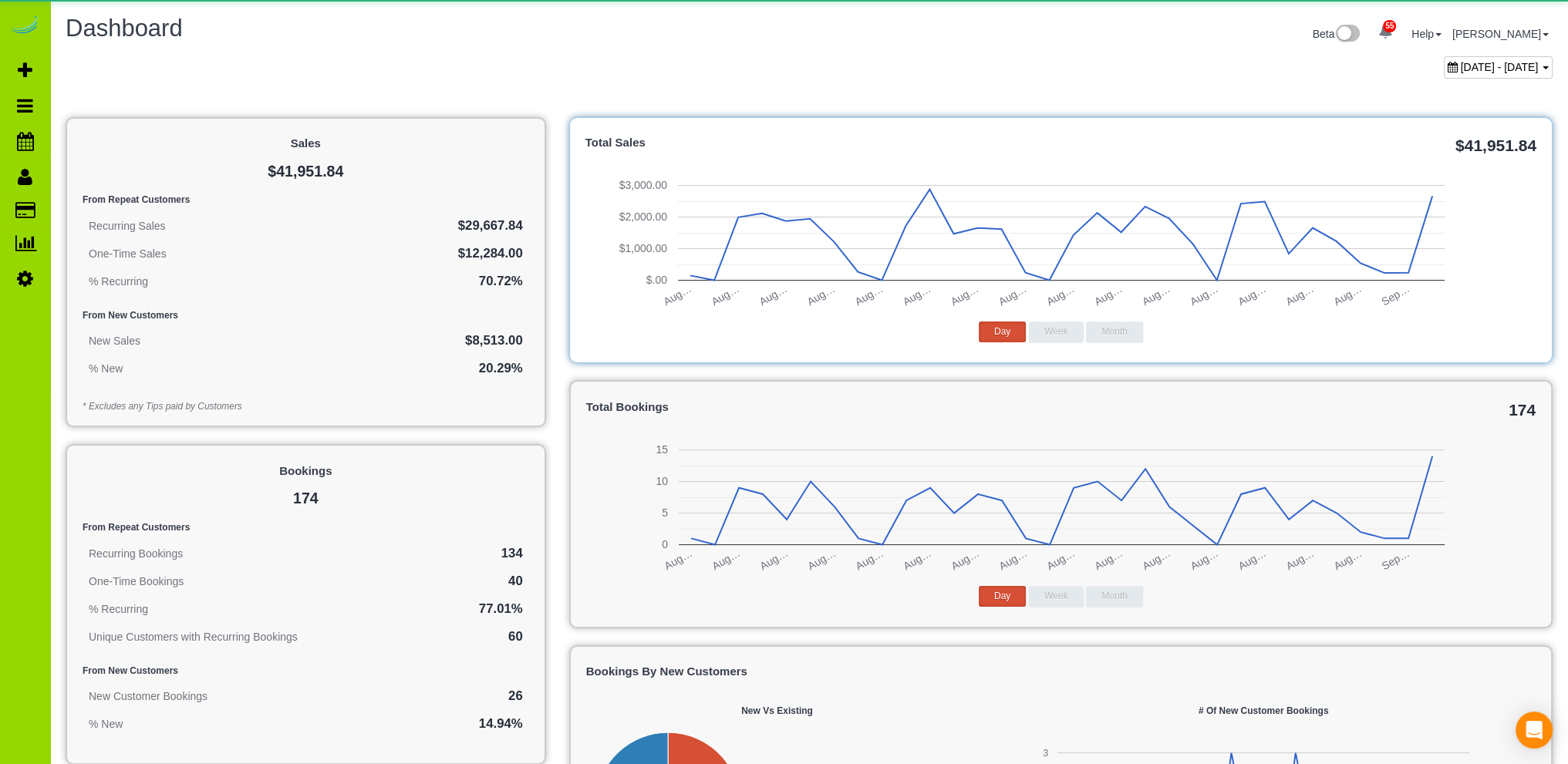
click at [1461, 64] on span "August 02, 2025 - September 02, 2025" at bounding box center [1499, 67] width 78 height 12
type input "**********"
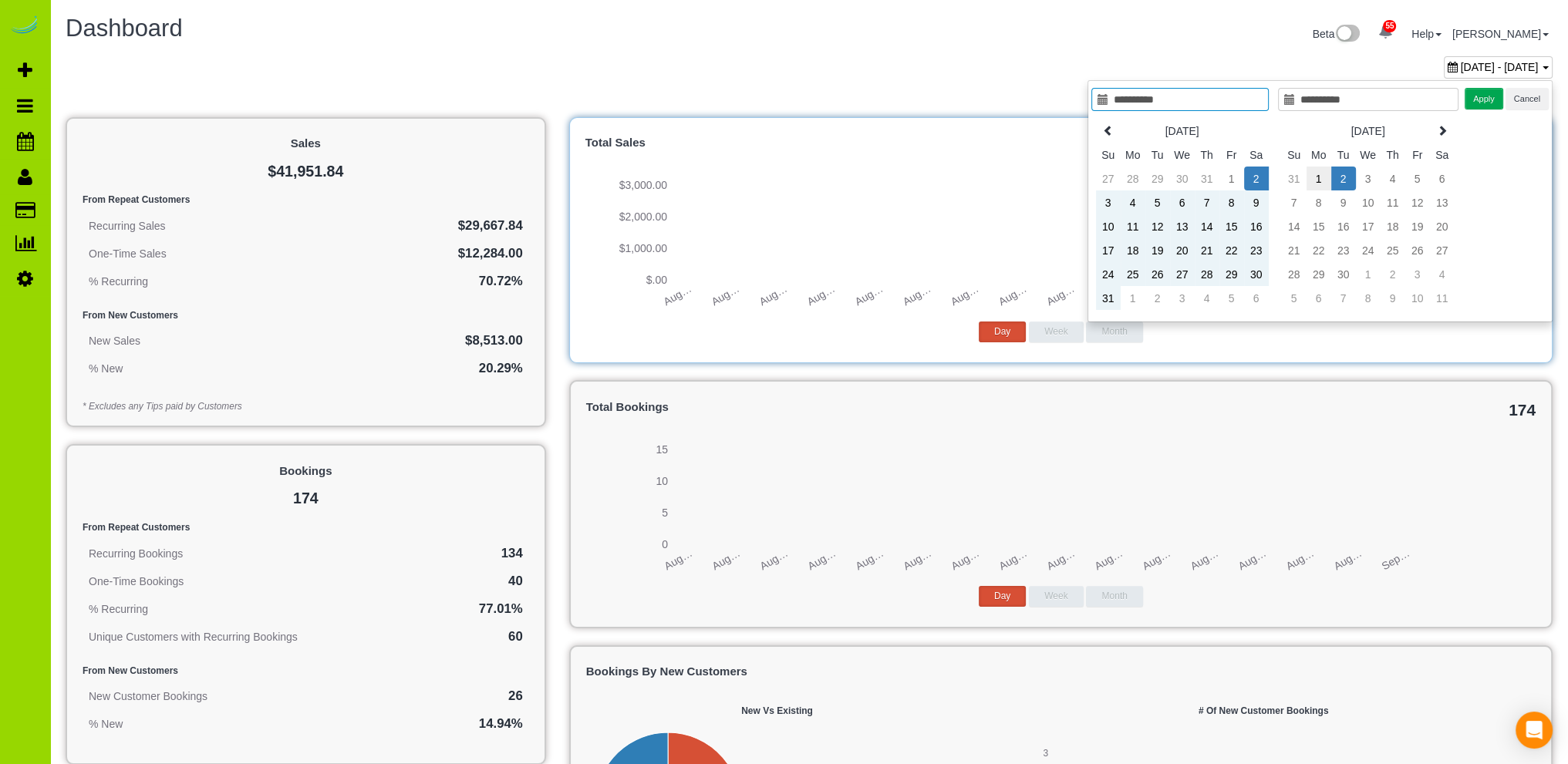
type input "**********"
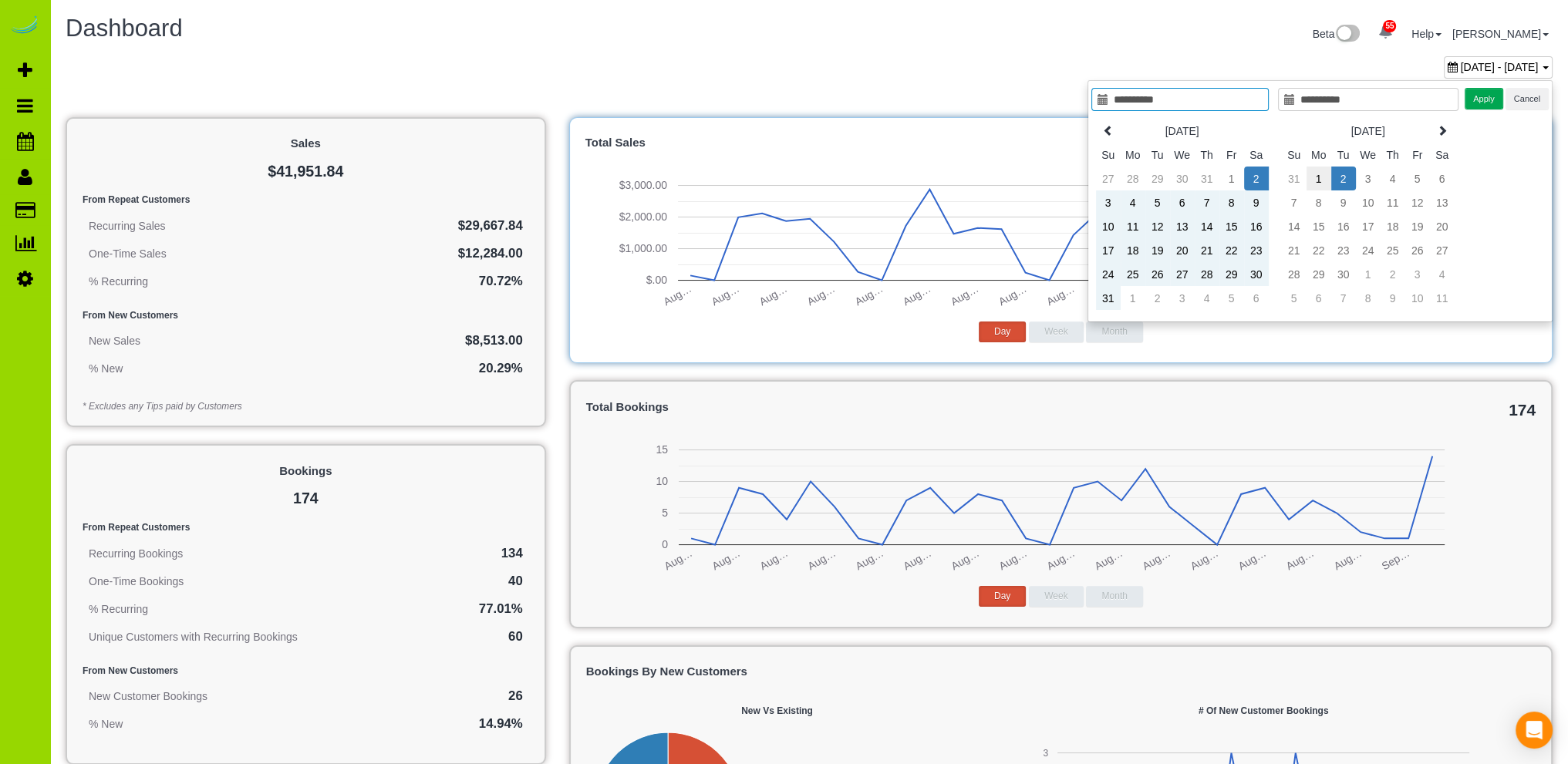
click at [1320, 175] on td "1" at bounding box center [1319, 178] width 24 height 24
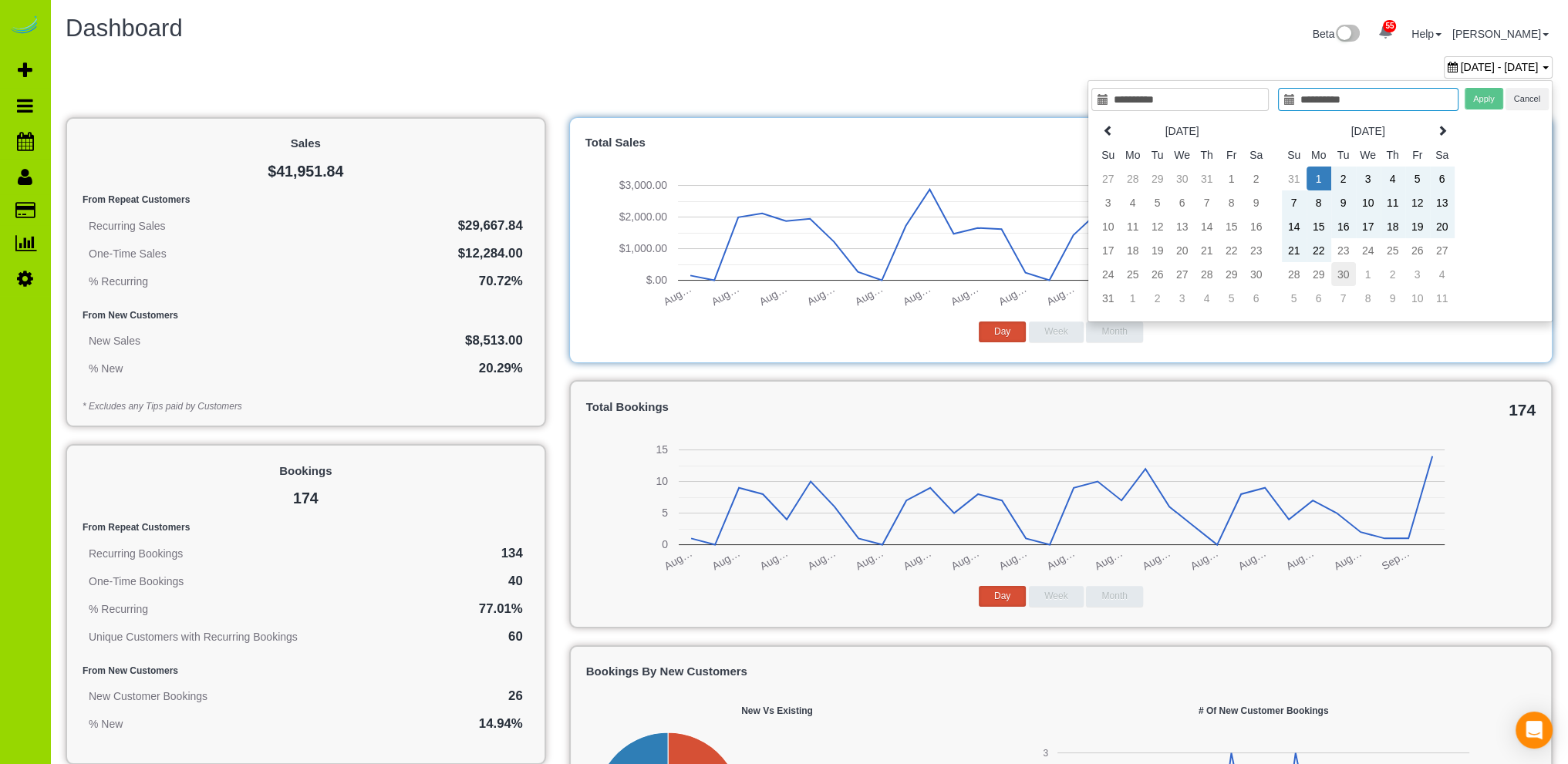
type input "**********"
click at [1349, 279] on td "30" at bounding box center [1344, 274] width 24 height 24
click at [1484, 98] on button "Apply" at bounding box center [1483, 99] width 39 height 23
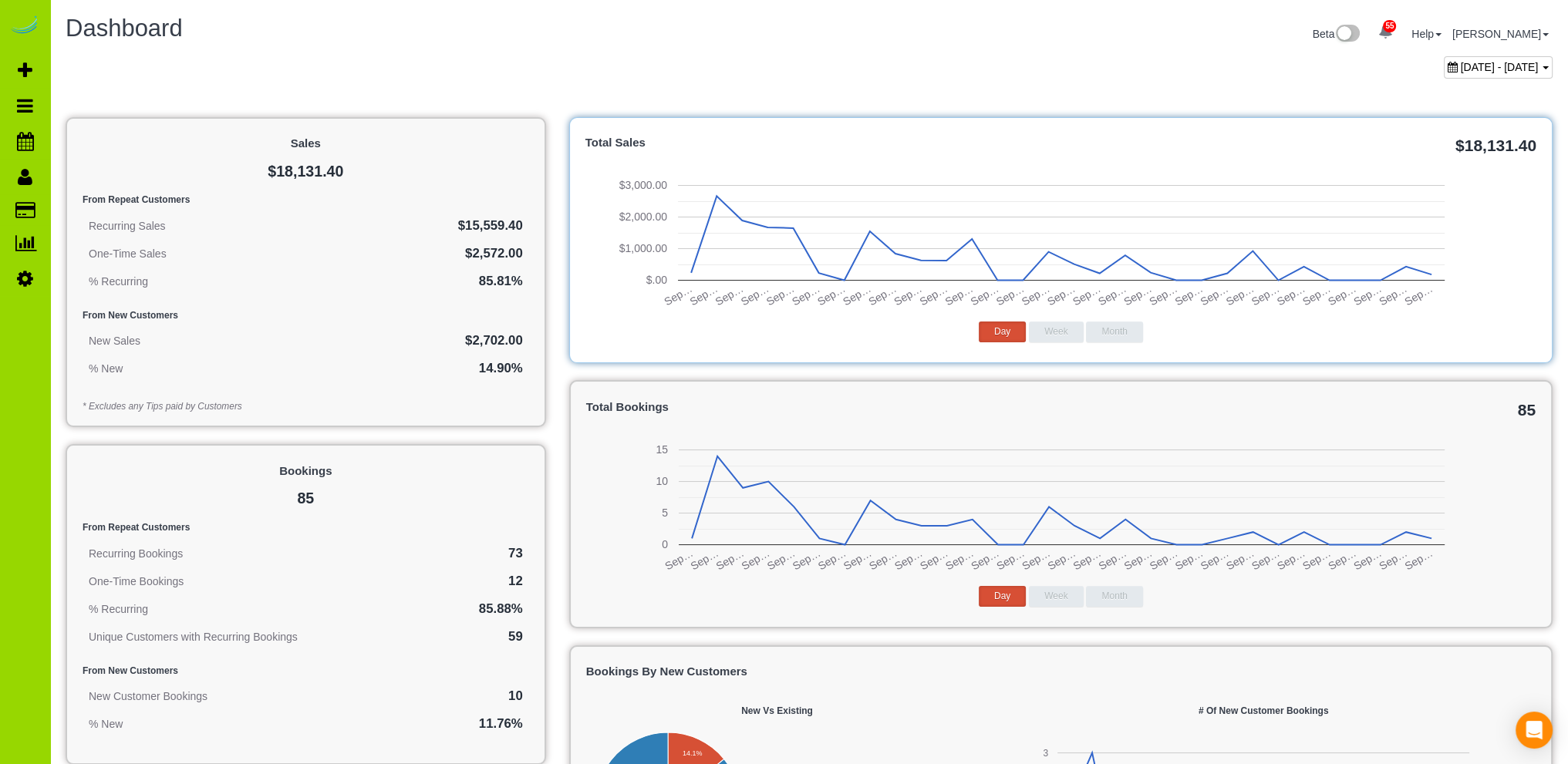
click at [1461, 63] on span "September 01, 2025 - September 30, 2025" at bounding box center [1499, 67] width 78 height 12
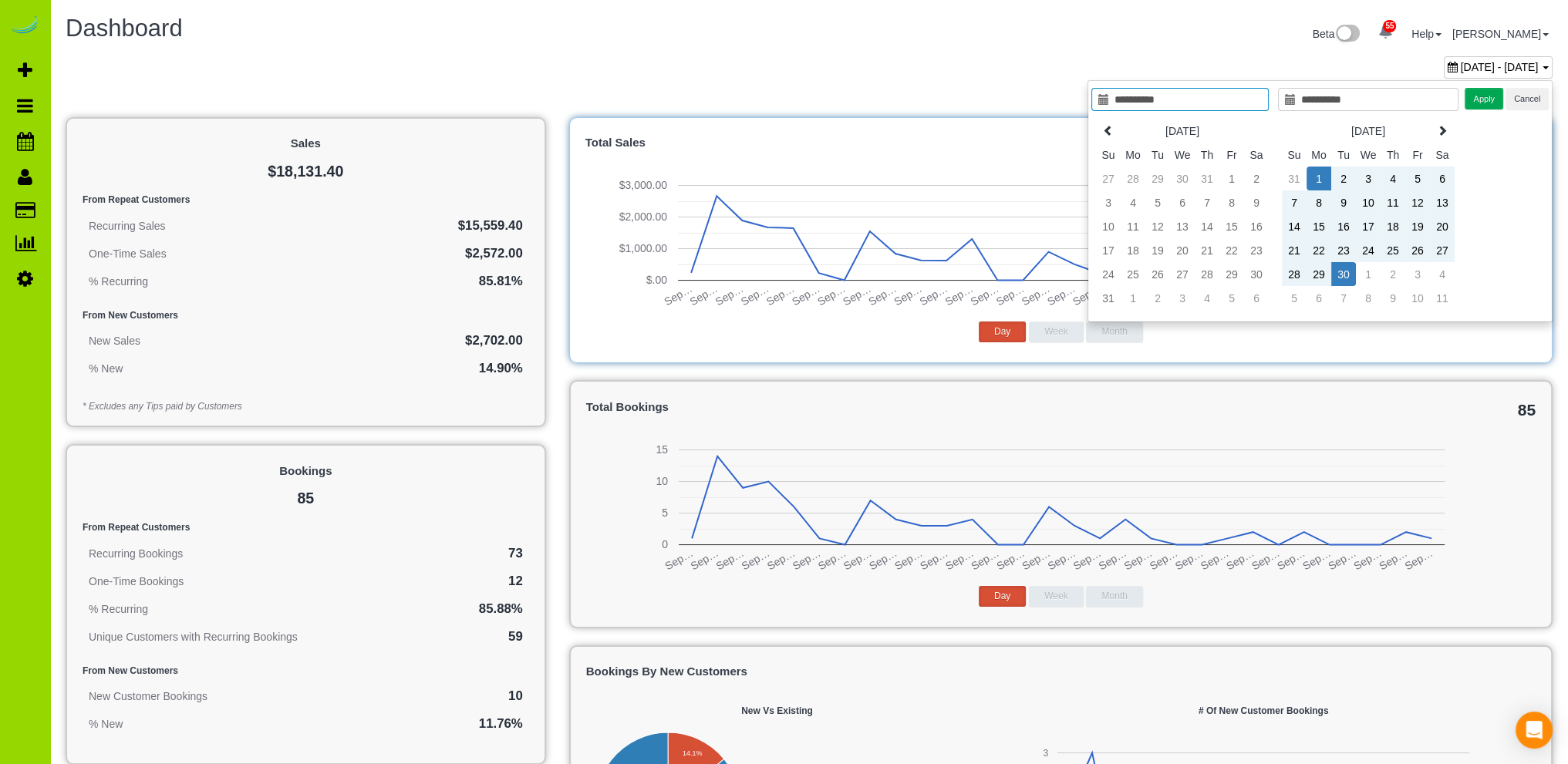
type input "**********"
click at [1322, 175] on td "1" at bounding box center [1319, 178] width 24 height 24
type input "**********"
click at [1347, 271] on td "30" at bounding box center [1344, 274] width 24 height 24
click at [1489, 96] on button "Apply" at bounding box center [1483, 99] width 39 height 23
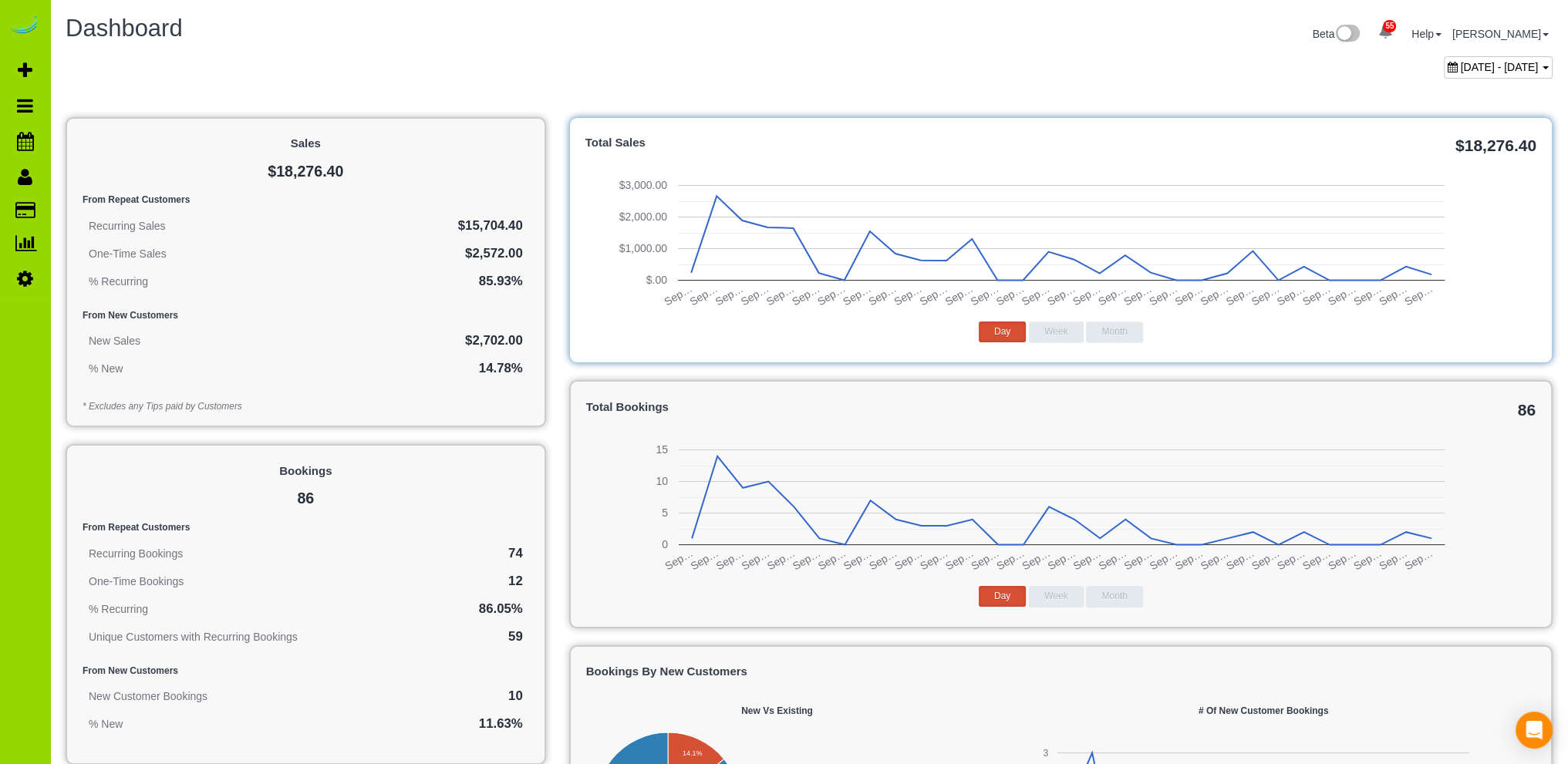
click at [635, 29] on h1 "Dashboard" at bounding box center [432, 28] width 732 height 26
click at [1461, 66] on span "September 01, 2025 - September 30, 2025" at bounding box center [1499, 67] width 78 height 12
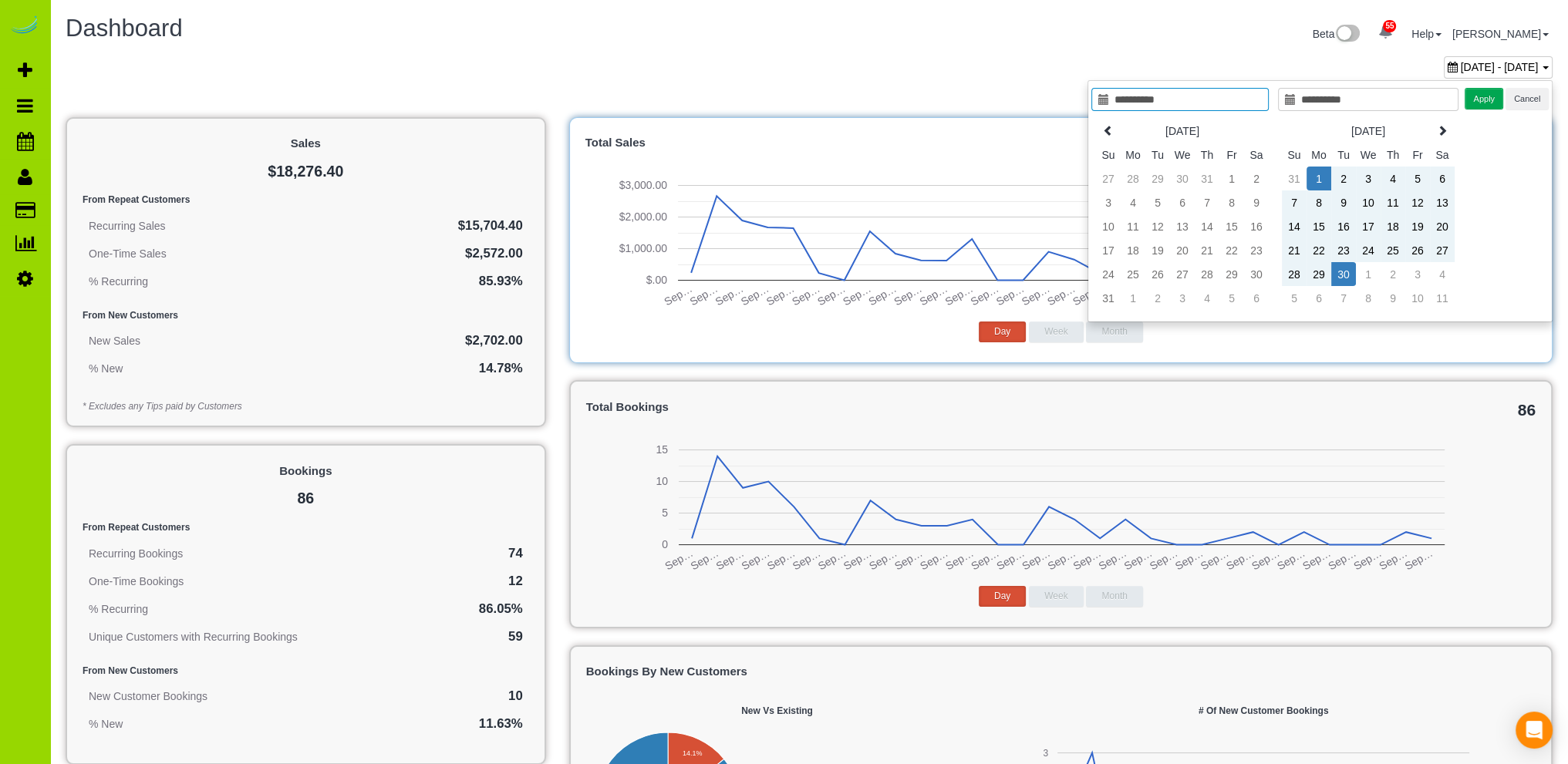
type input "**********"
click at [1024, 40] on div "Beta 55 Your Notifications You have 0 alerts × You have 1 to charge for 09/01/2…" at bounding box center [1187, 35] width 755 height 40
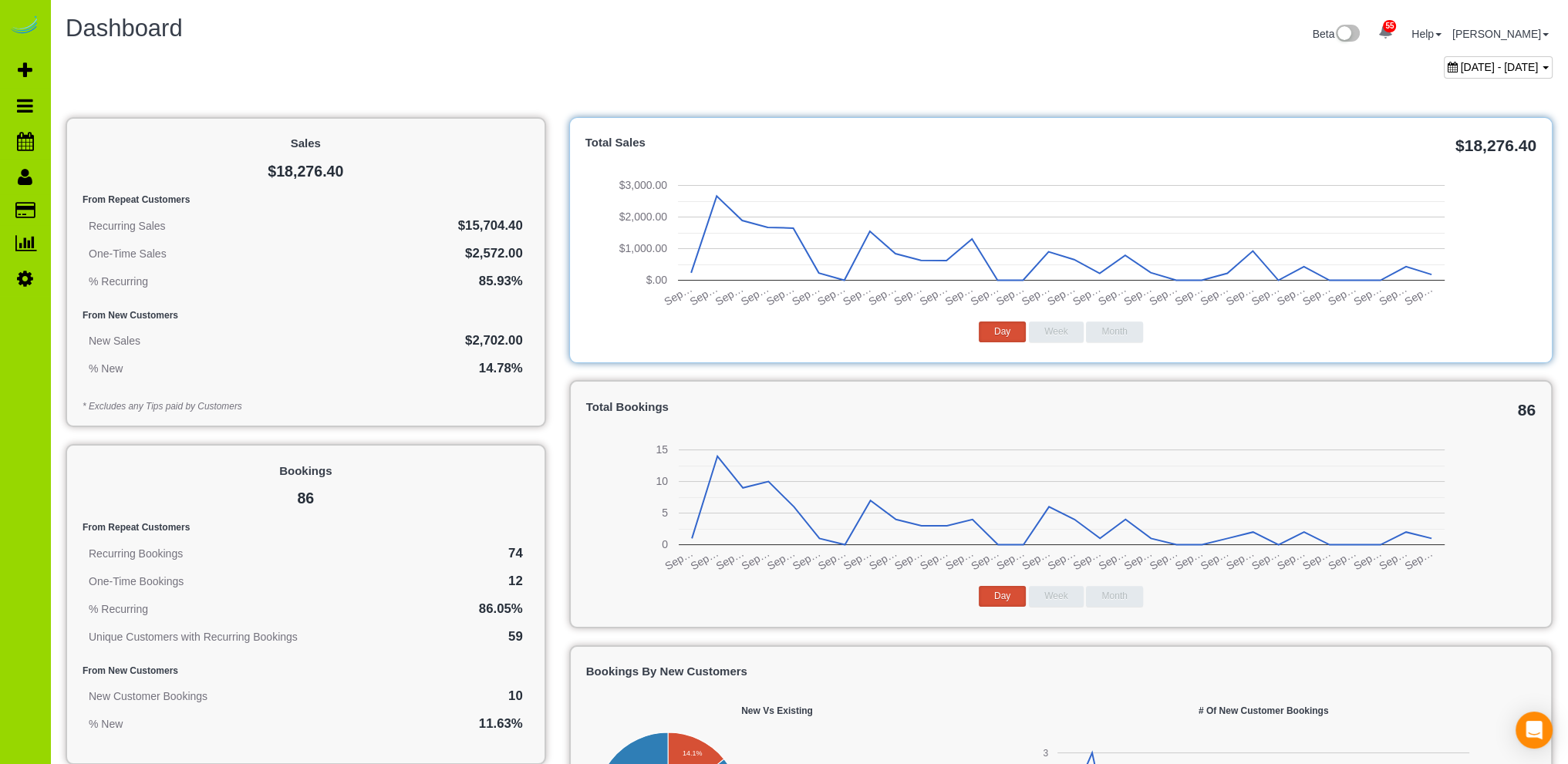
click at [1461, 65] on span "September 01, 2025 - September 30, 2025" at bounding box center [1499, 67] width 78 height 12
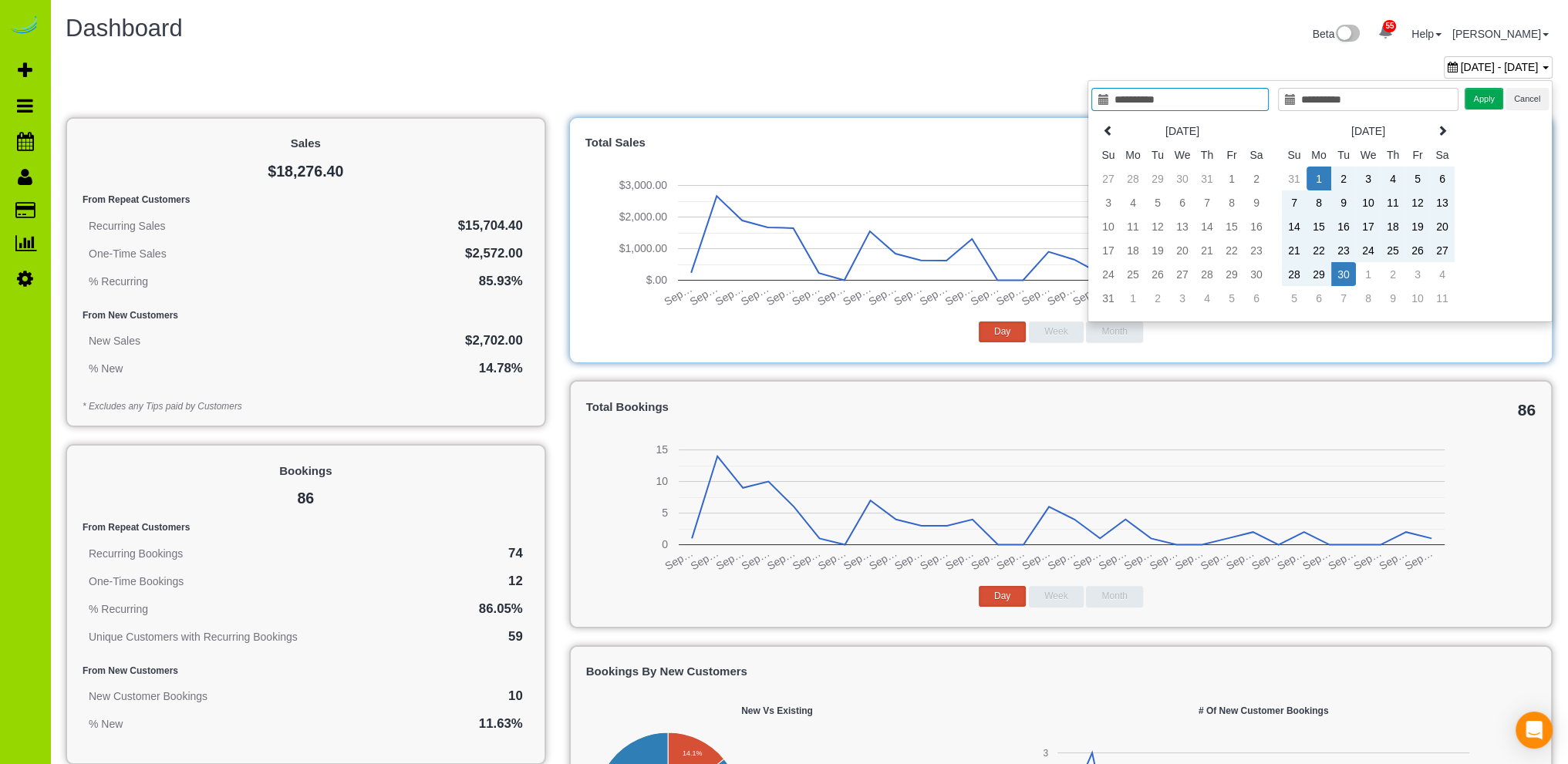
click at [1320, 177] on td "1" at bounding box center [1319, 178] width 24 height 24
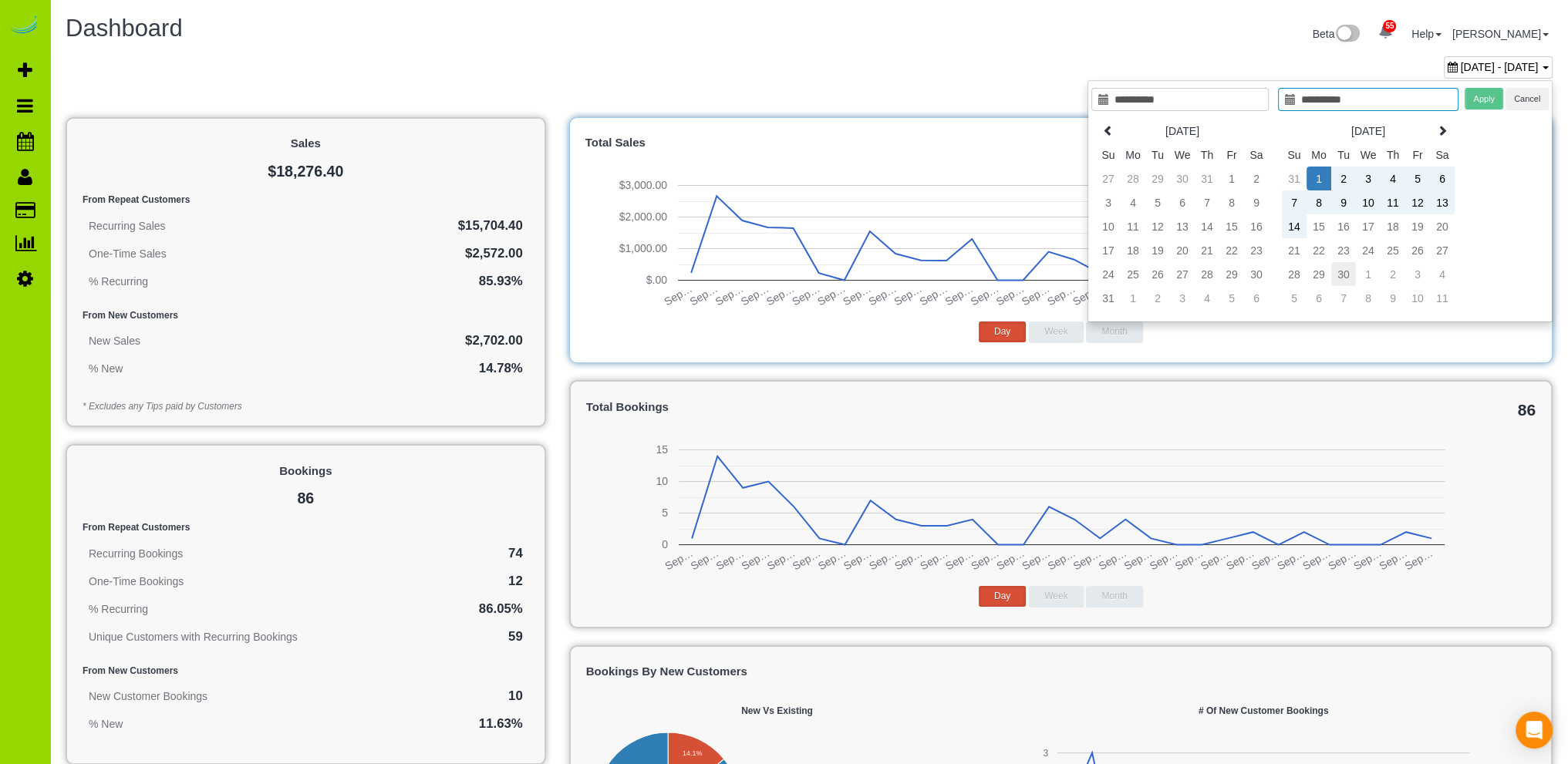
type input "**********"
click at [1345, 271] on td "30" at bounding box center [1344, 274] width 24 height 24
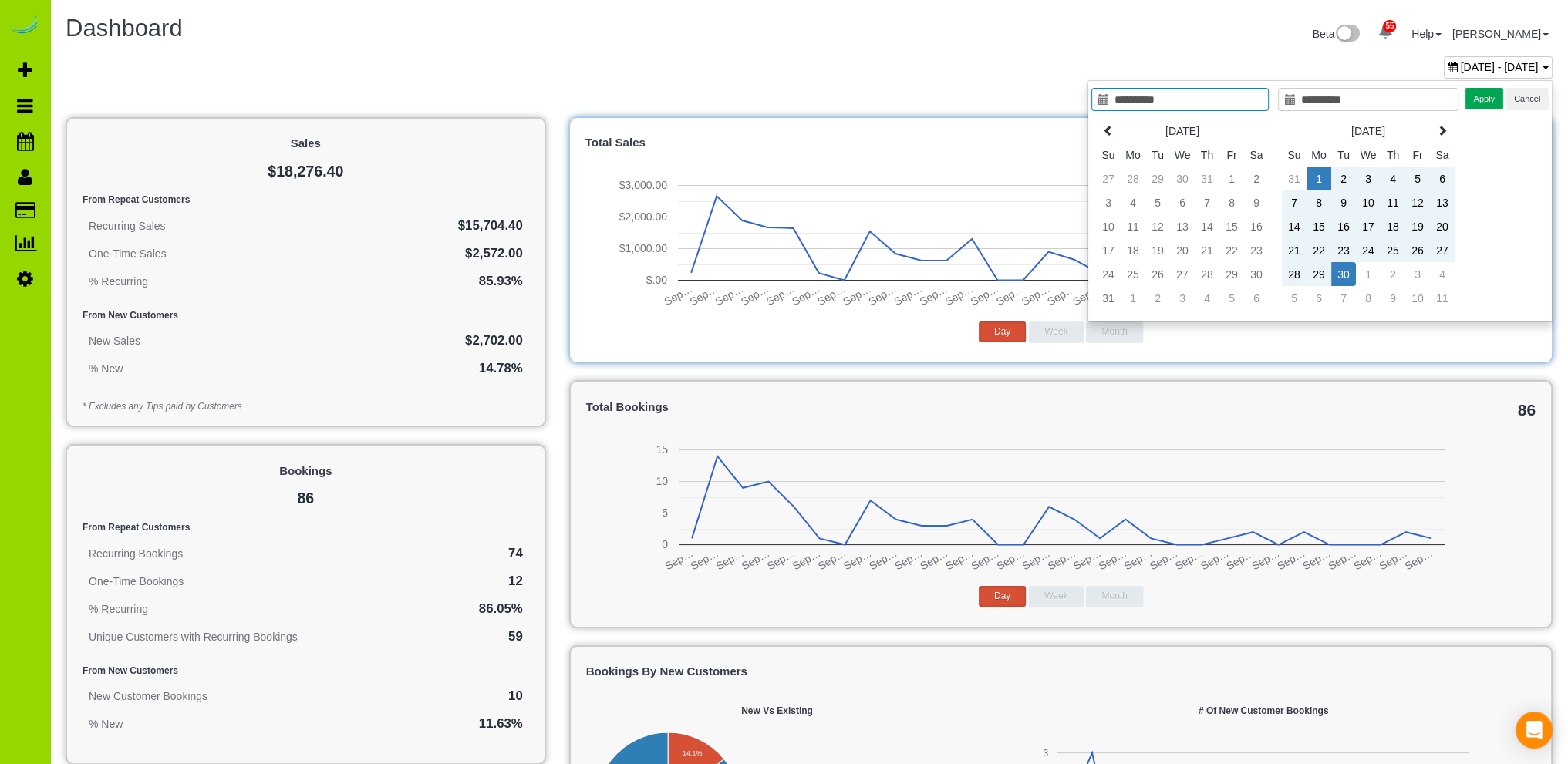
type input "**********"
click at [1490, 96] on button "Apply" at bounding box center [1483, 99] width 39 height 23
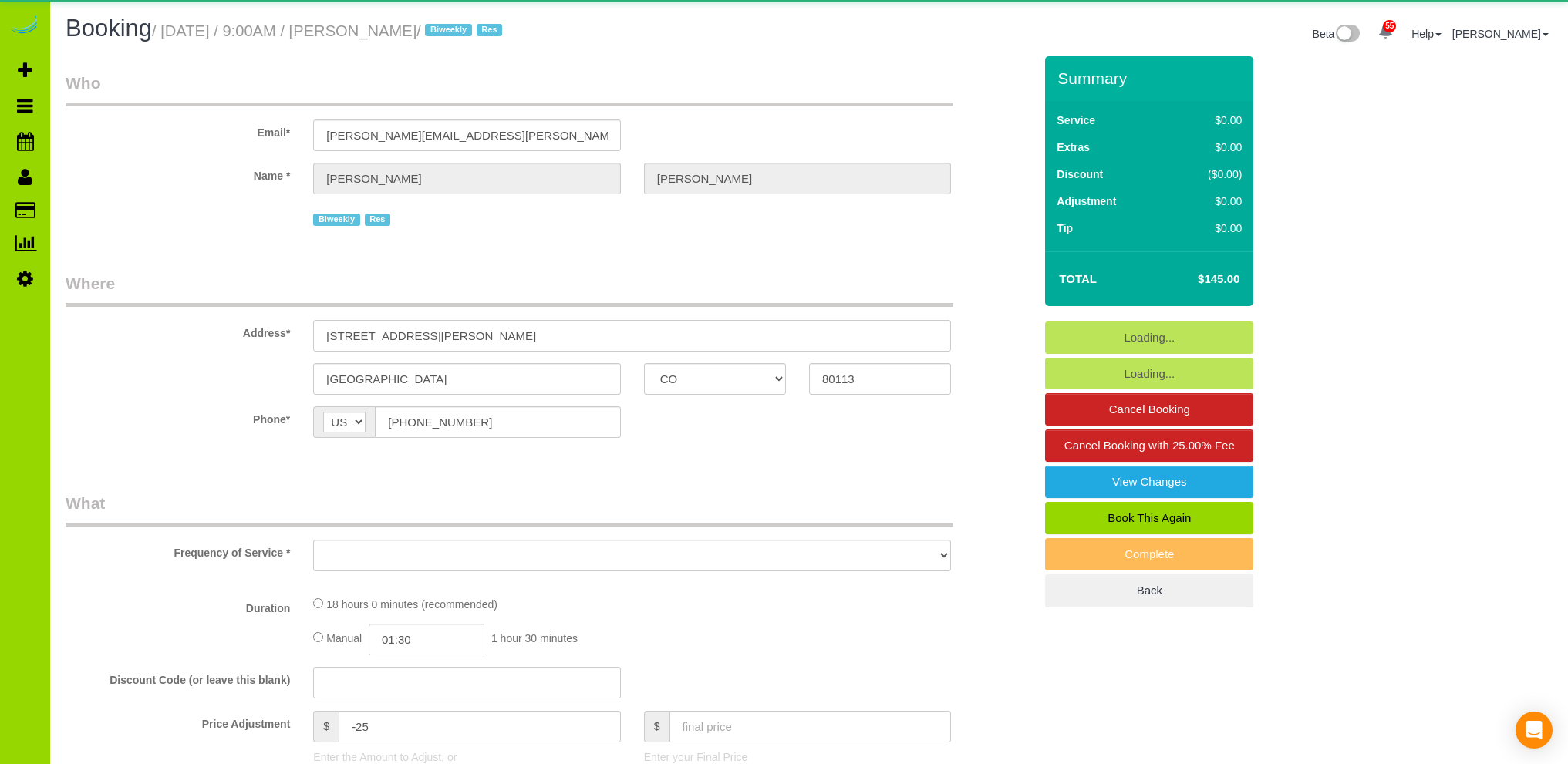
select select "CO"
select select "object:1262"
select select "string:fspay-6235ee8a-4520-4329-8dff-93d068d8139e"
select select "6"
select select "spot1"
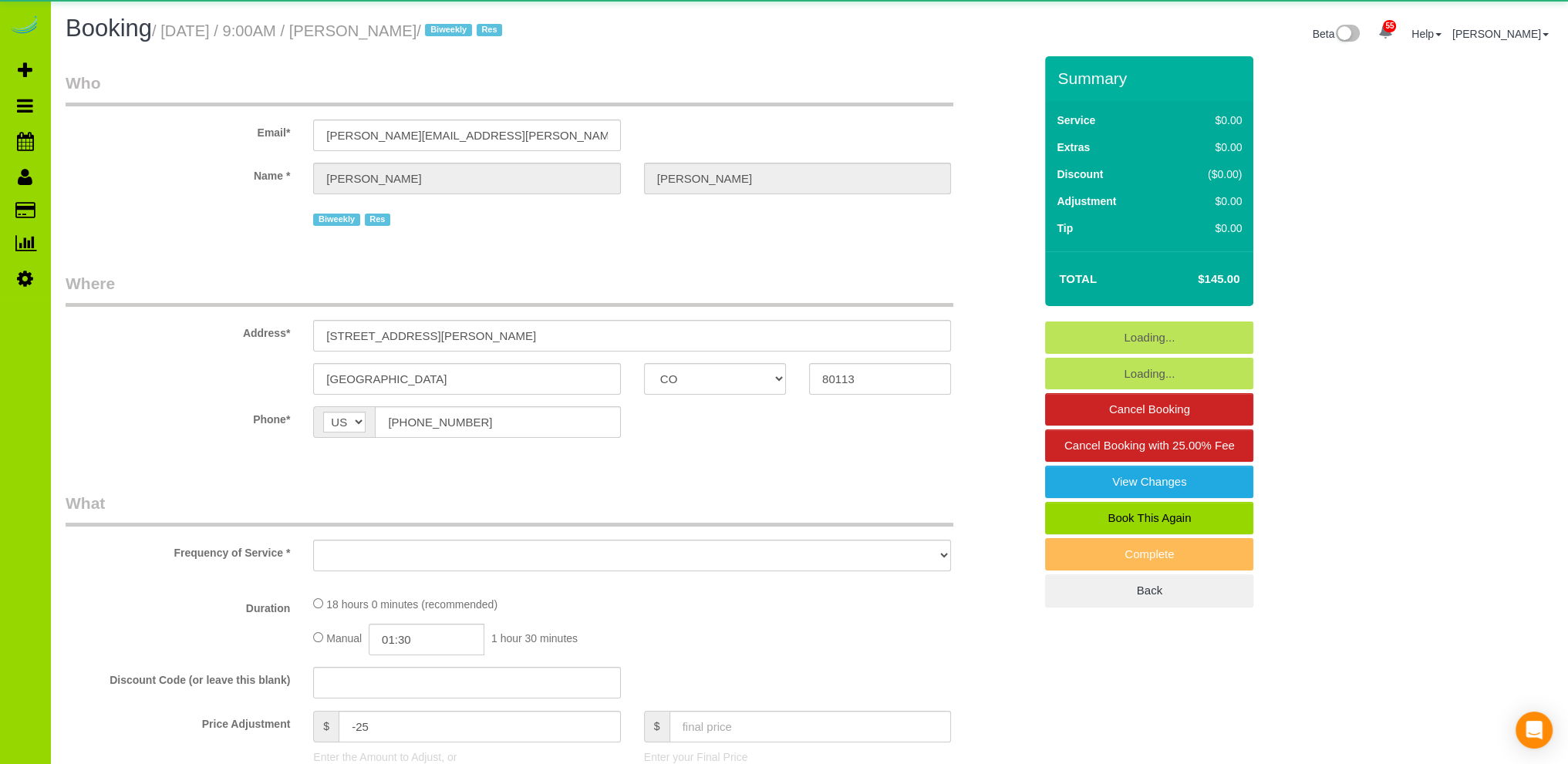
select select "number:5"
select select "number:14"
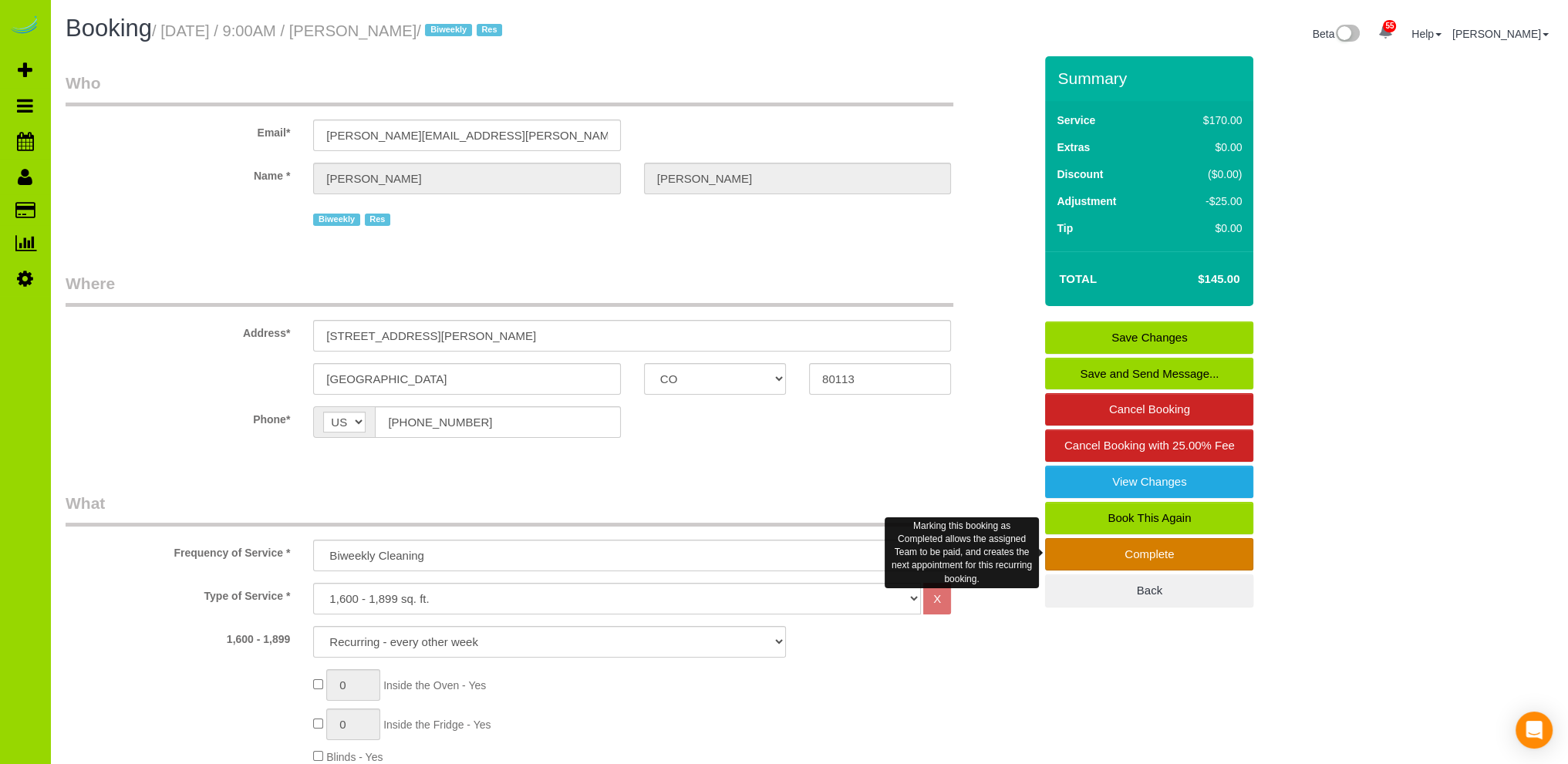
click at [1127, 545] on link "Complete" at bounding box center [1149, 554] width 208 height 32
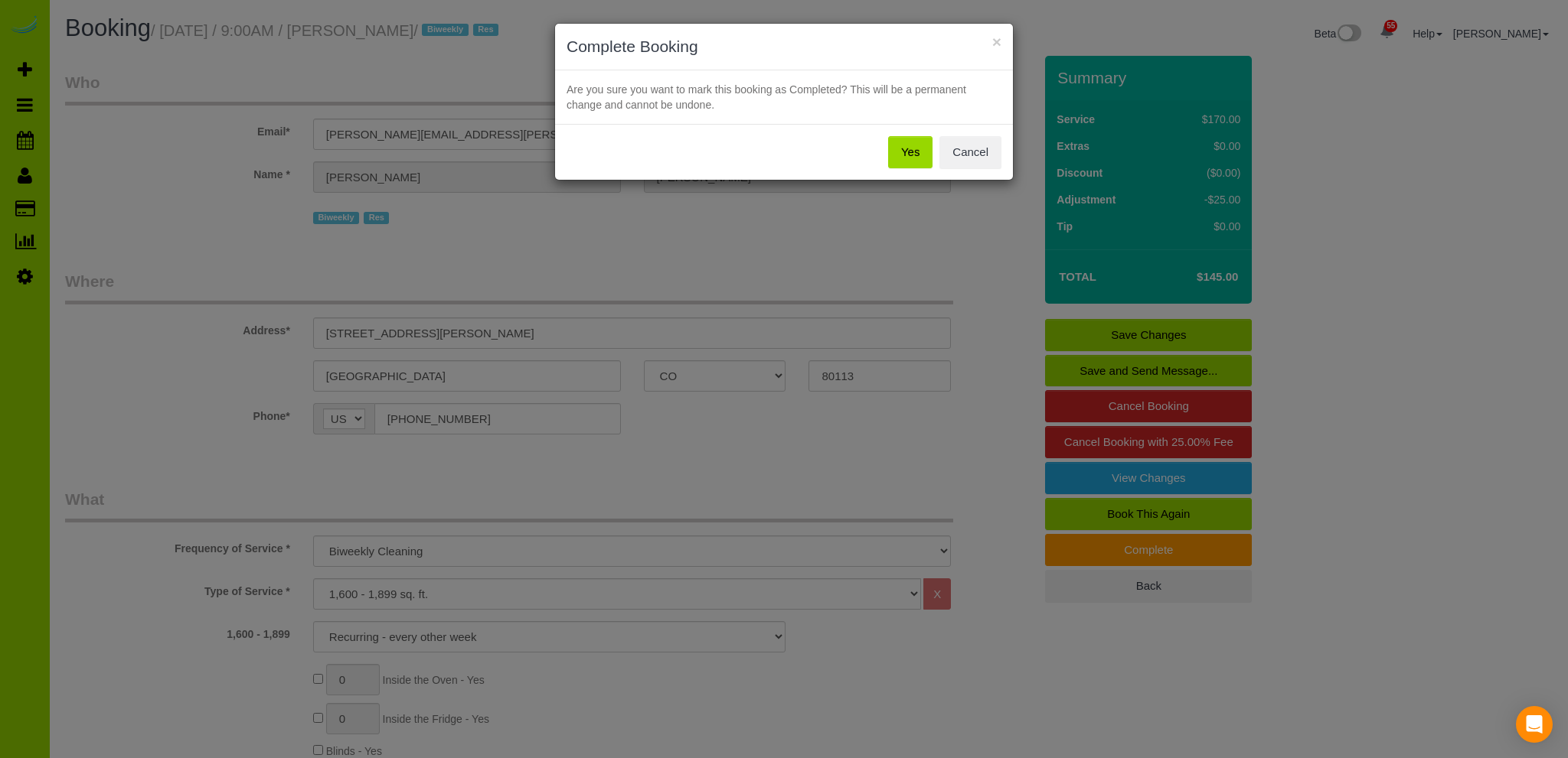
click at [919, 147] on button "Yes" at bounding box center [911, 152] width 45 height 32
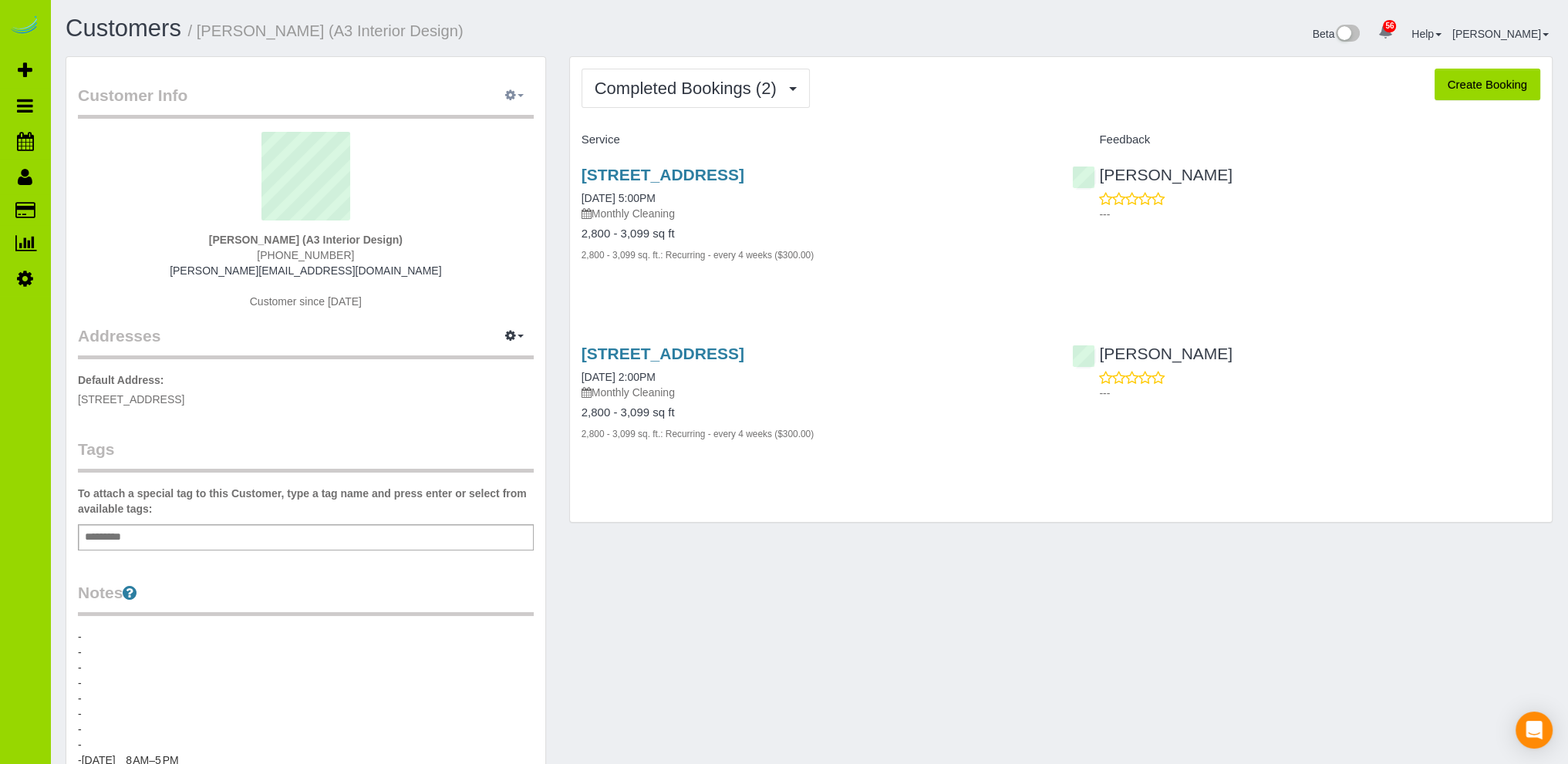
click at [512, 95] on icon "button" at bounding box center [510, 95] width 10 height 9
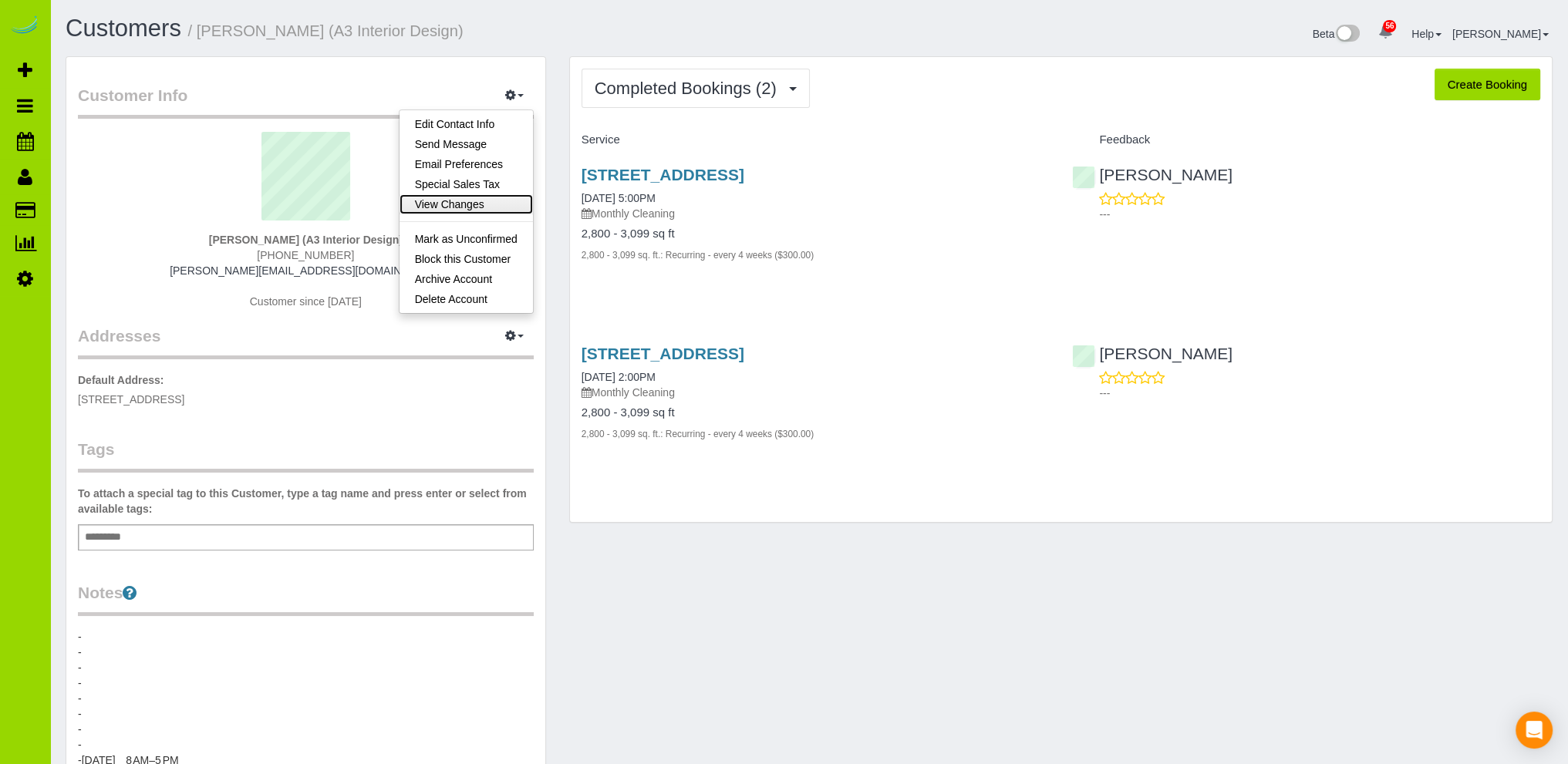
click at [468, 202] on link "View Changes" at bounding box center [467, 204] width 134 height 20
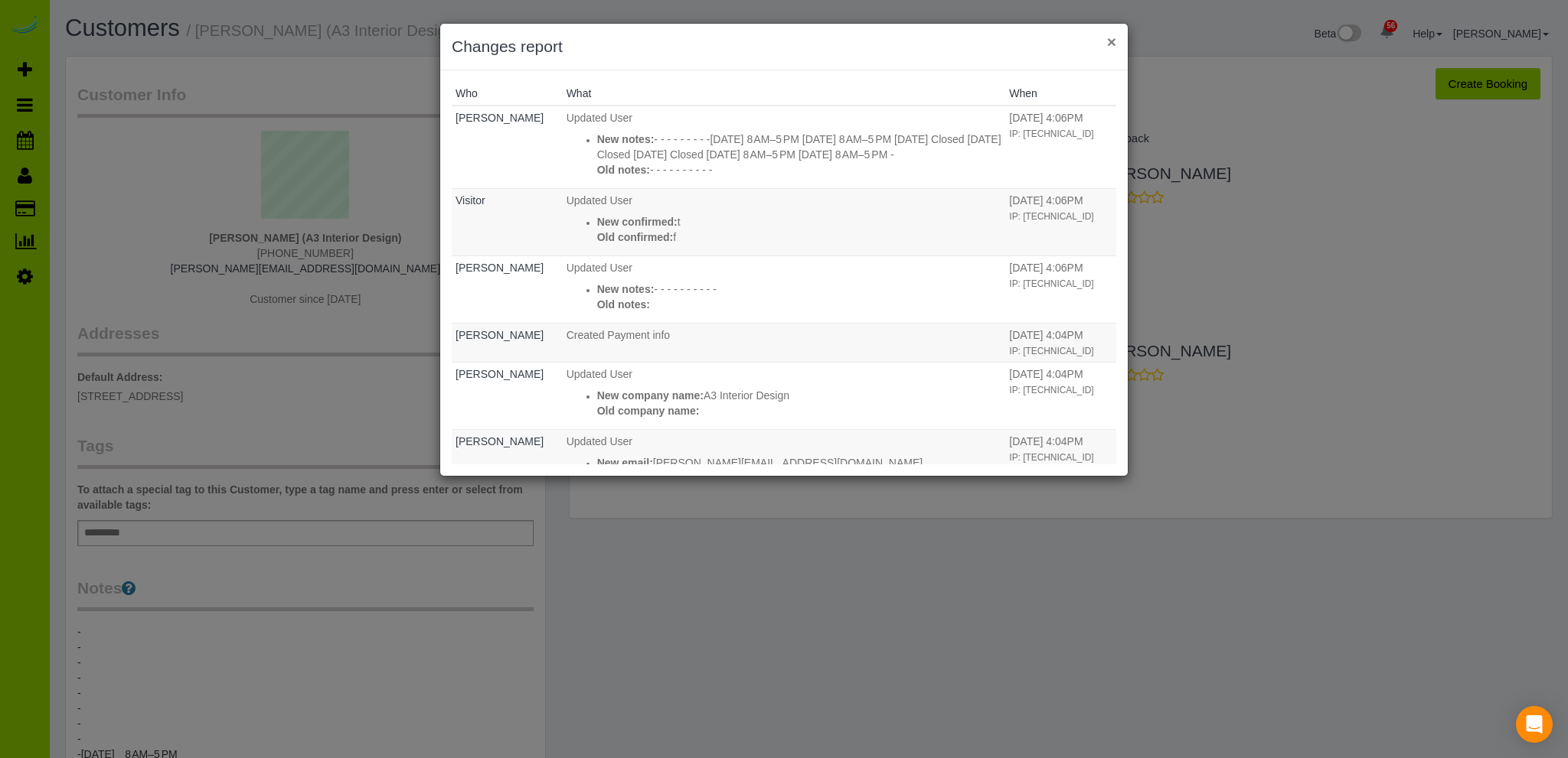
click at [1114, 43] on button "×" at bounding box center [1111, 41] width 9 height 16
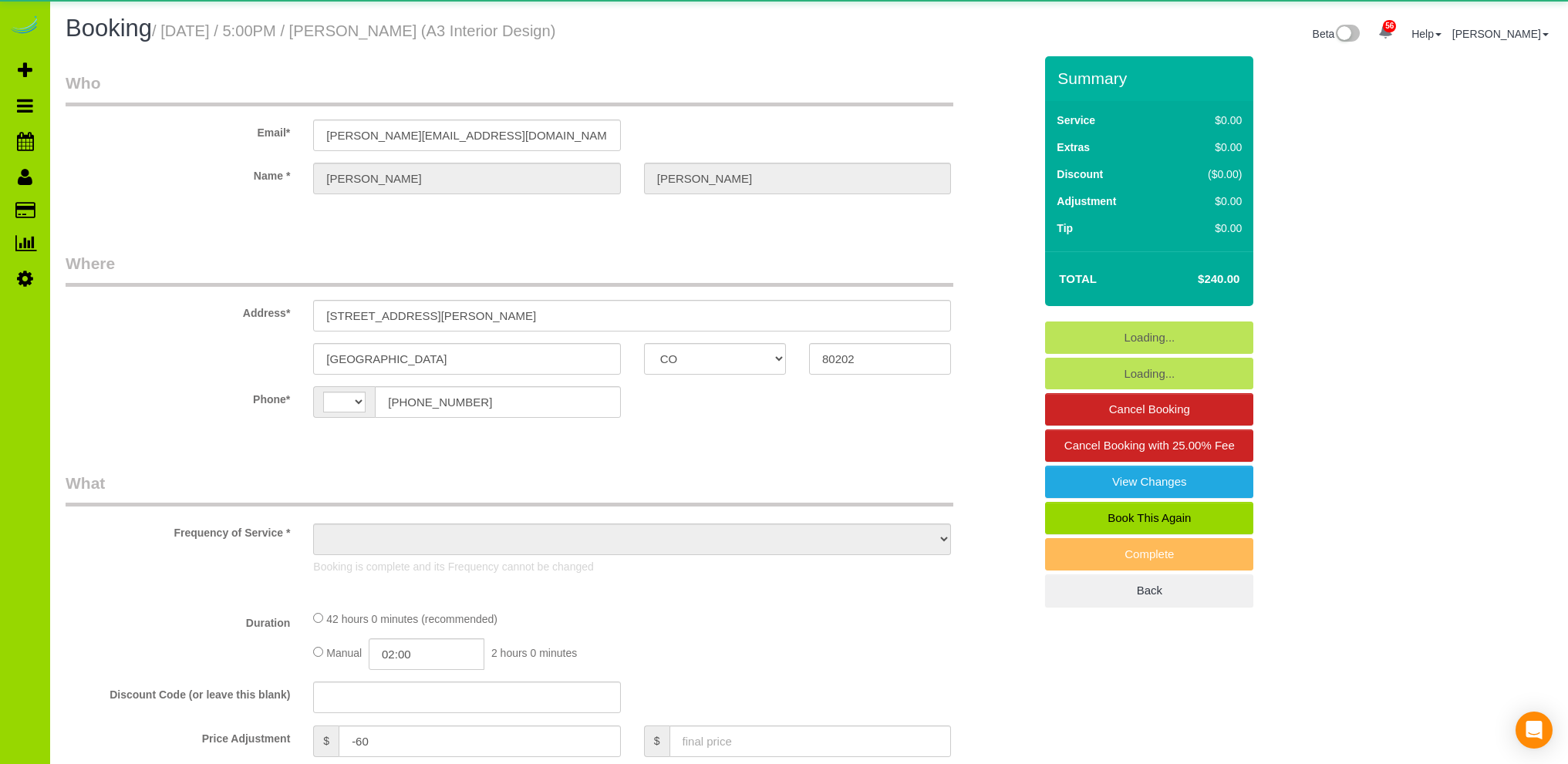
select select "CO"
select select "string:[GEOGRAPHIC_DATA]"
select select "object:896"
select select "7"
select select "number:1"
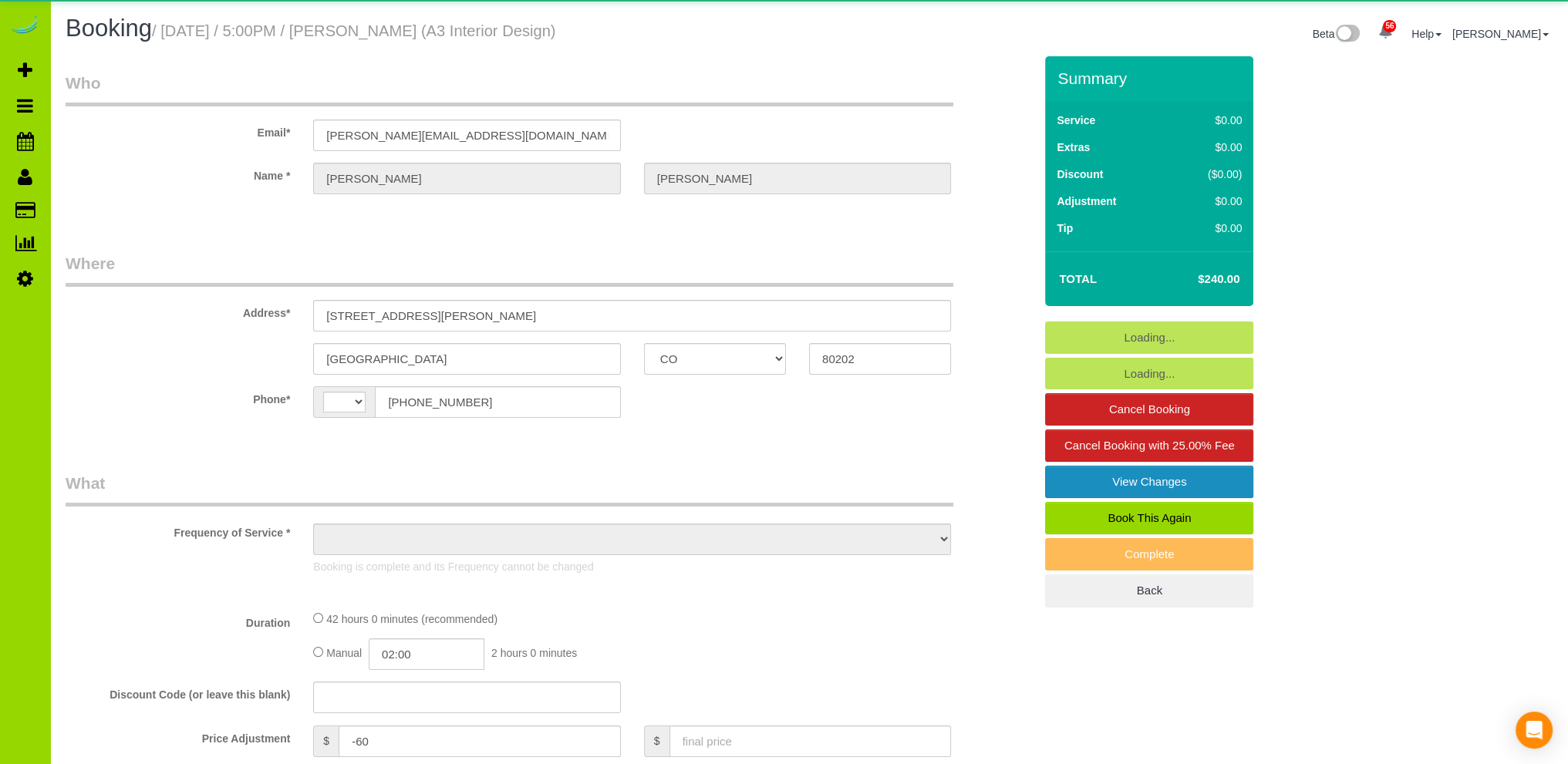
select select "number:11"
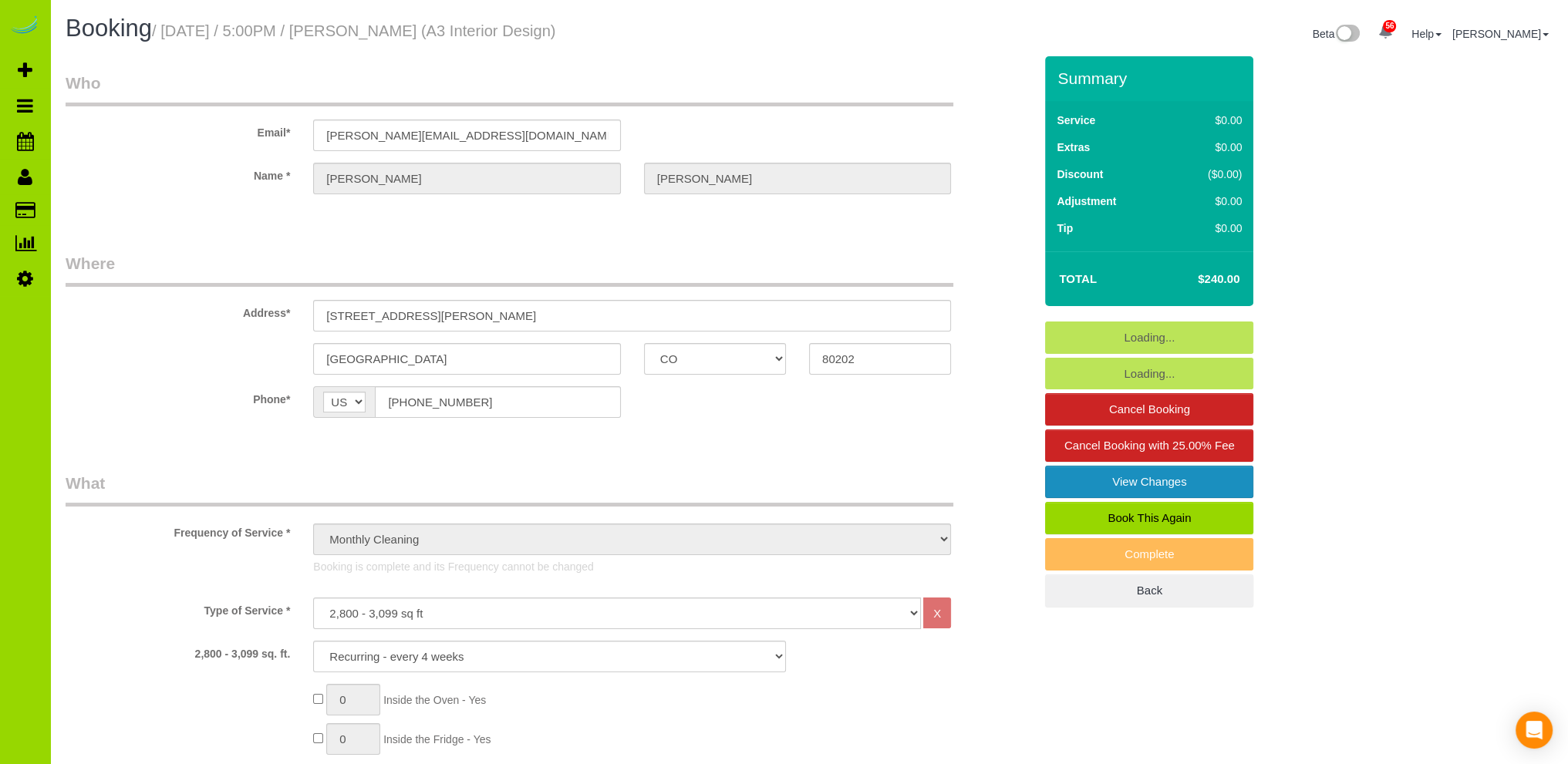
click at [1129, 480] on link "View Changes" at bounding box center [1149, 482] width 208 height 32
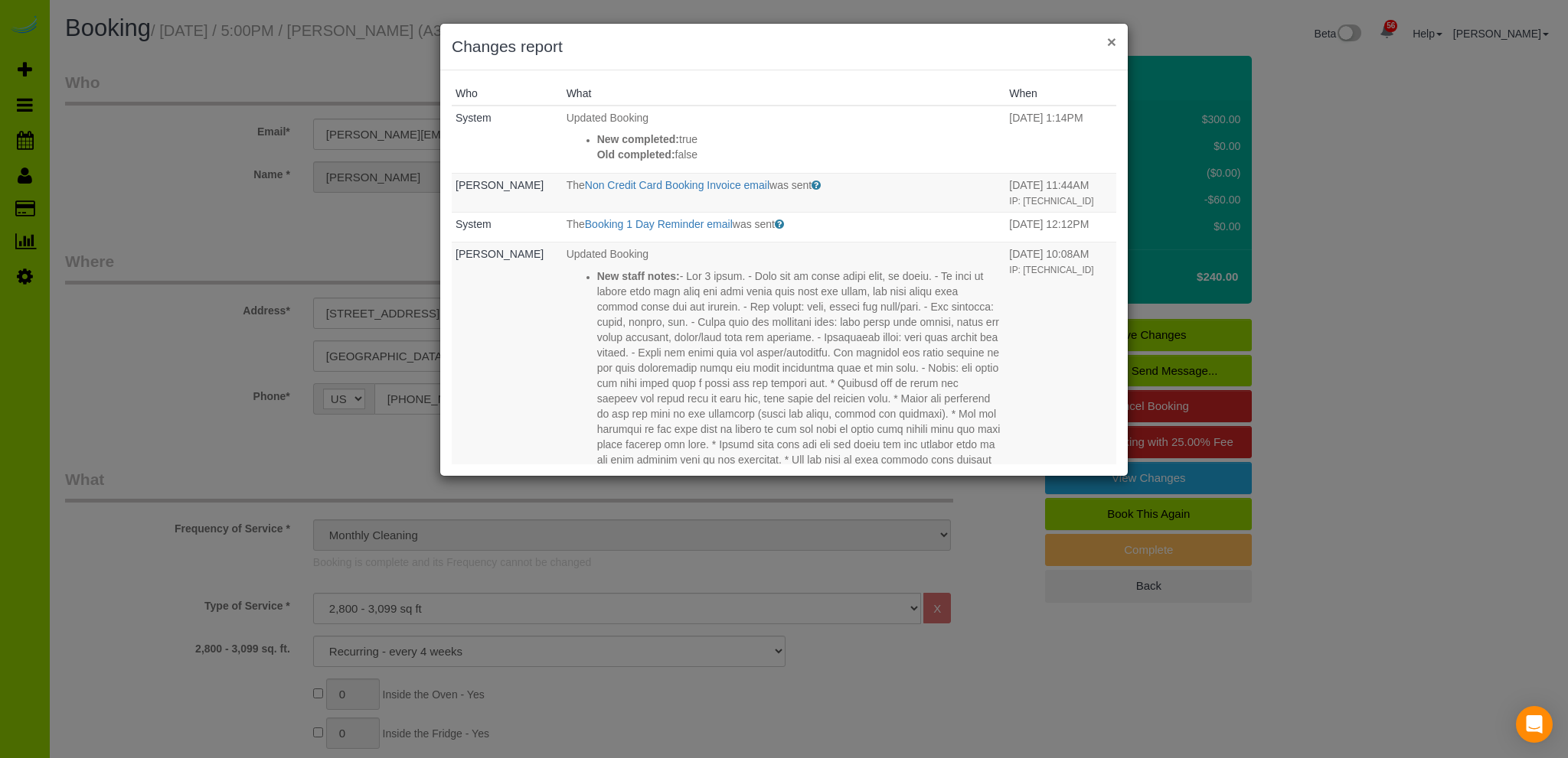
click at [1111, 36] on button "×" at bounding box center [1111, 41] width 9 height 16
